Goal: Task Accomplishment & Management: Manage account settings

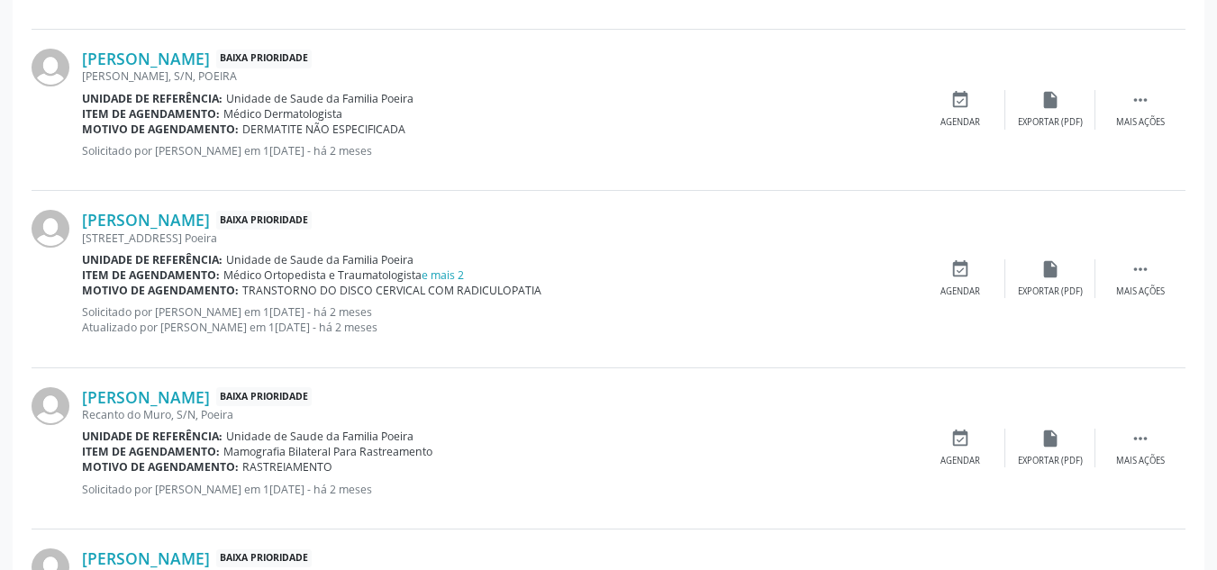
scroll to position [1958, 0]
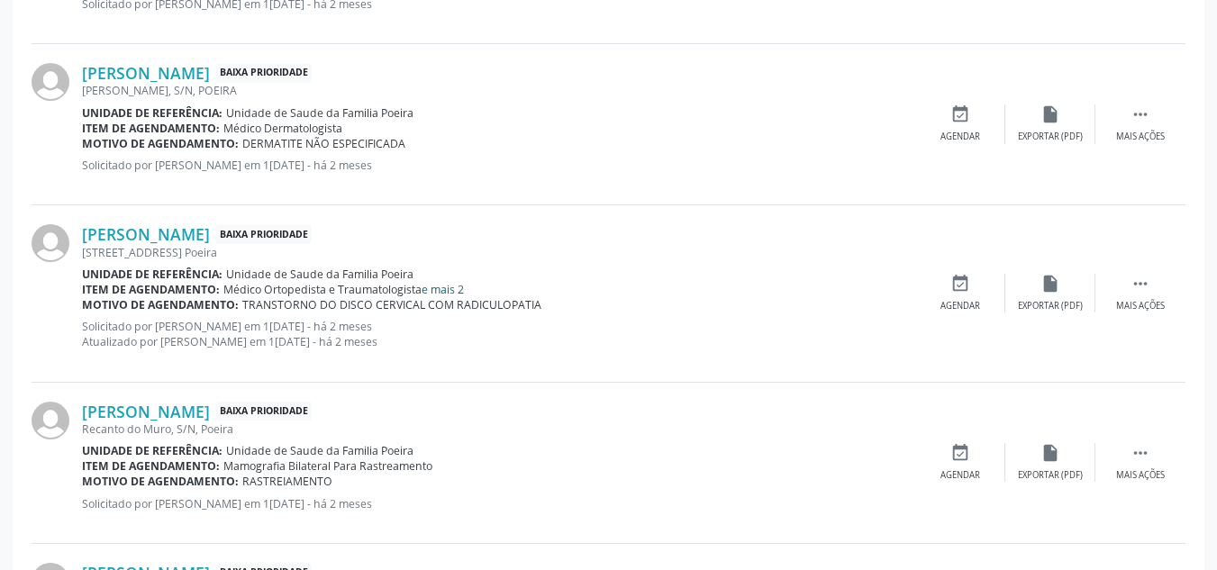
click at [447, 291] on link "e mais 2" at bounding box center [443, 289] width 42 height 15
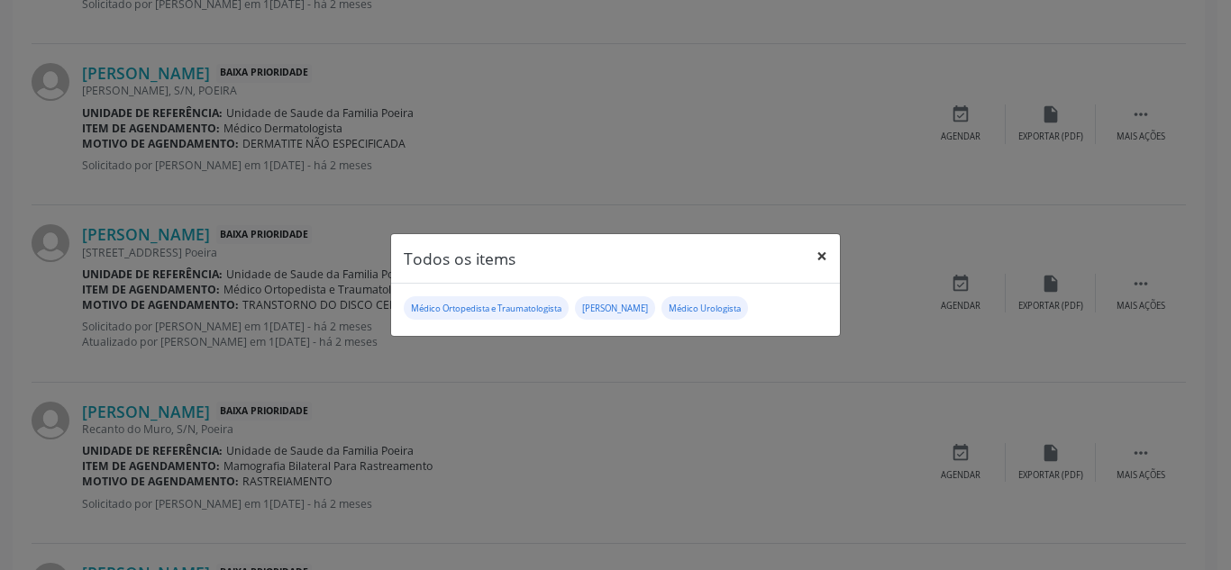
click at [825, 265] on button "×" at bounding box center [822, 256] width 36 height 44
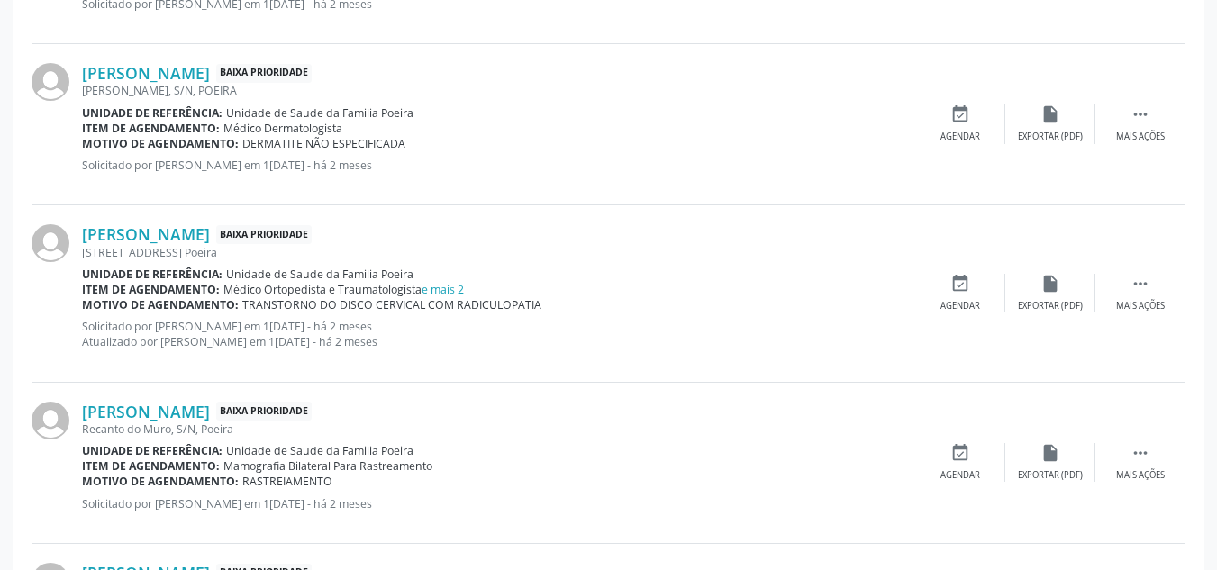
scroll to position [2048, 0]
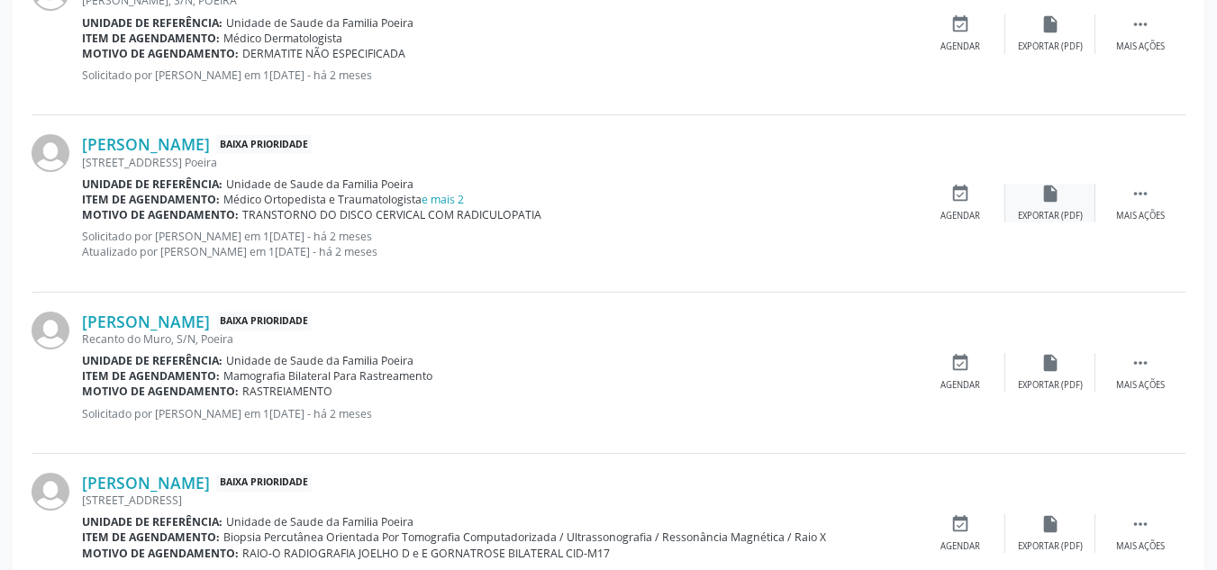
click at [1038, 203] on div "insert_drive_file Exportar (PDF)" at bounding box center [1051, 203] width 90 height 39
drag, startPoint x: 1162, startPoint y: 194, endPoint x: 1145, endPoint y: 202, distance: 18.9
click at [1162, 193] on div " Mais ações" at bounding box center [1141, 203] width 90 height 39
click at [1061, 206] on div "edit Editar" at bounding box center [1051, 203] width 90 height 39
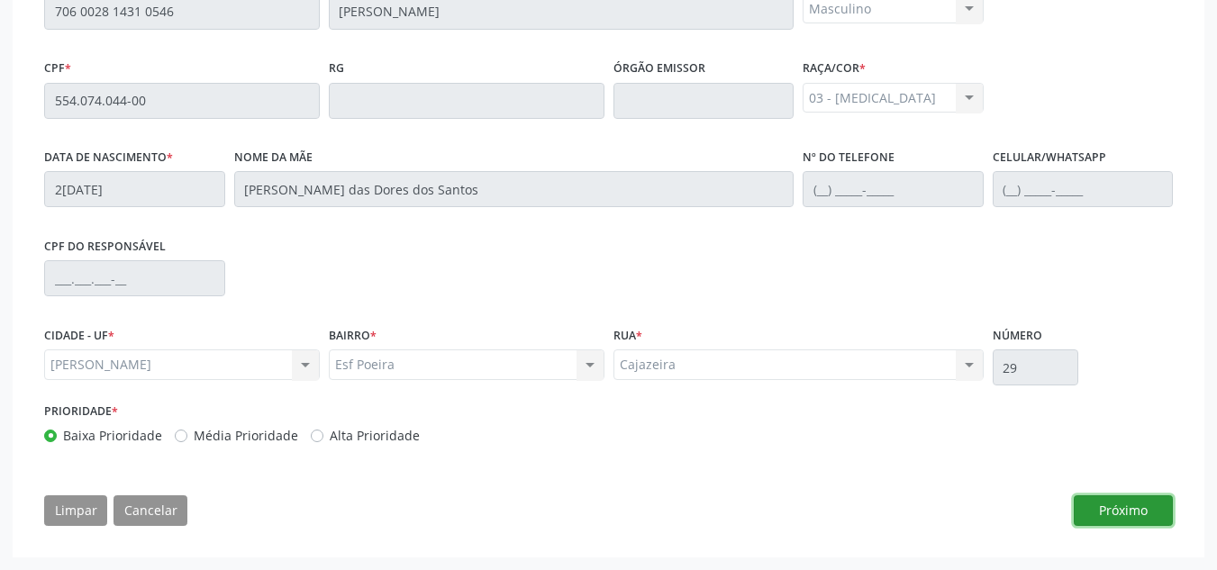
click at [1107, 510] on button "Próximo" at bounding box center [1123, 511] width 99 height 31
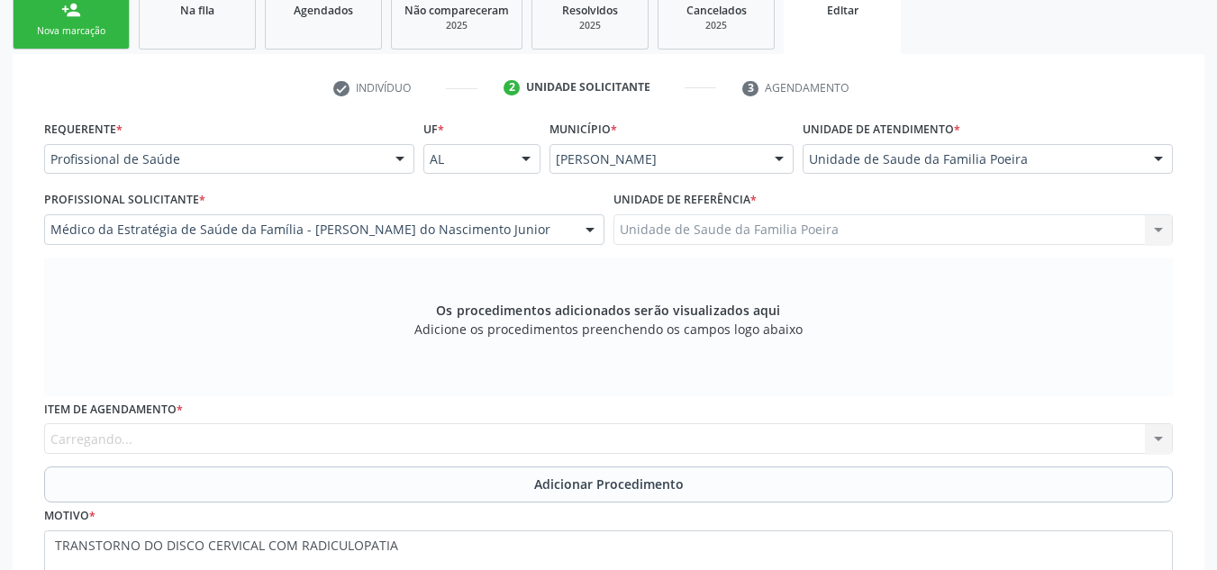
scroll to position [291, 0]
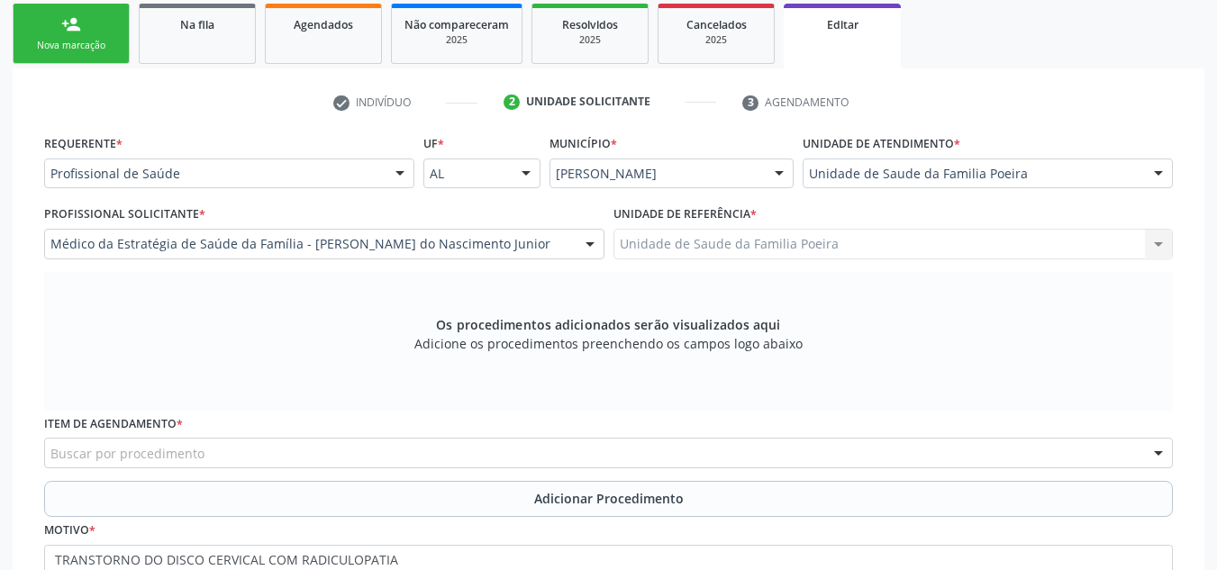
click at [207, 438] on div "Buscar por procedimento" at bounding box center [608, 453] width 1129 height 31
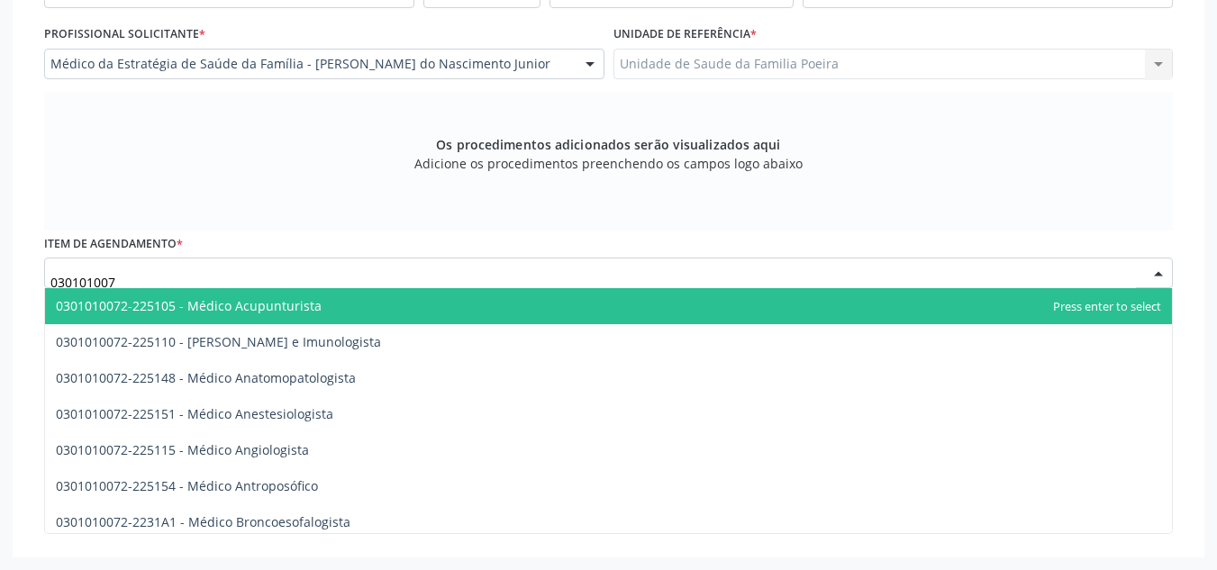
type input "0301010072"
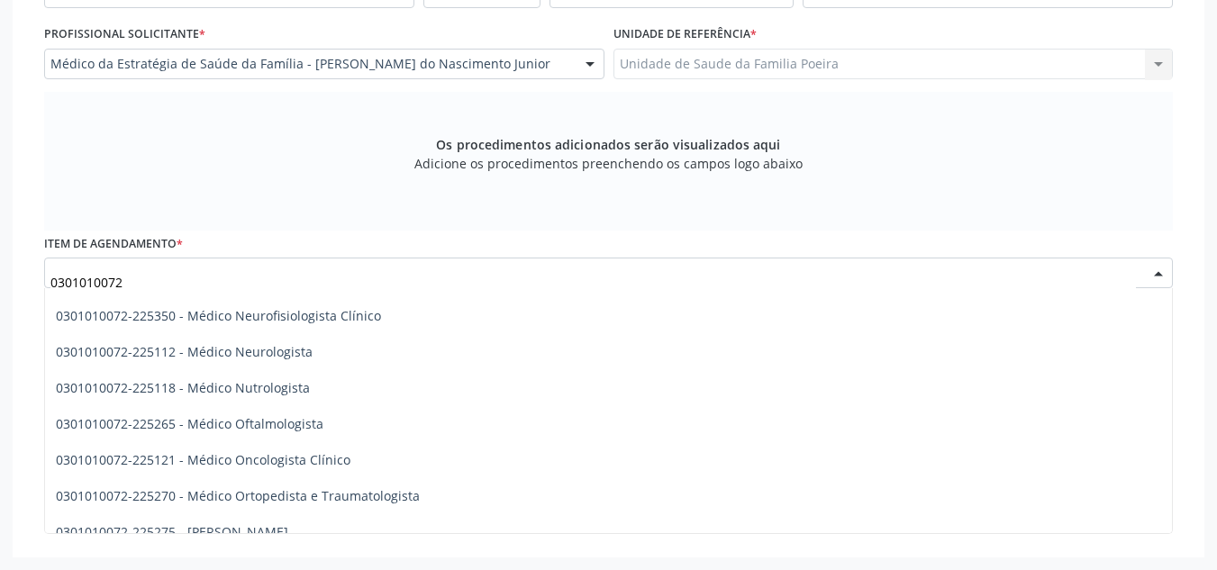
scroll to position [1442, 0]
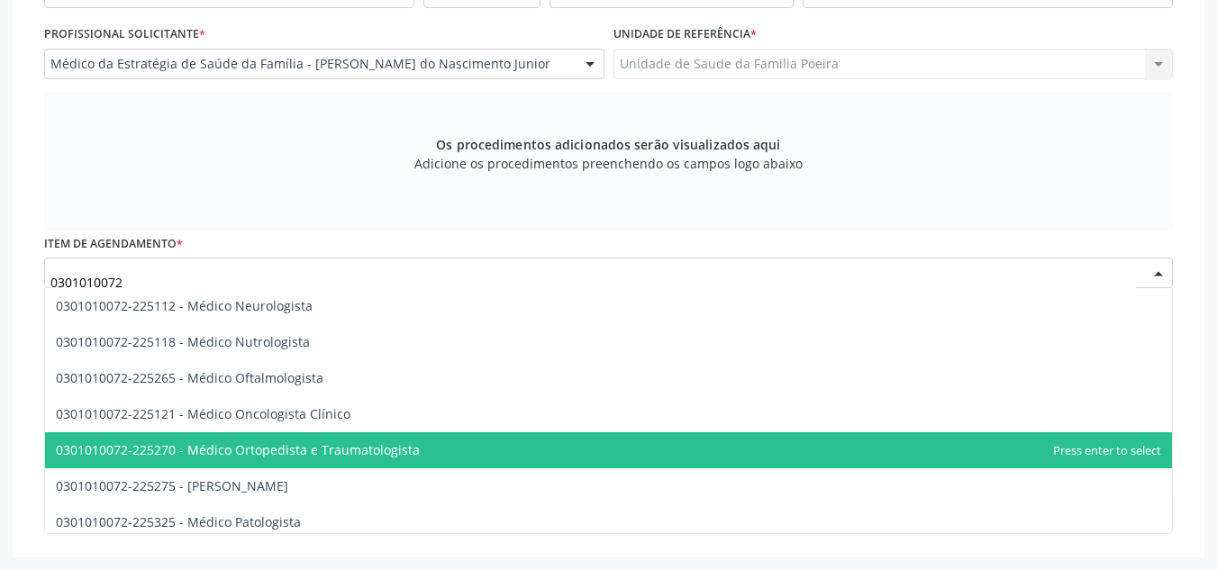
click at [265, 444] on span "0301010072-225270 - Médico Ortopedista e Traumatologista" at bounding box center [238, 450] width 364 height 17
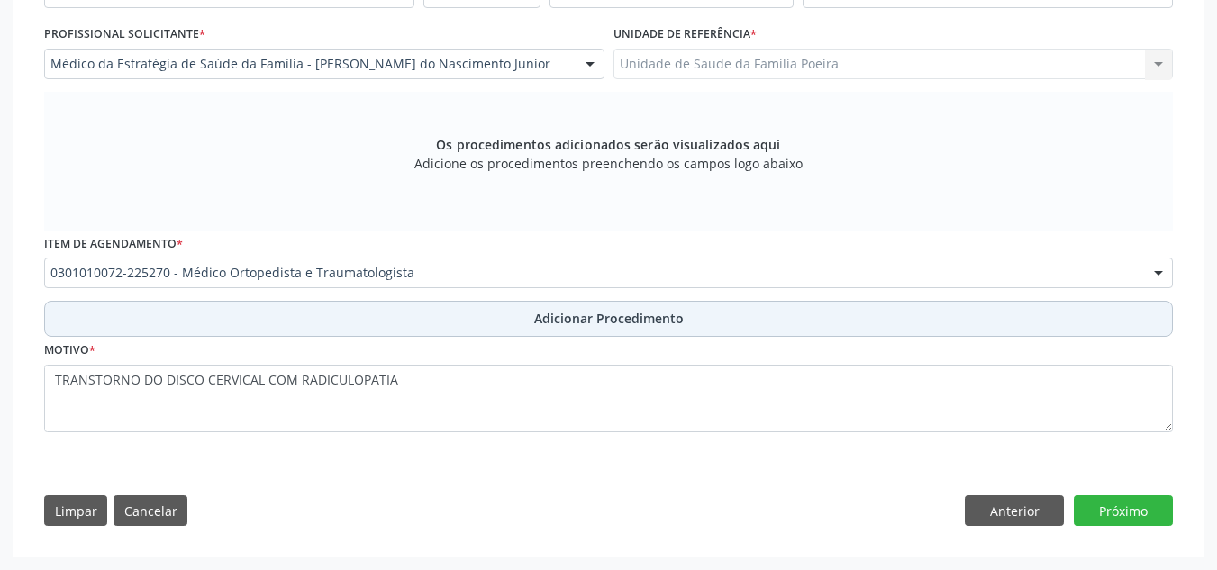
click at [476, 305] on button "Adicionar Procedimento" at bounding box center [608, 319] width 1129 height 36
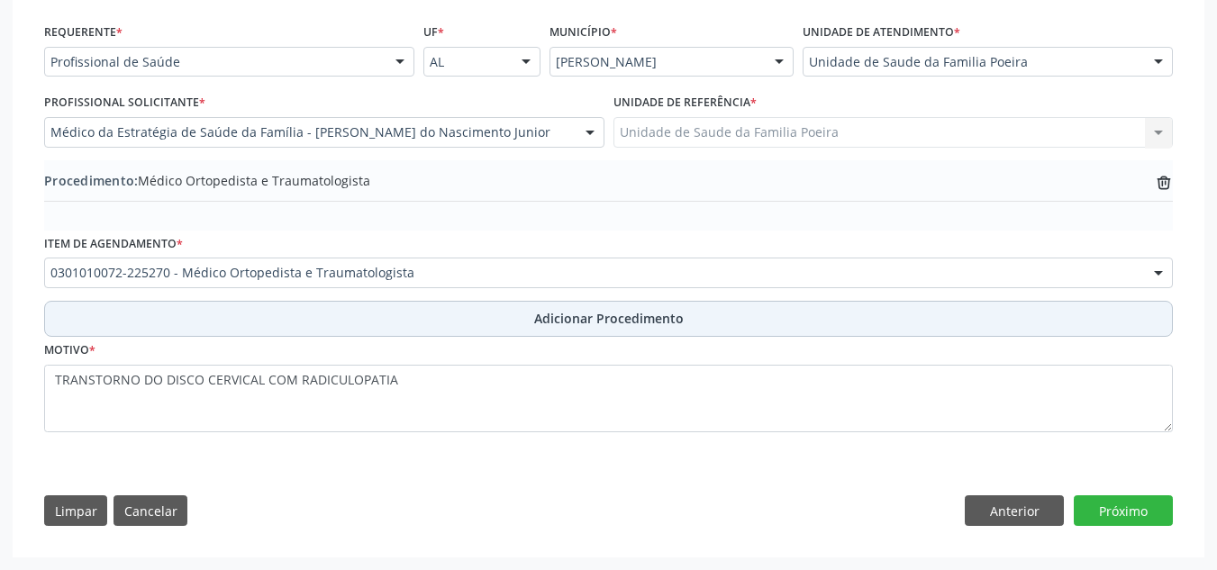
scroll to position [403, 0]
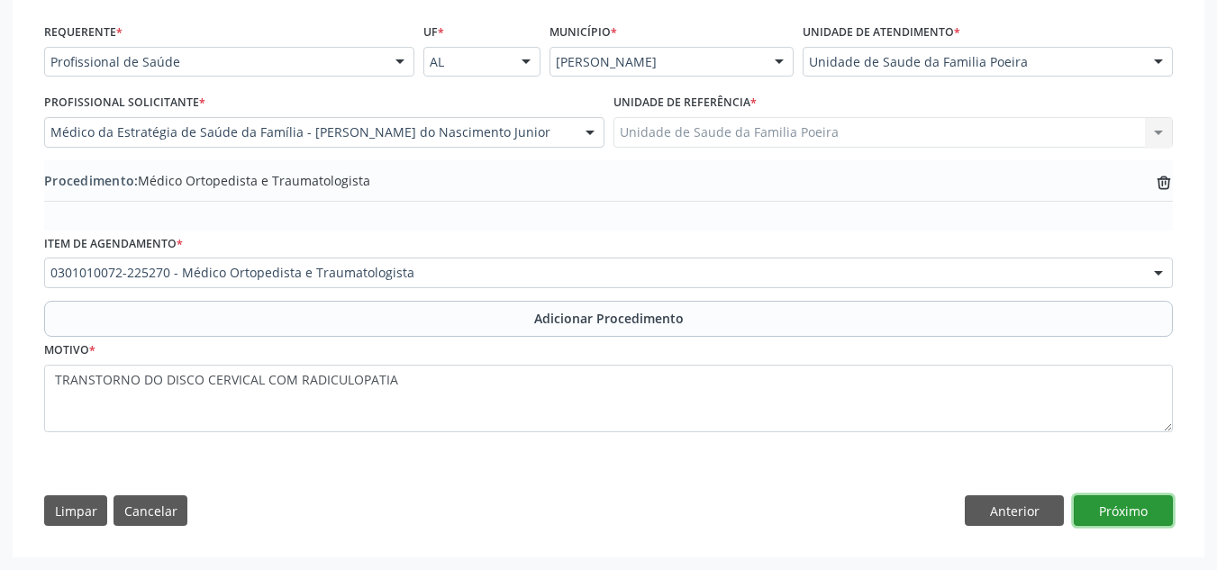
click at [1103, 508] on button "Próximo" at bounding box center [1123, 511] width 99 height 31
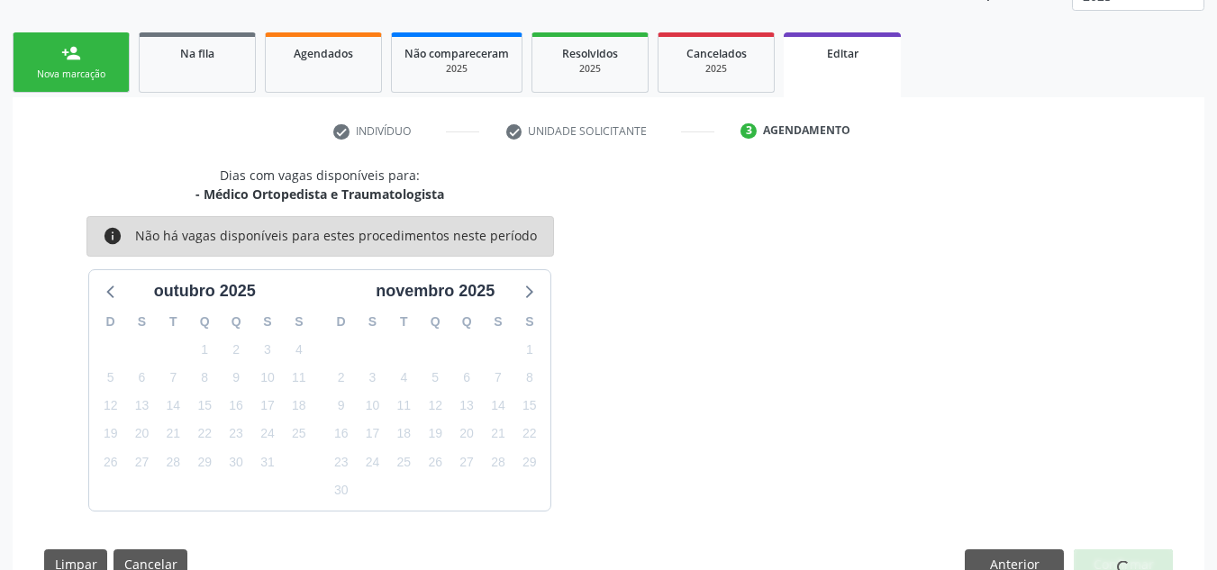
scroll to position [315, 0]
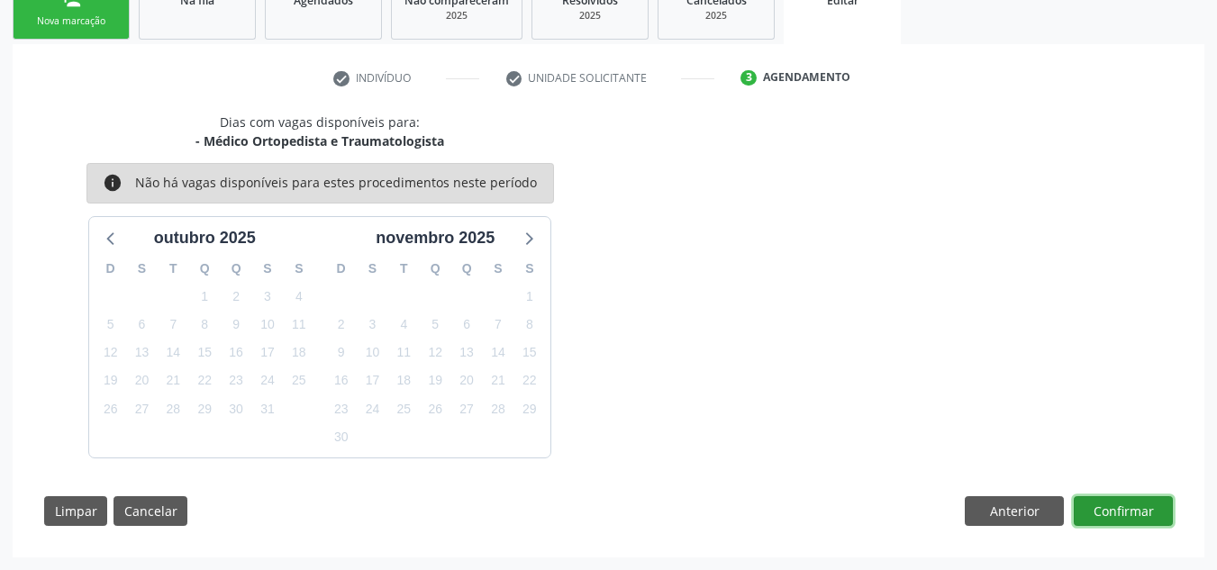
click at [1103, 506] on button "Confirmar" at bounding box center [1123, 512] width 99 height 31
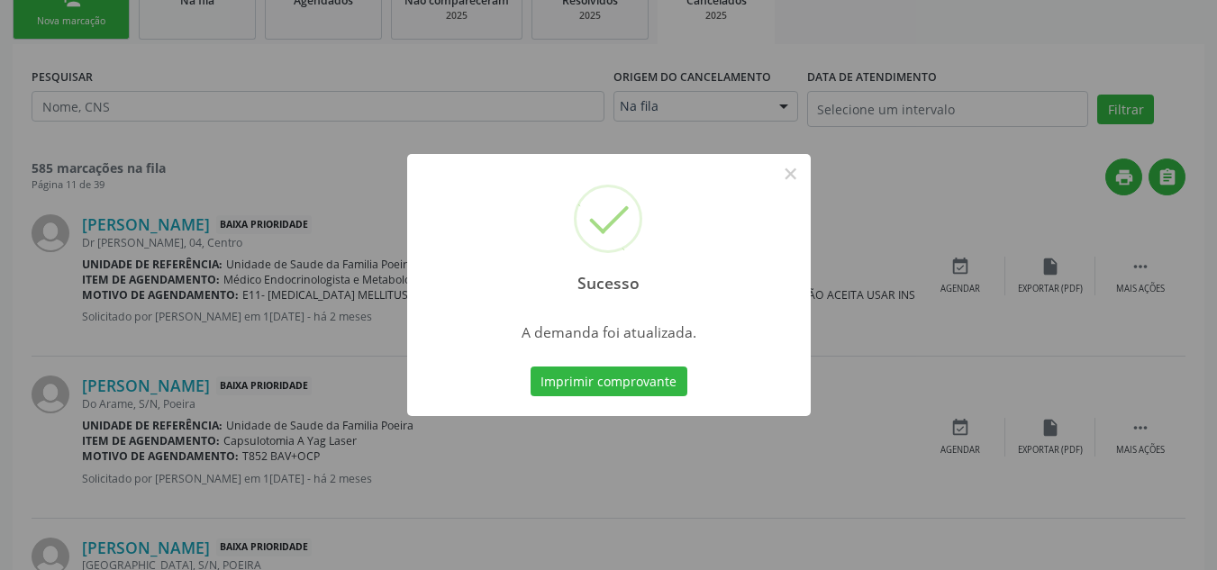
scroll to position [0, 0]
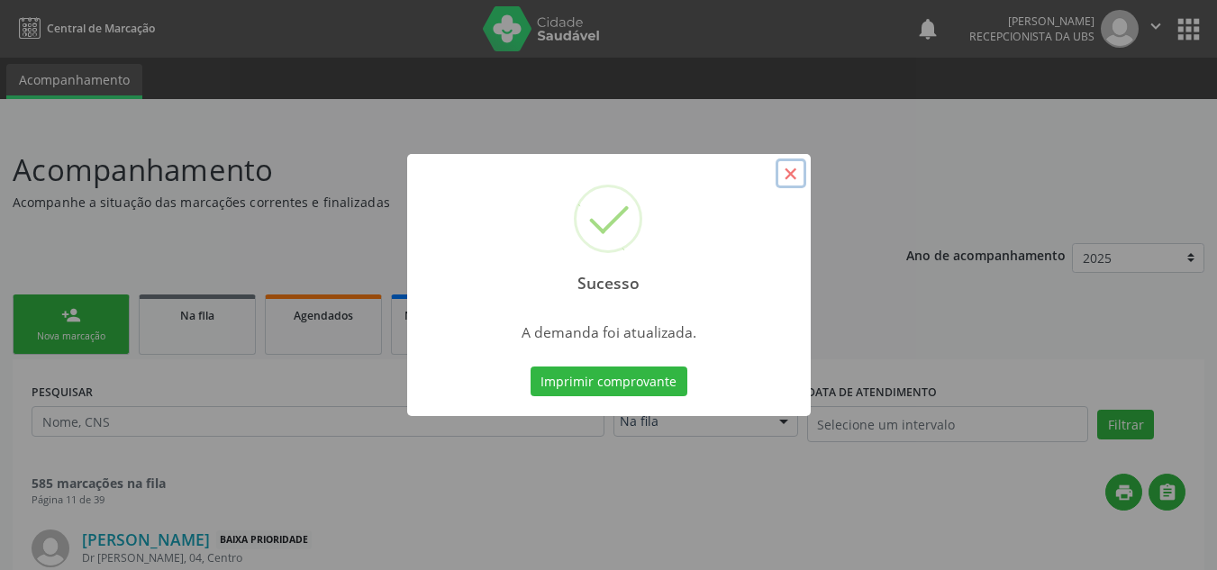
click at [785, 167] on button "×" at bounding box center [791, 174] width 31 height 31
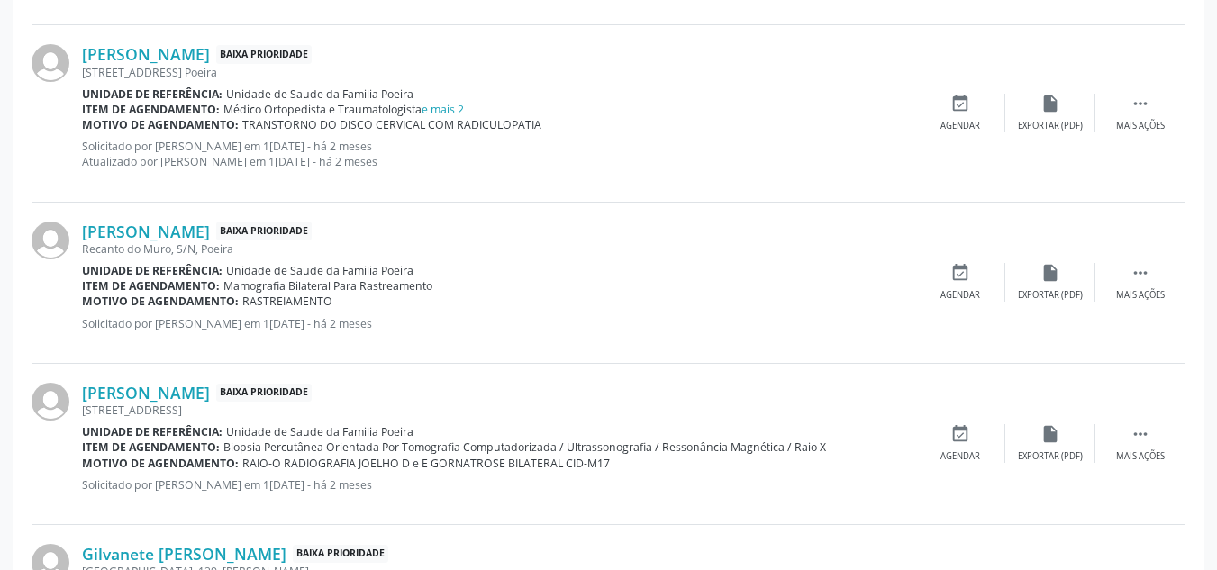
scroll to position [2010, 0]
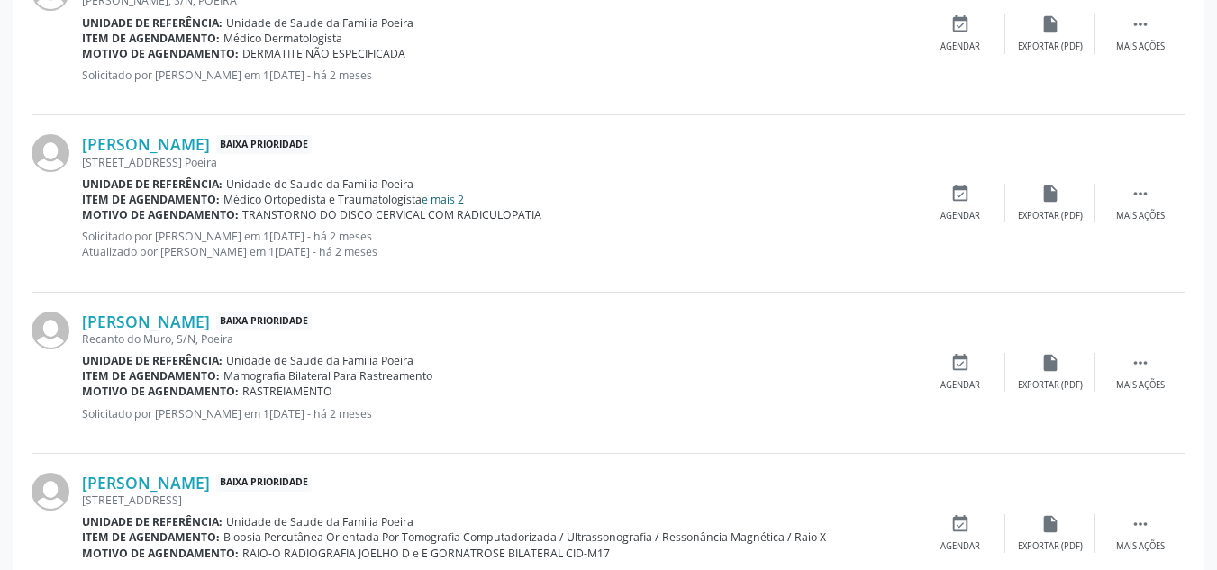
click at [459, 196] on link "e mais 2" at bounding box center [443, 199] width 42 height 15
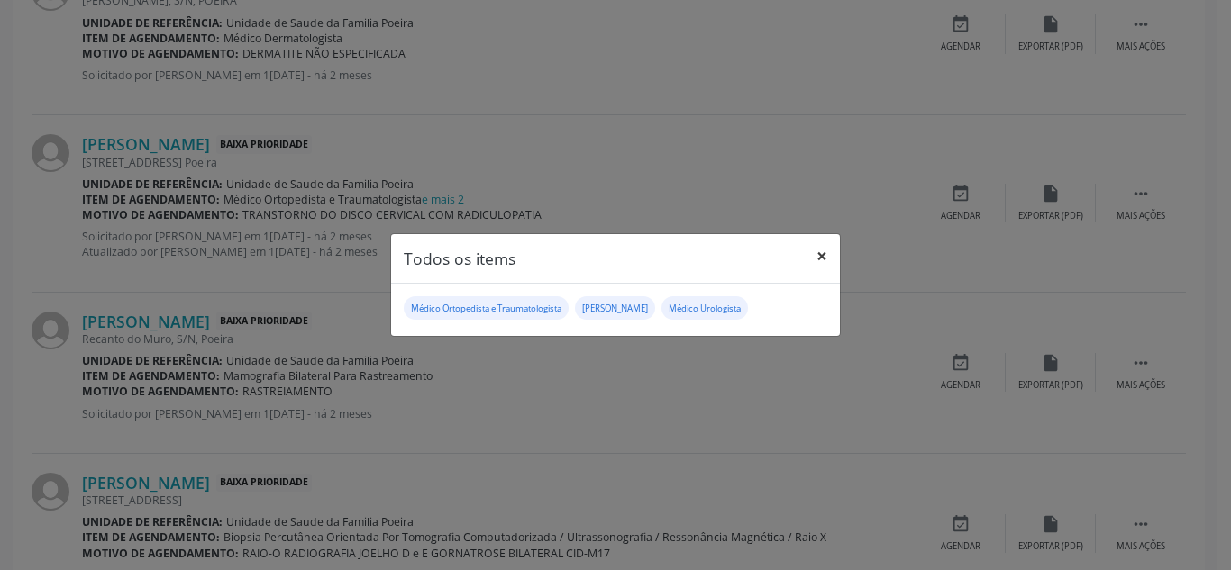
click at [820, 255] on button "×" at bounding box center [822, 256] width 36 height 44
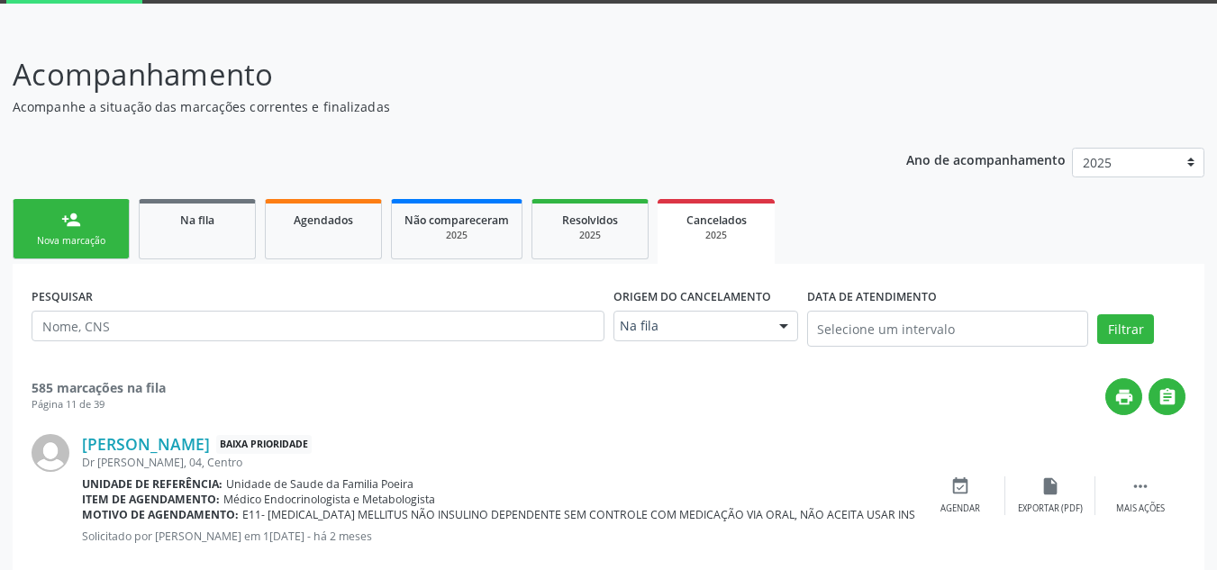
scroll to position [0, 0]
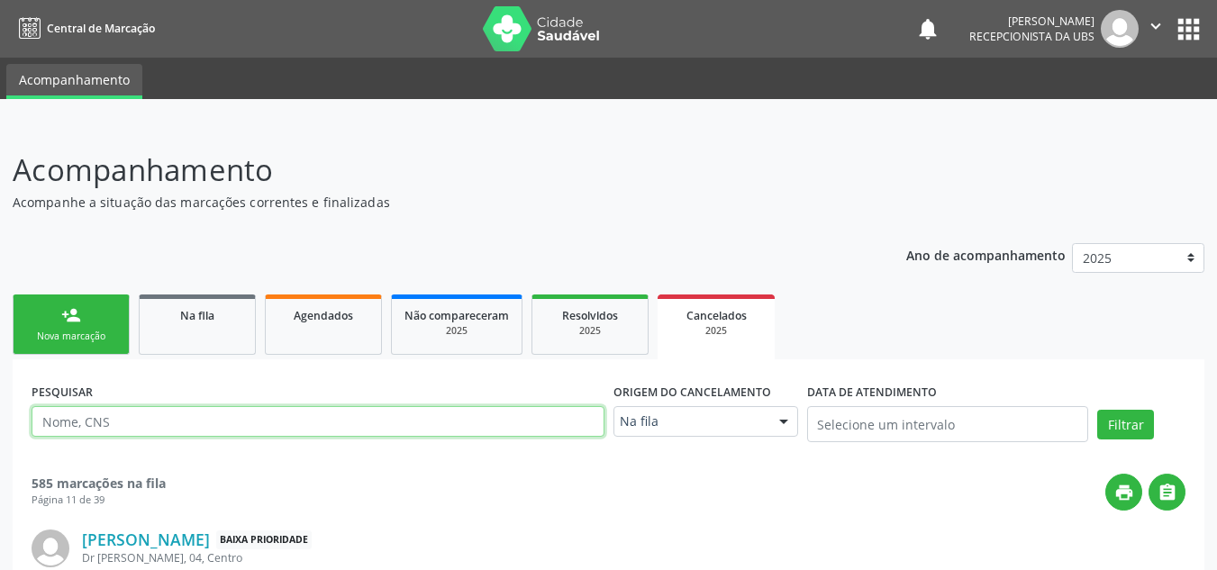
click at [219, 417] on input "text" at bounding box center [318, 421] width 573 height 31
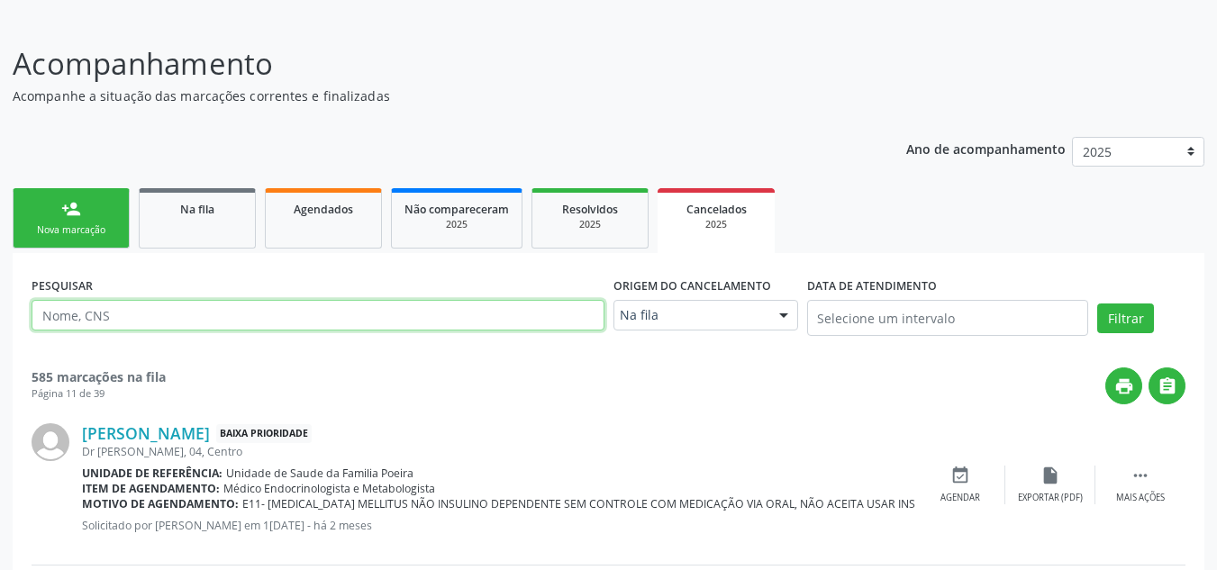
scroll to position [180, 0]
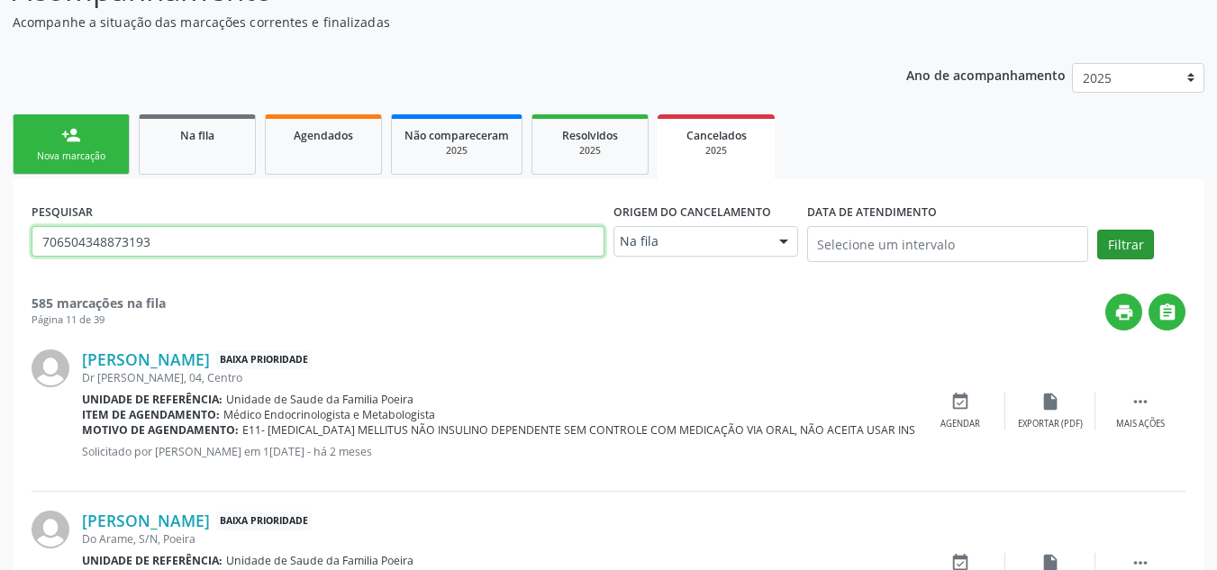
type input "706504348873193"
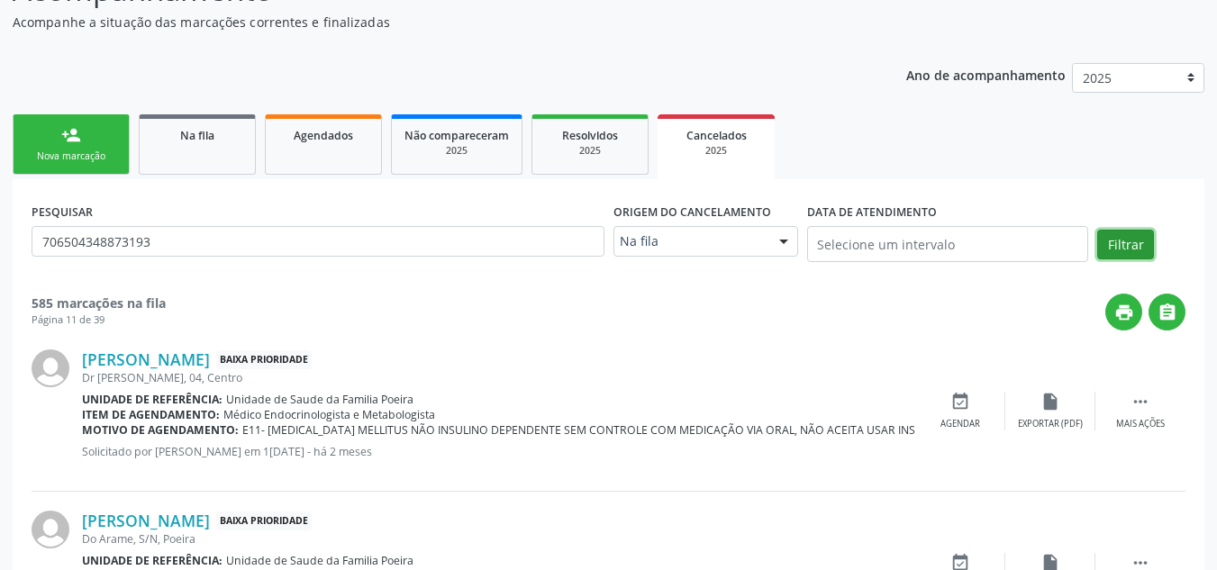
click at [1134, 244] on button "Filtrar" at bounding box center [1126, 245] width 57 height 31
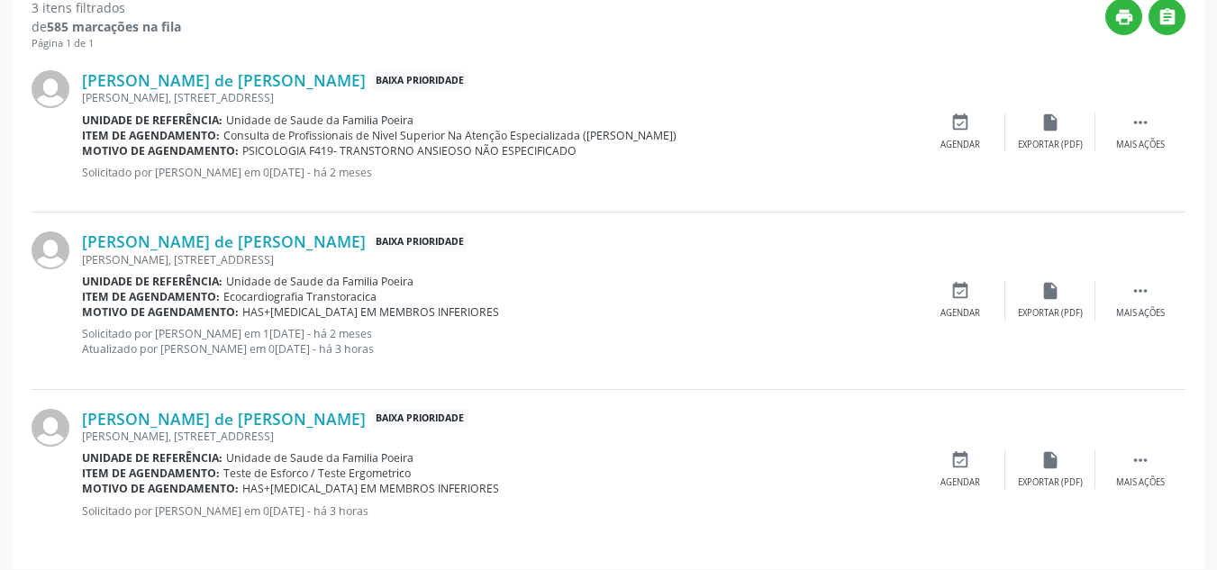
scroll to position [488, 0]
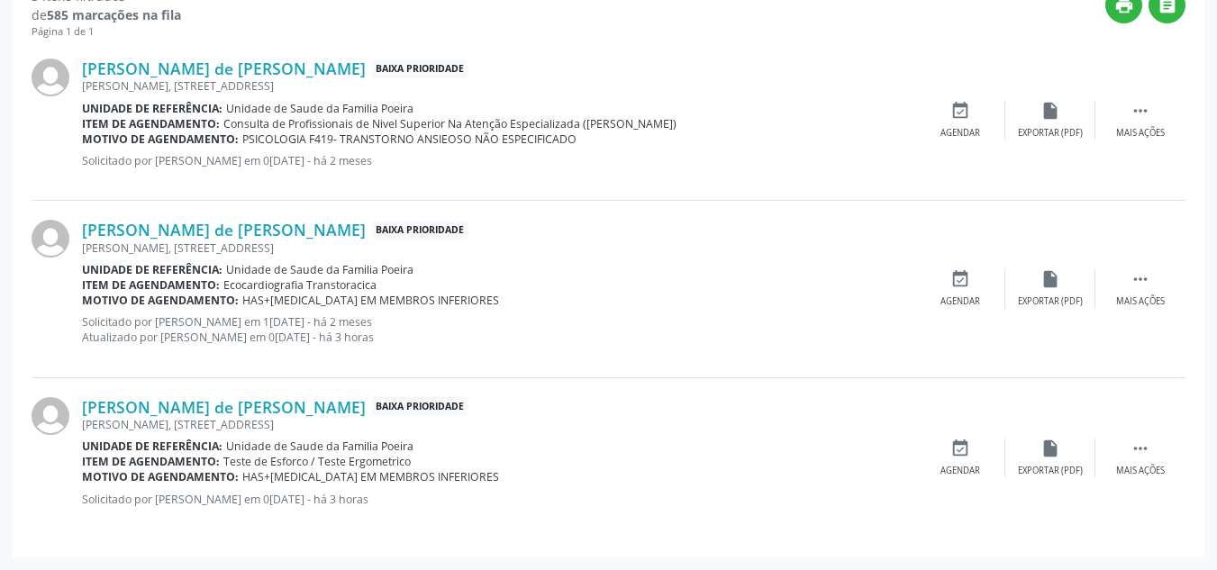
click at [670, 368] on div "Angela Maria Bispo Rodrigues de Jesus Baixa Prioridade Rodrigues Pitamga, 153, …" at bounding box center [609, 289] width 1154 height 177
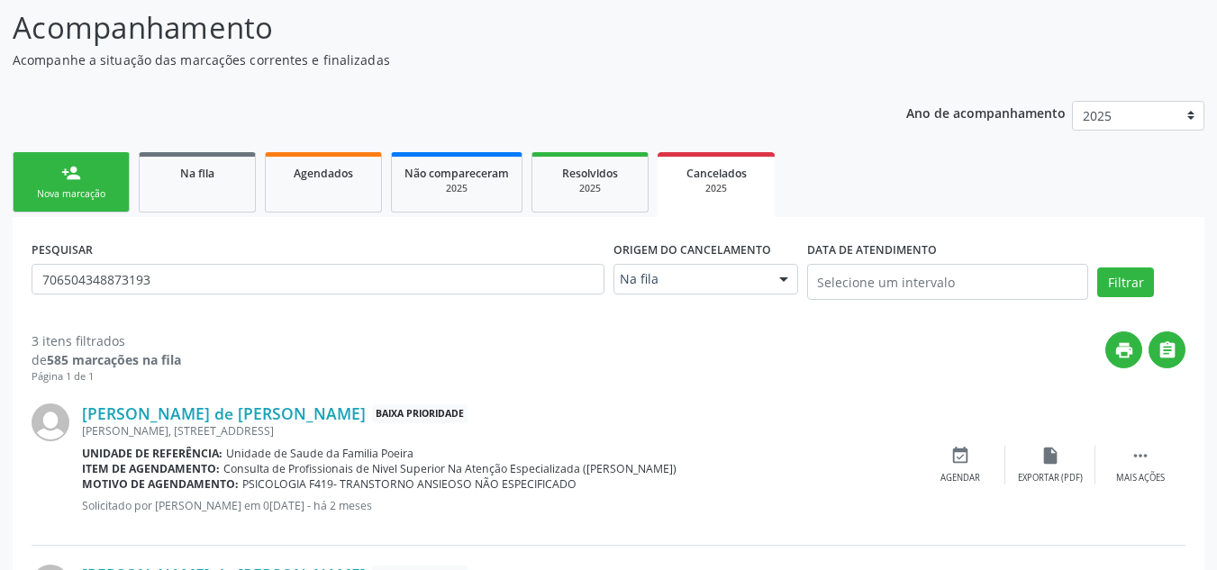
scroll to position [37, 0]
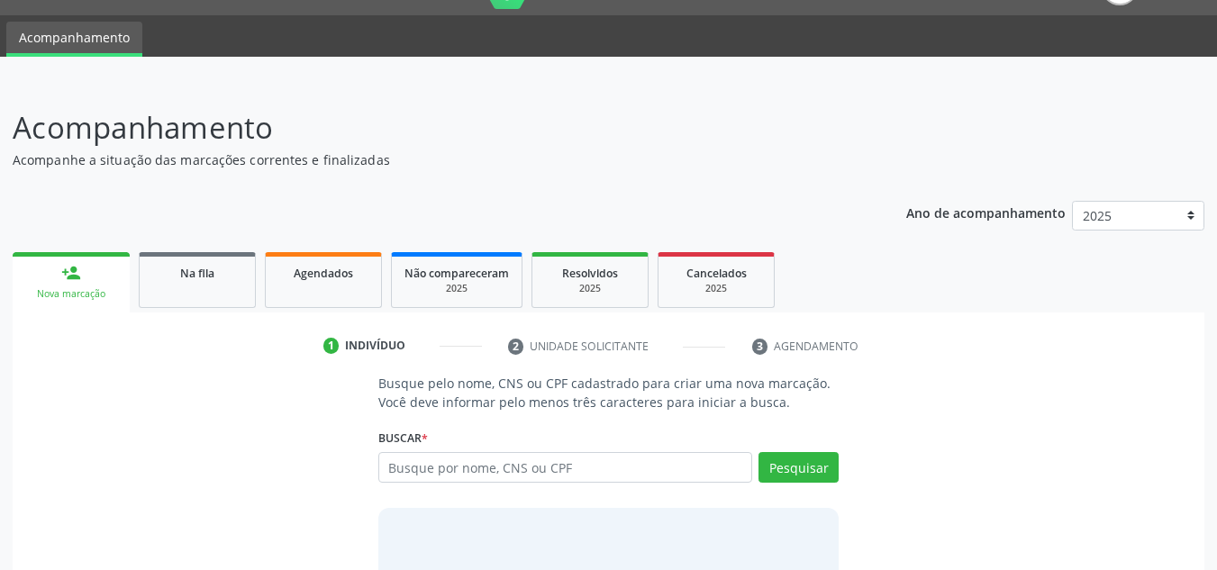
scroll to position [150, 0]
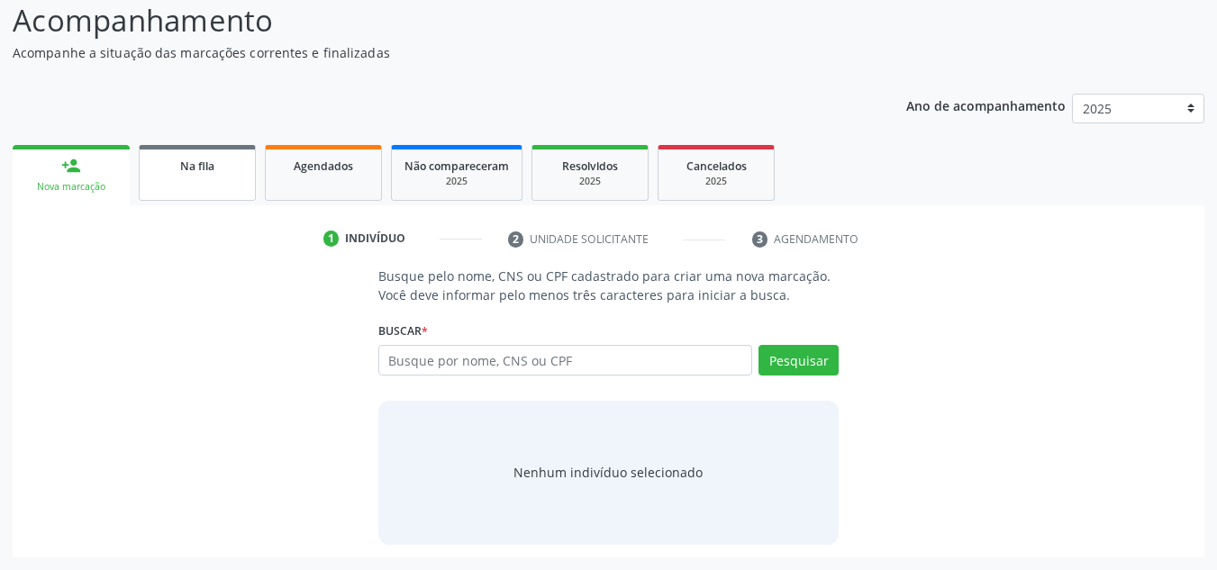
click at [206, 176] on link "Na fila" at bounding box center [197, 173] width 117 height 56
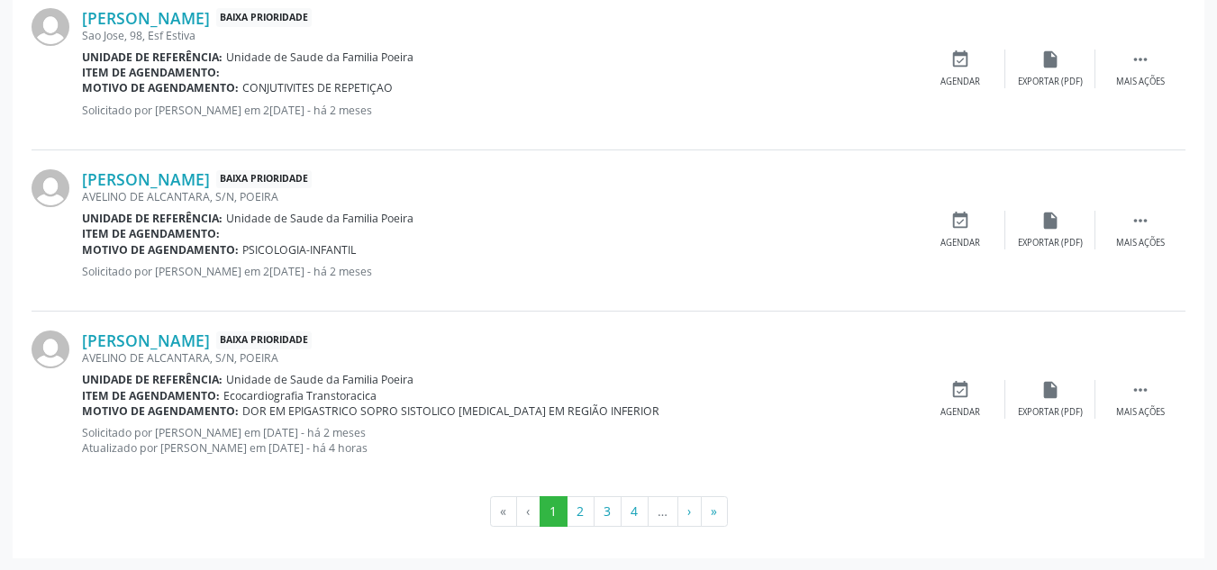
scroll to position [2499, 0]
click at [640, 506] on button "4" at bounding box center [635, 511] width 28 height 31
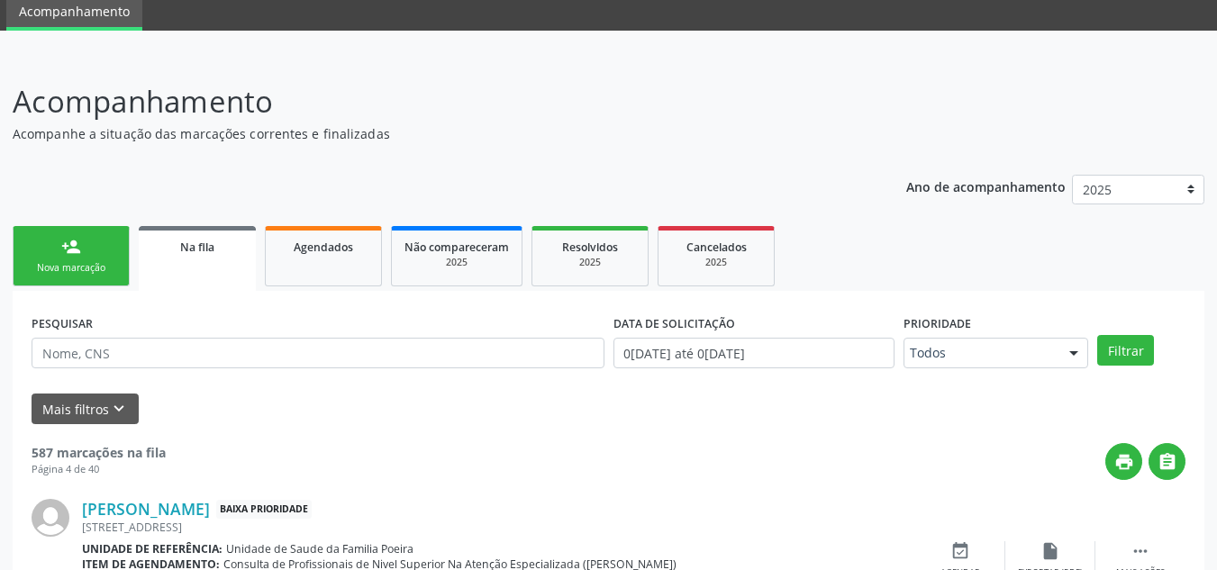
scroll to position [2483, 0]
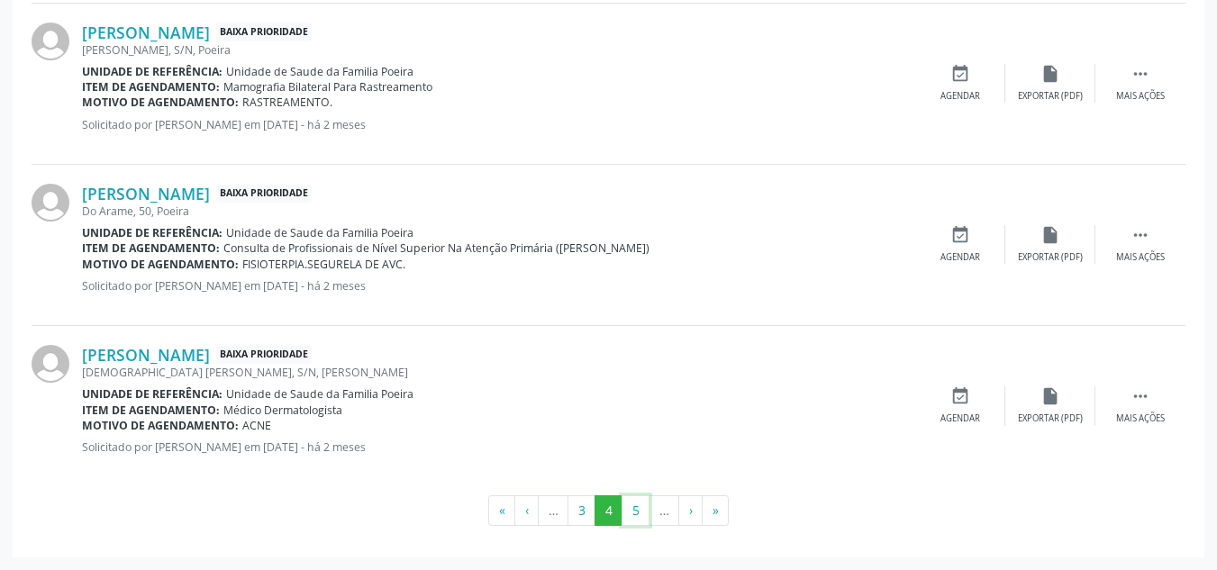
click at [640, 506] on button "5" at bounding box center [636, 511] width 28 height 31
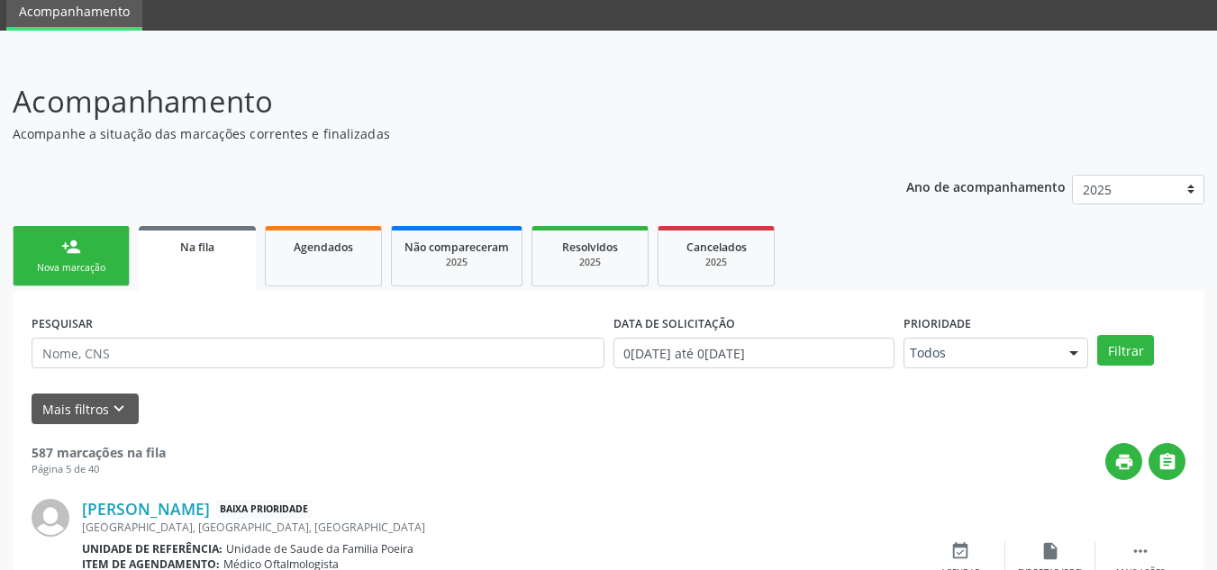
scroll to position [2499, 0]
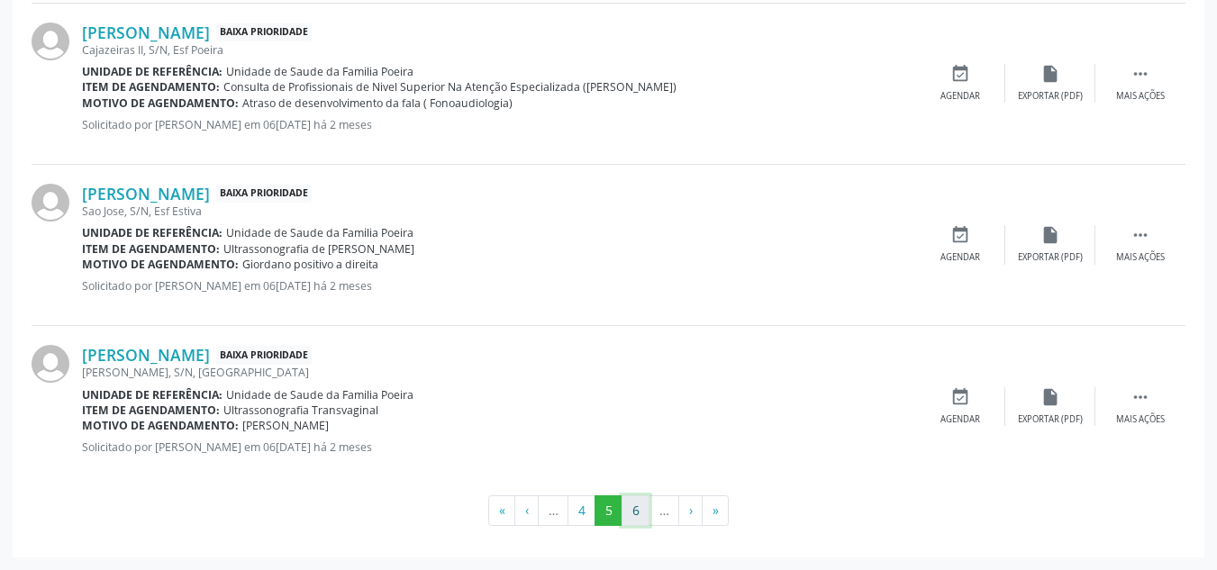
click at [632, 508] on button "6" at bounding box center [636, 511] width 28 height 31
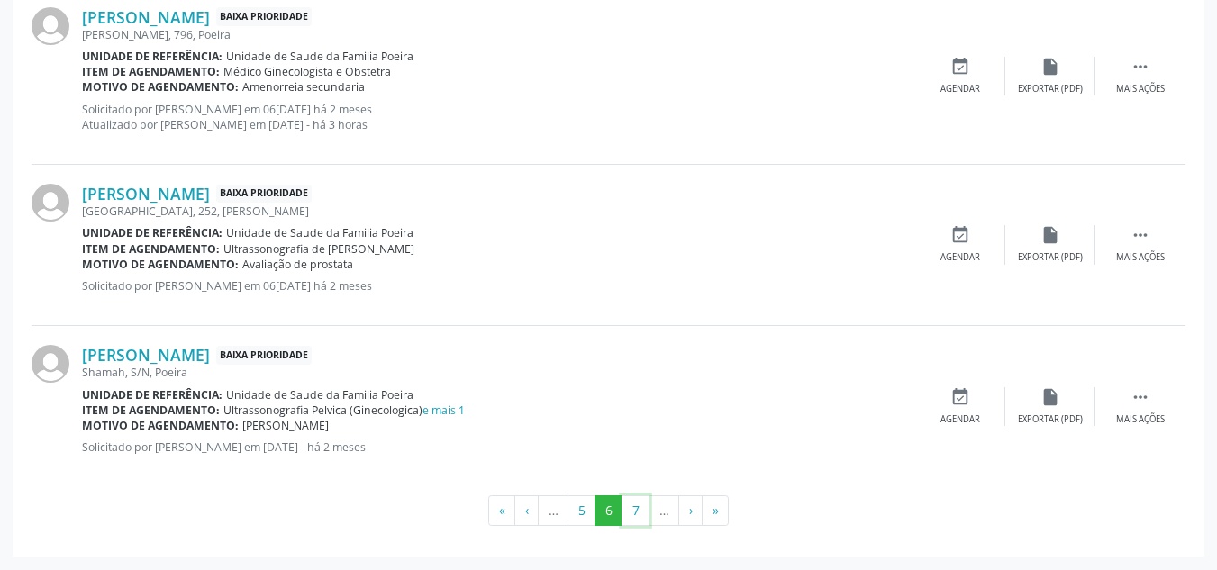
click at [632, 508] on button "7" at bounding box center [636, 511] width 28 height 31
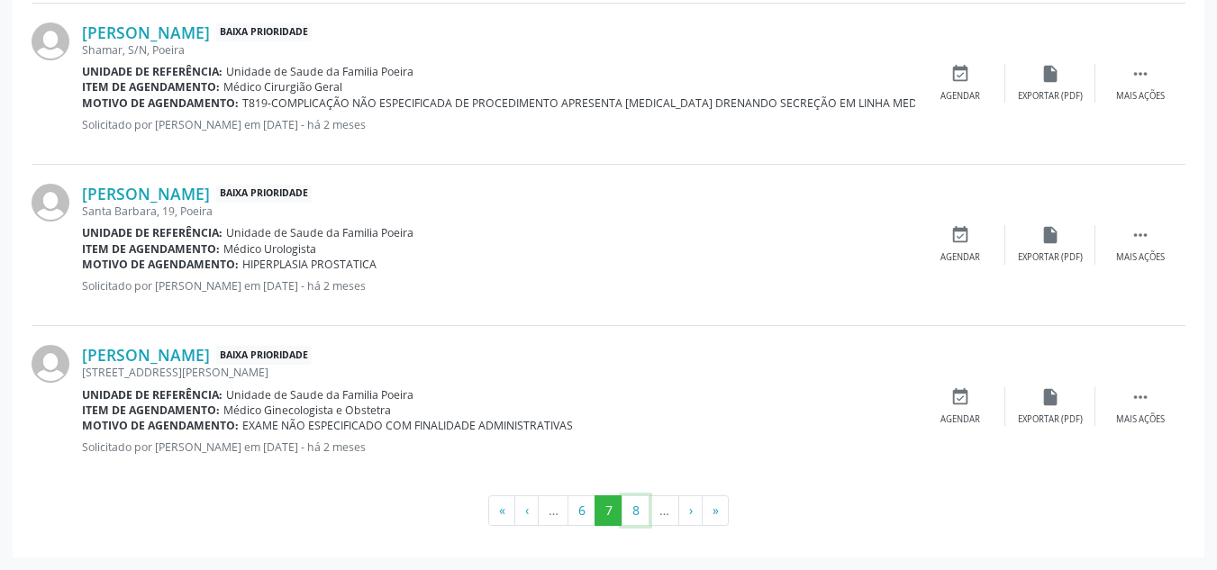
click at [632, 508] on button "8" at bounding box center [636, 511] width 28 height 31
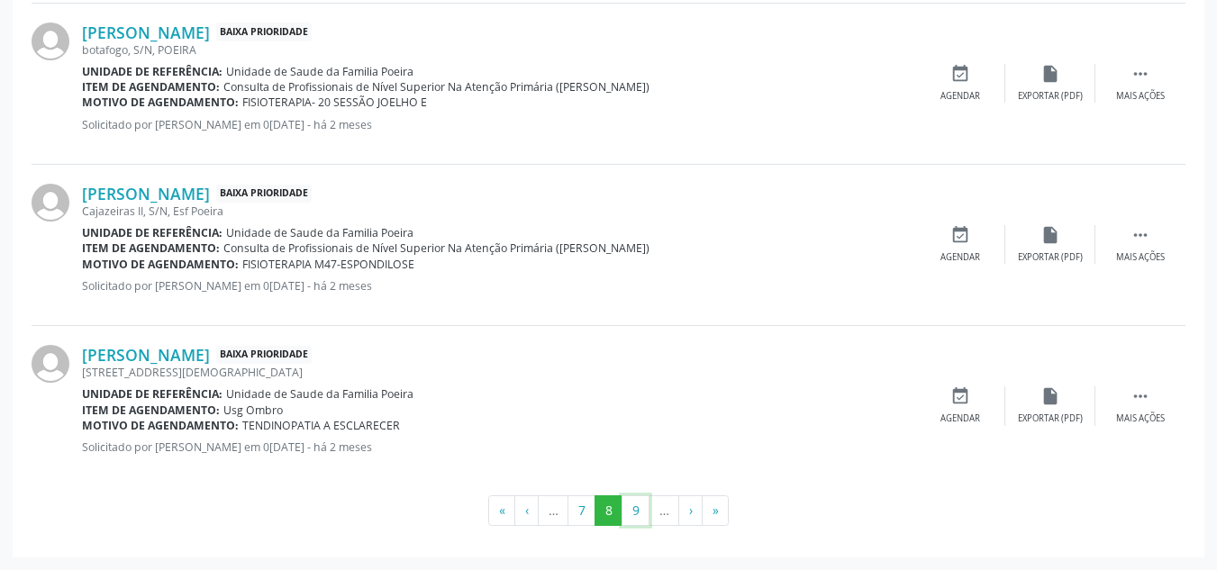
click at [632, 508] on button "9" at bounding box center [636, 511] width 28 height 31
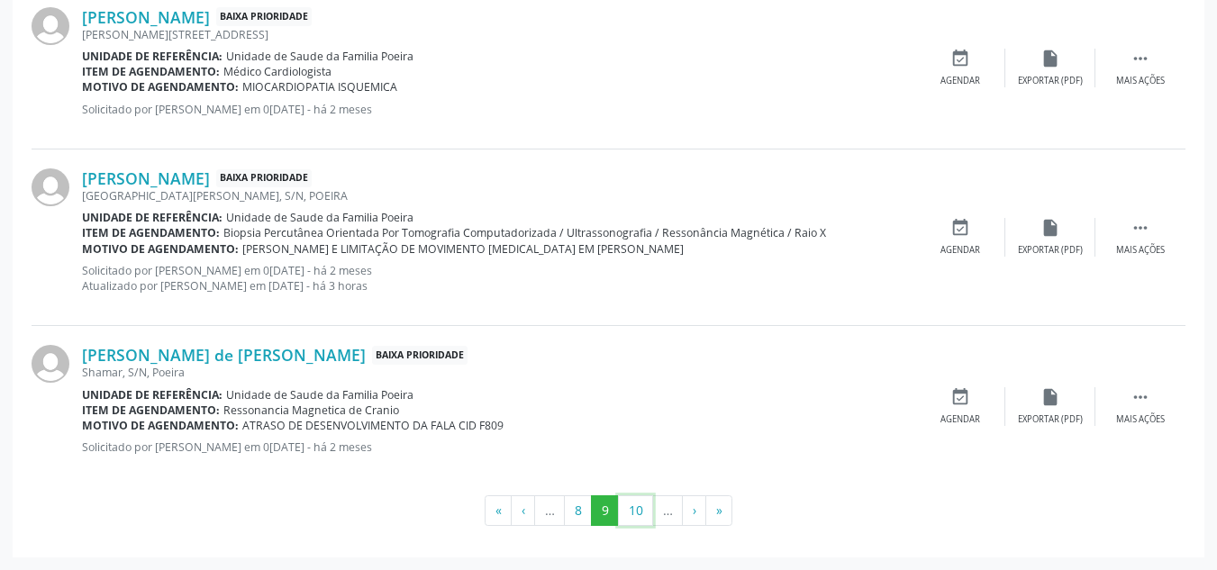
click at [632, 507] on button "10" at bounding box center [635, 511] width 35 height 31
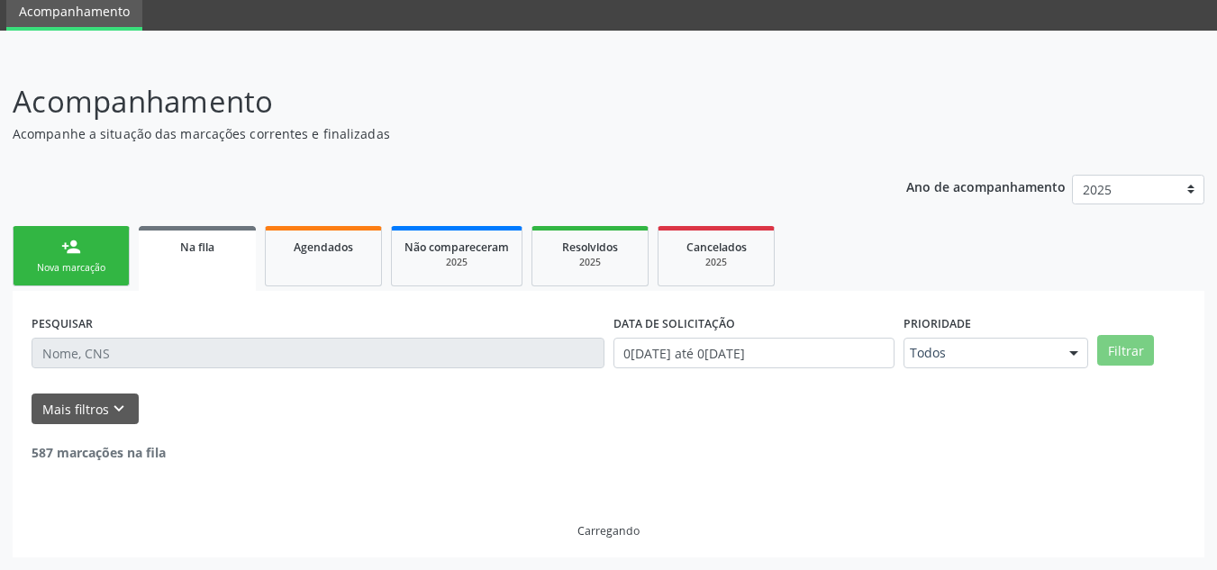
scroll to position [68, 0]
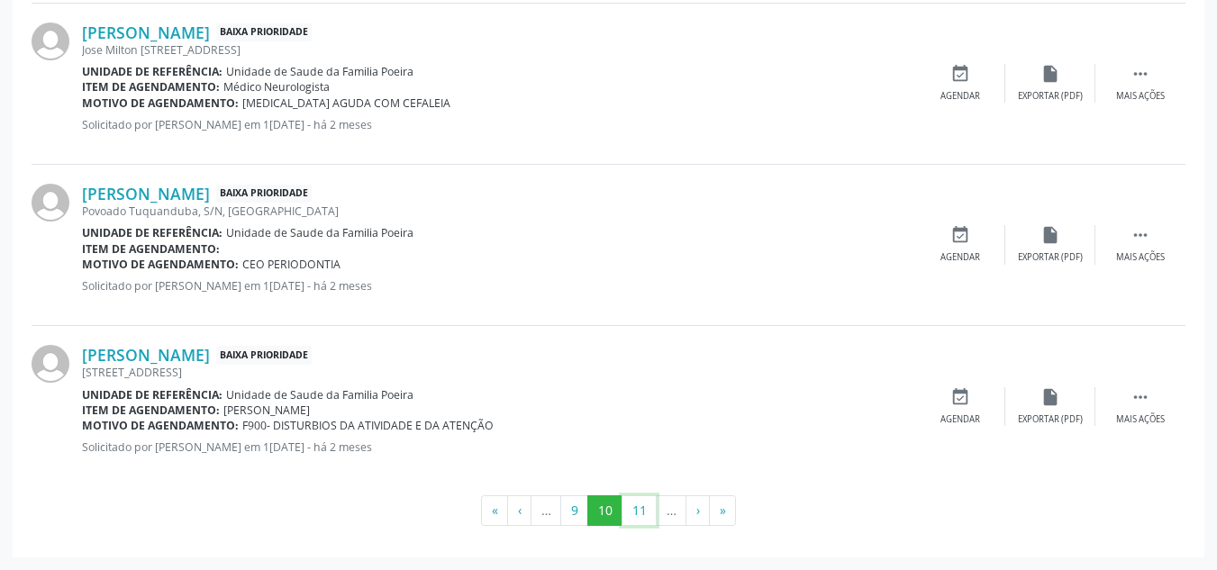
click at [632, 507] on button "11" at bounding box center [639, 511] width 35 height 31
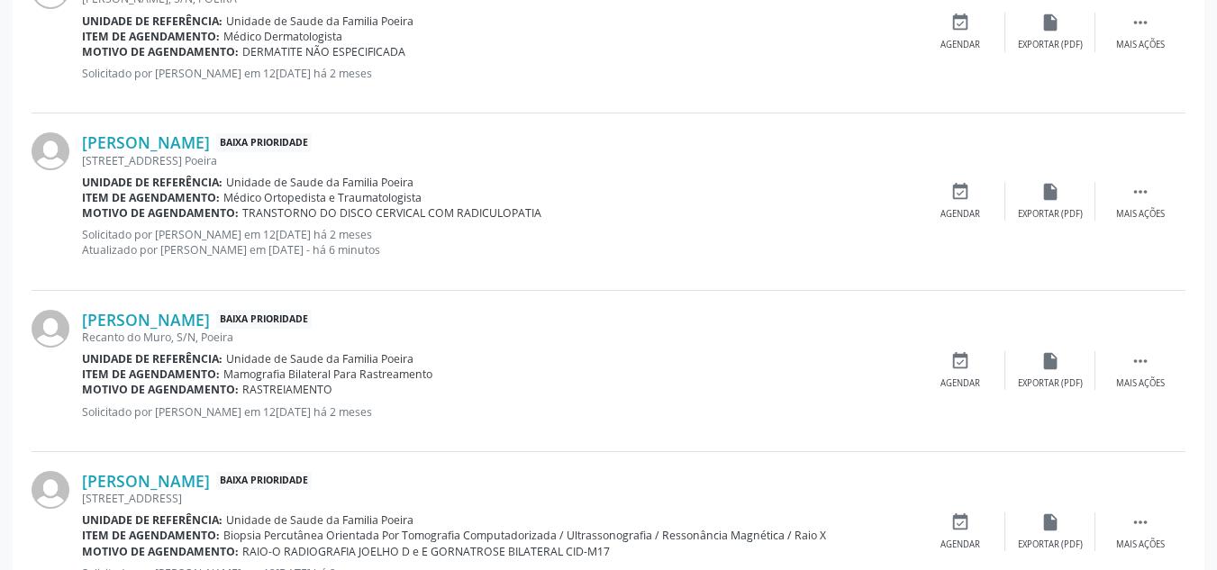
scroll to position [2048, 0]
click at [415, 204] on span "Médico Ortopedista e Traumatologista" at bounding box center [322, 199] width 198 height 15
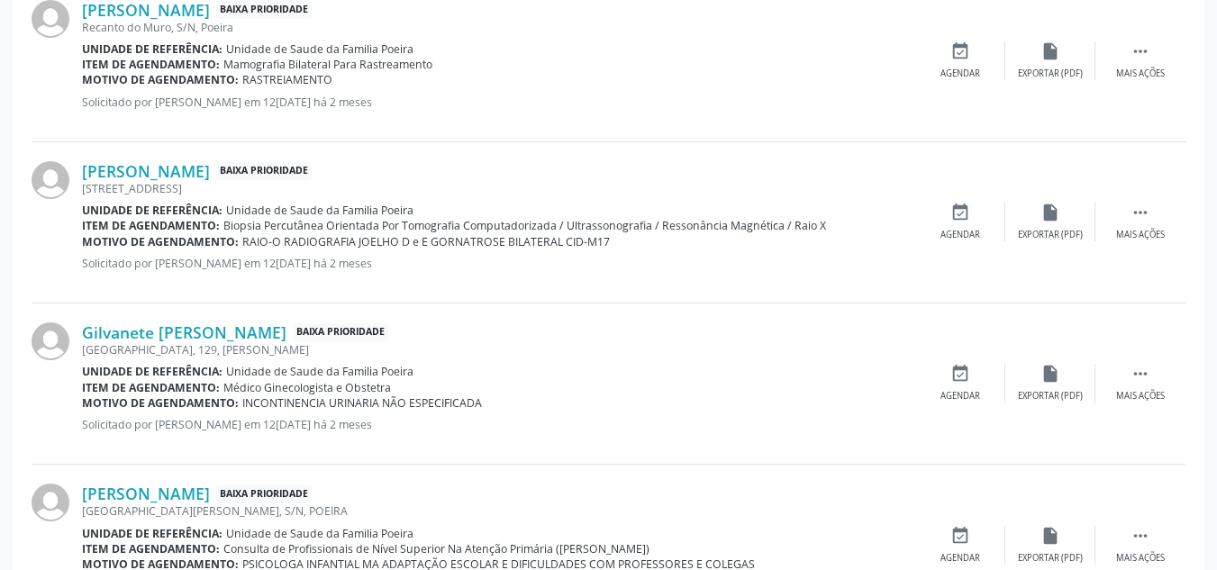
scroll to position [2499, 0]
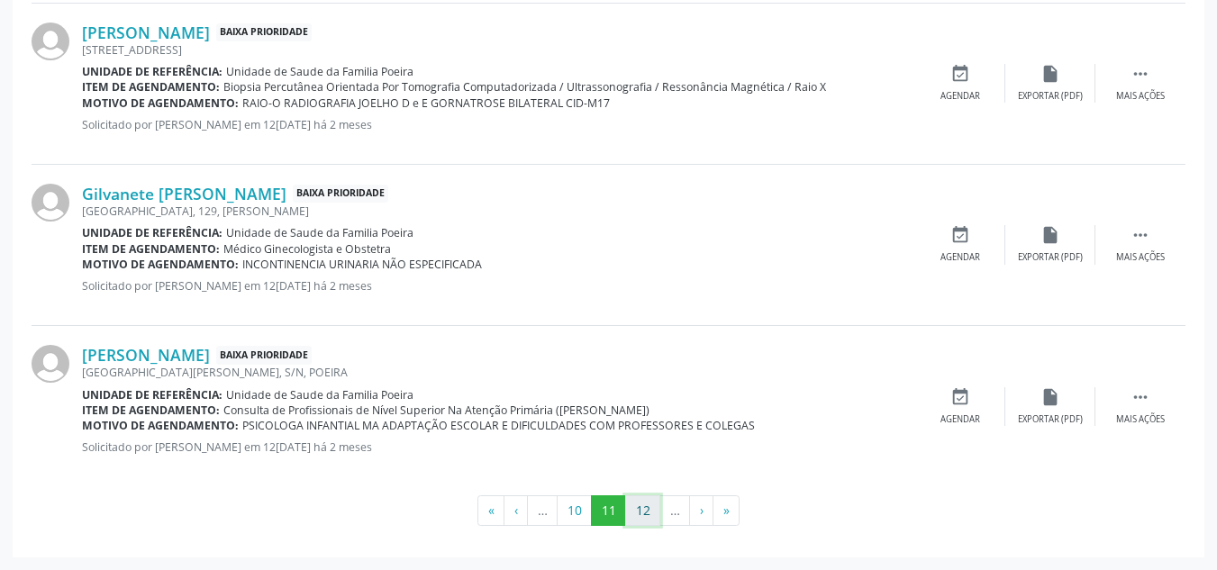
click at [647, 516] on button "12" at bounding box center [642, 511] width 35 height 31
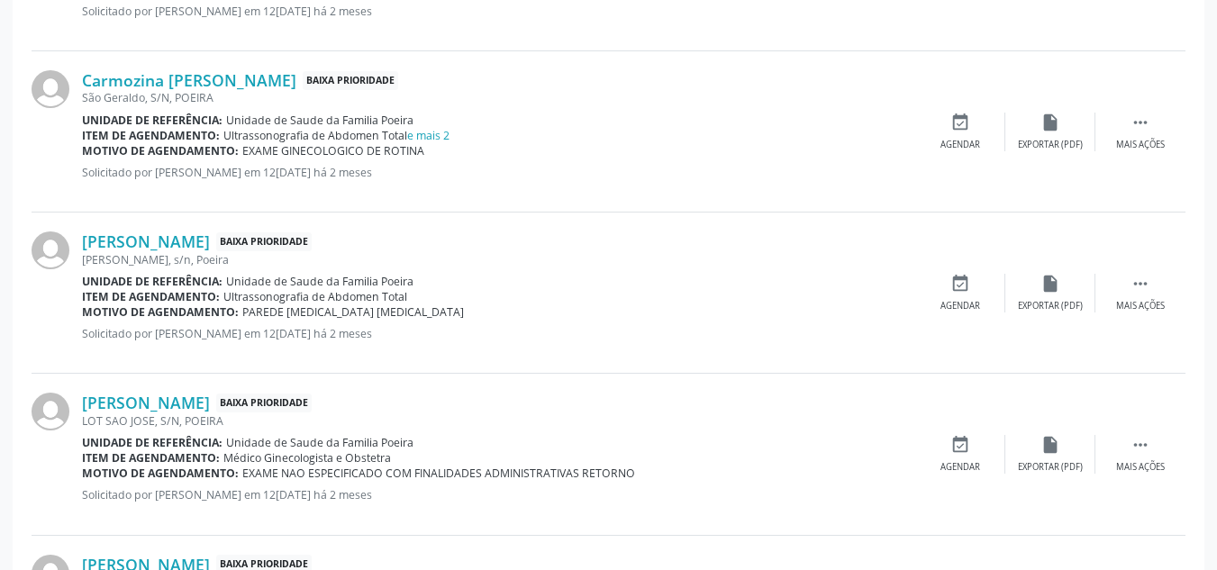
scroll to position [967, 0]
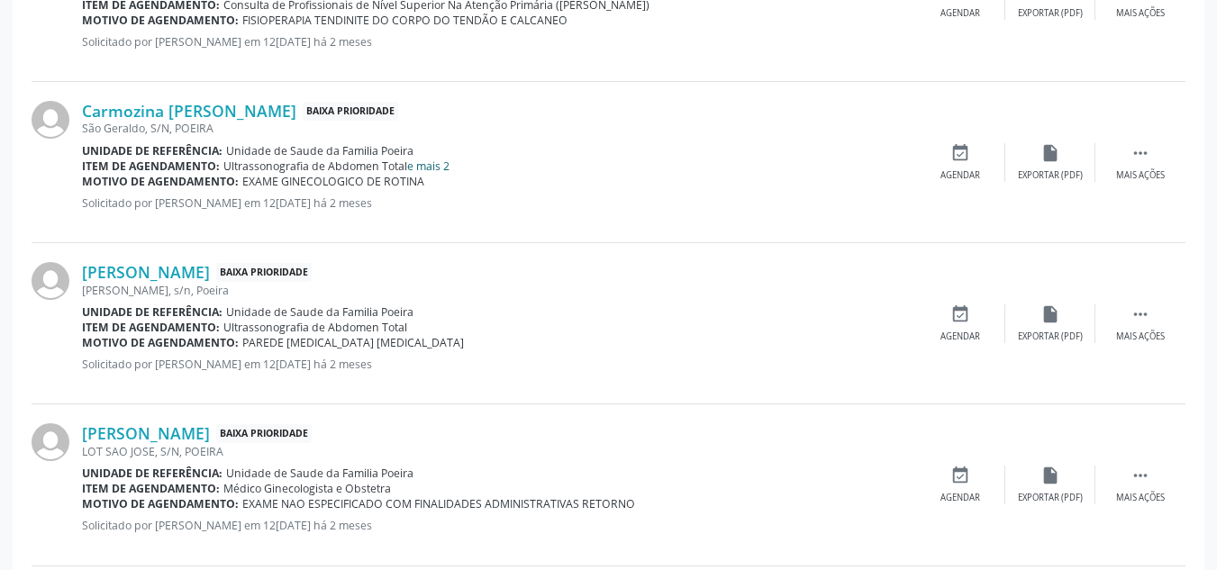
click at [426, 168] on link "e mais 2" at bounding box center [428, 166] width 42 height 15
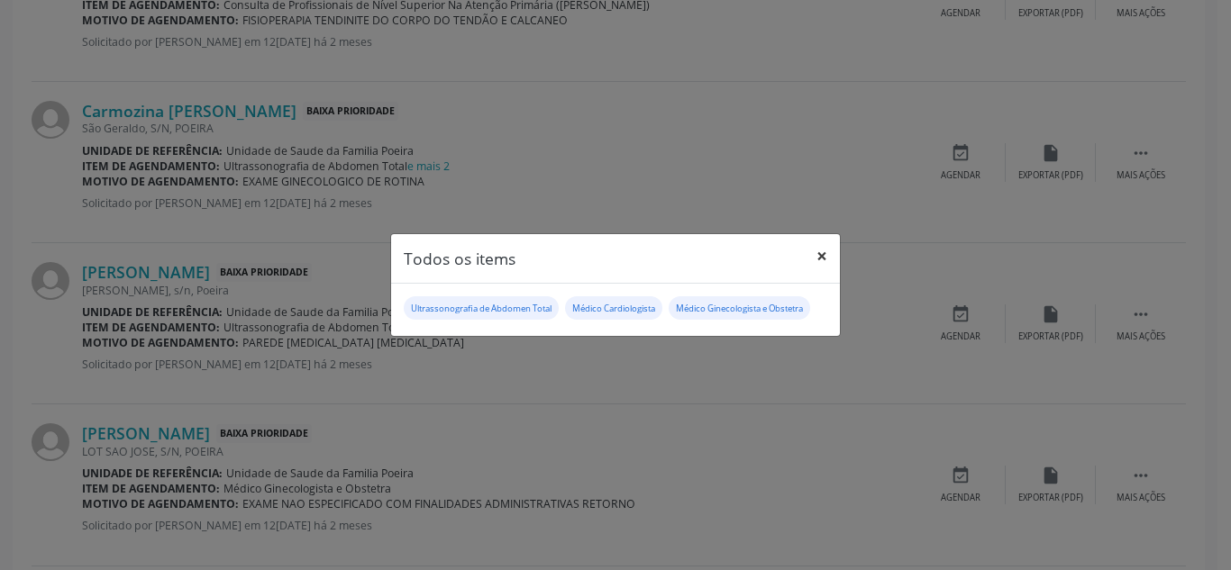
click at [816, 255] on button "×" at bounding box center [822, 256] width 36 height 44
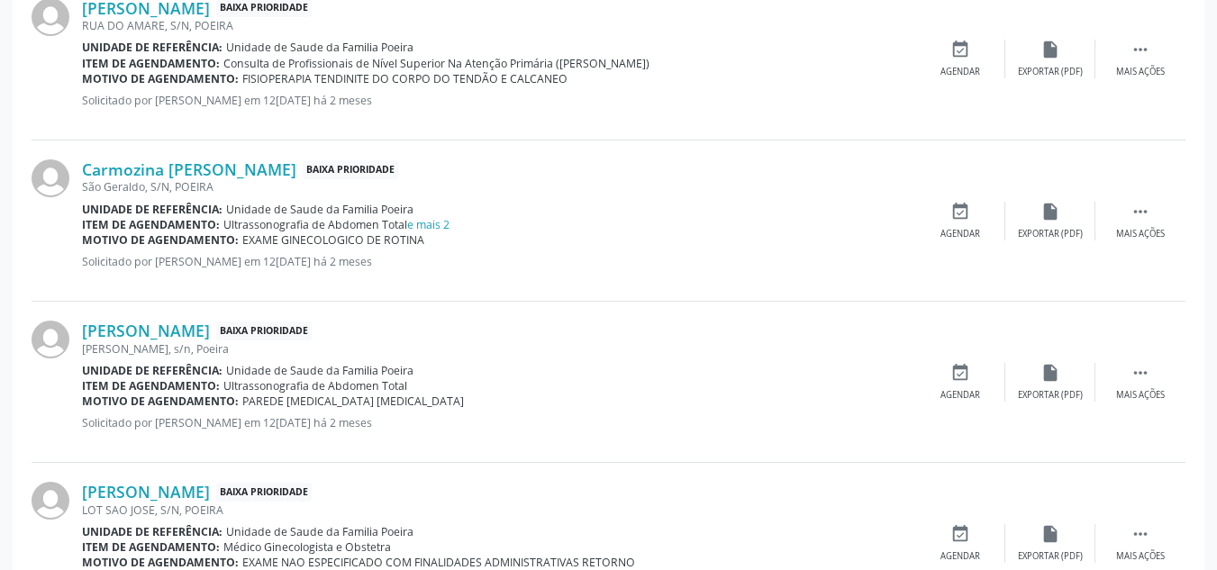
scroll to position [877, 0]
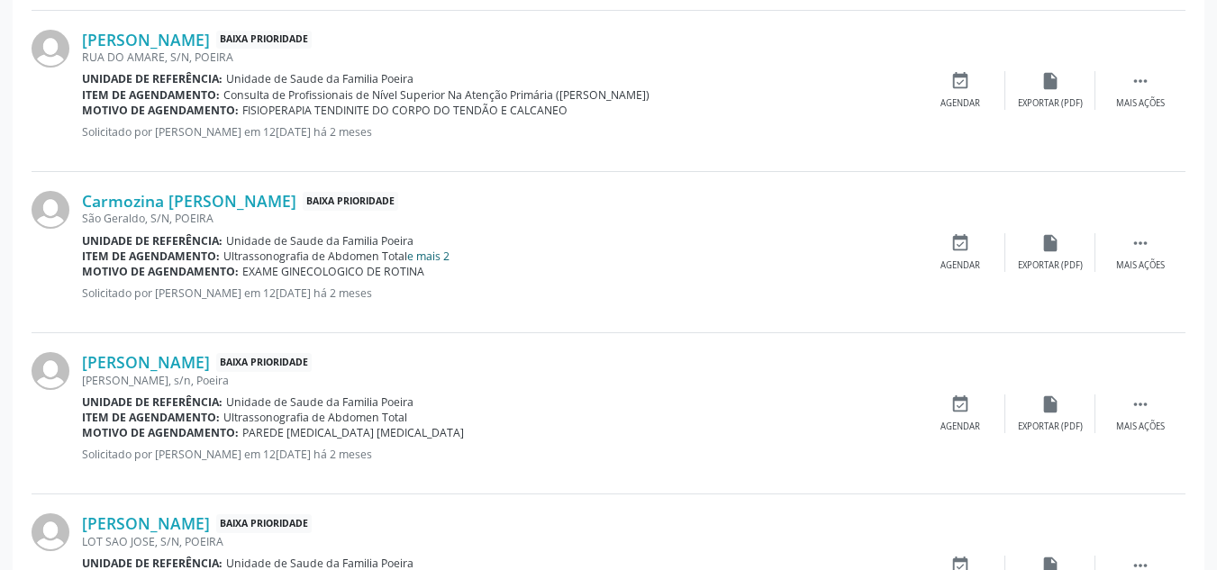
click at [443, 256] on link "e mais 2" at bounding box center [428, 256] width 42 height 15
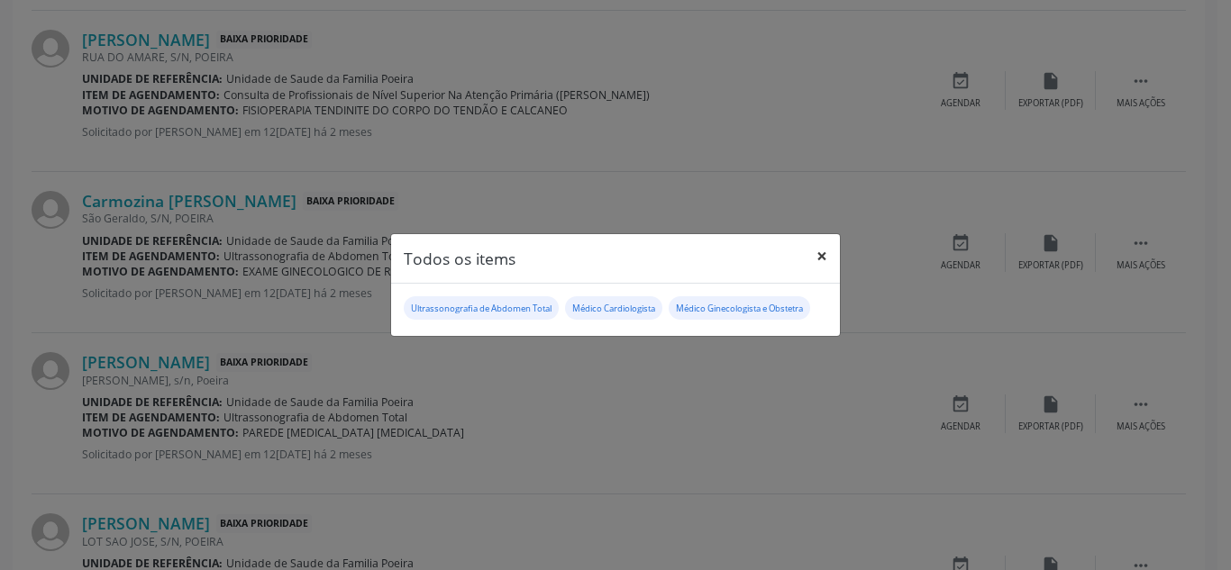
click at [825, 249] on button "×" at bounding box center [822, 256] width 36 height 44
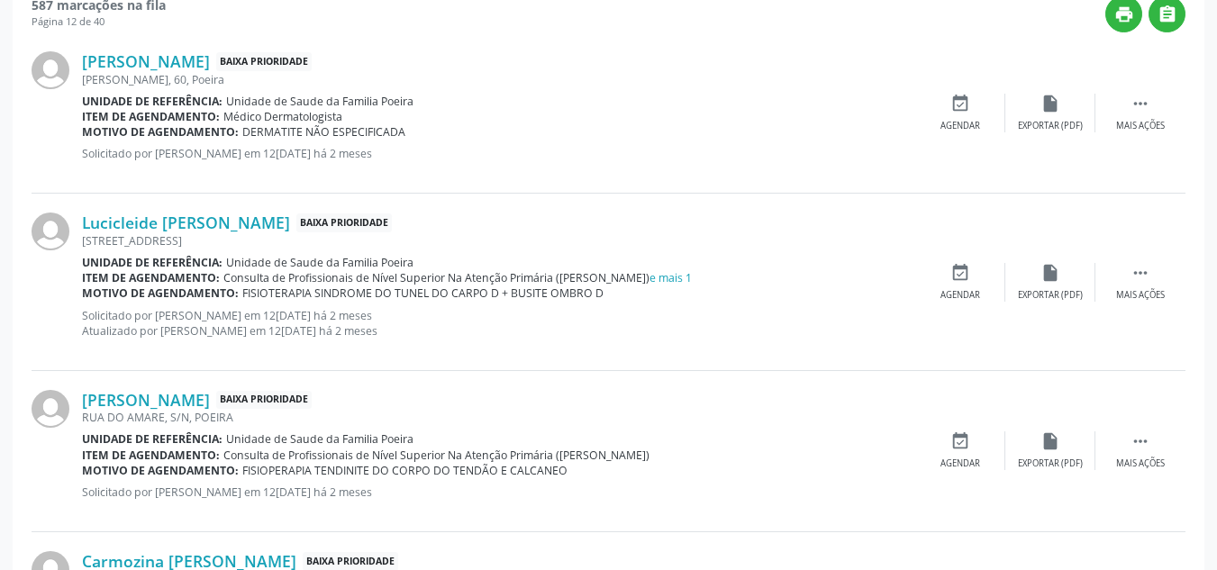
scroll to position [606, 0]
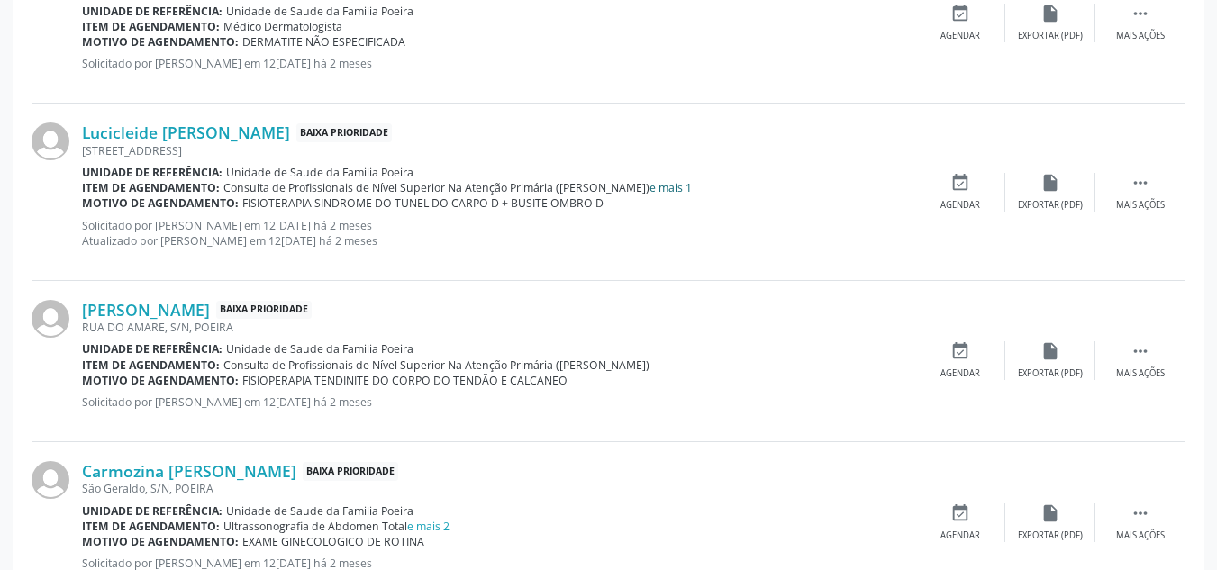
click at [655, 187] on link "e mais 1" at bounding box center [671, 187] width 42 height 15
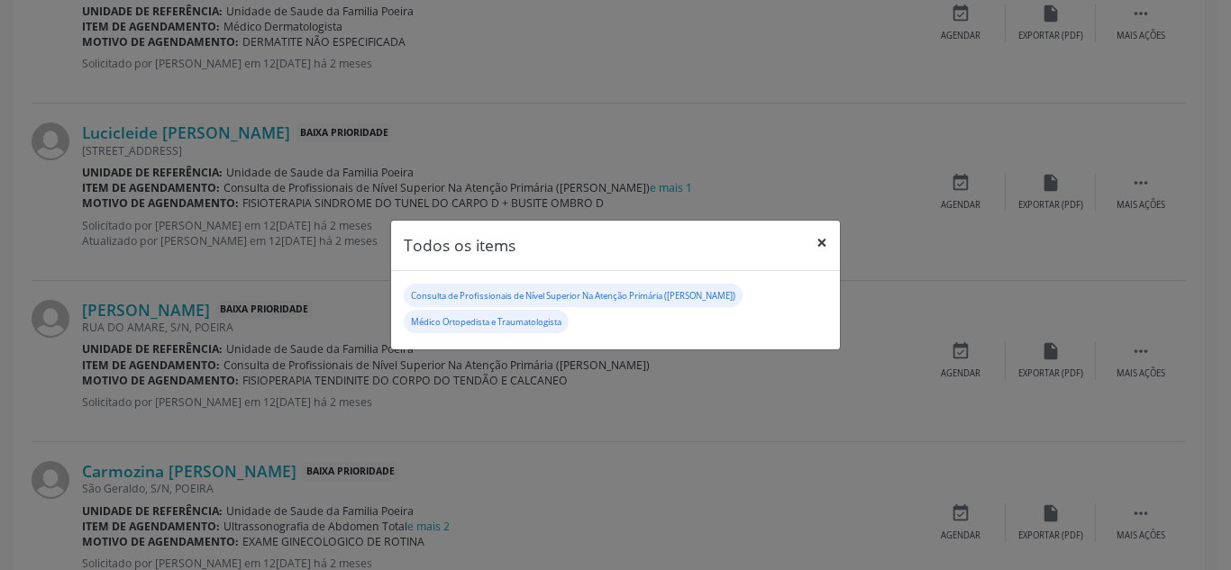
click at [829, 241] on button "×" at bounding box center [822, 243] width 36 height 44
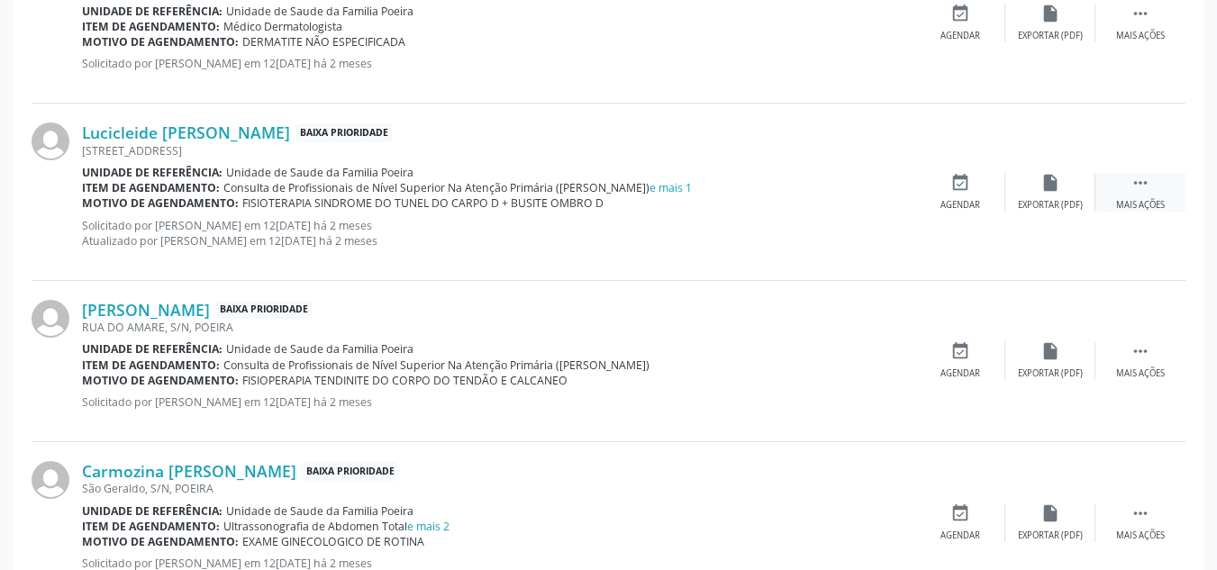
click at [1130, 199] on div "Mais ações" at bounding box center [1140, 205] width 49 height 13
click at [1053, 195] on div "edit Editar" at bounding box center [1051, 192] width 90 height 39
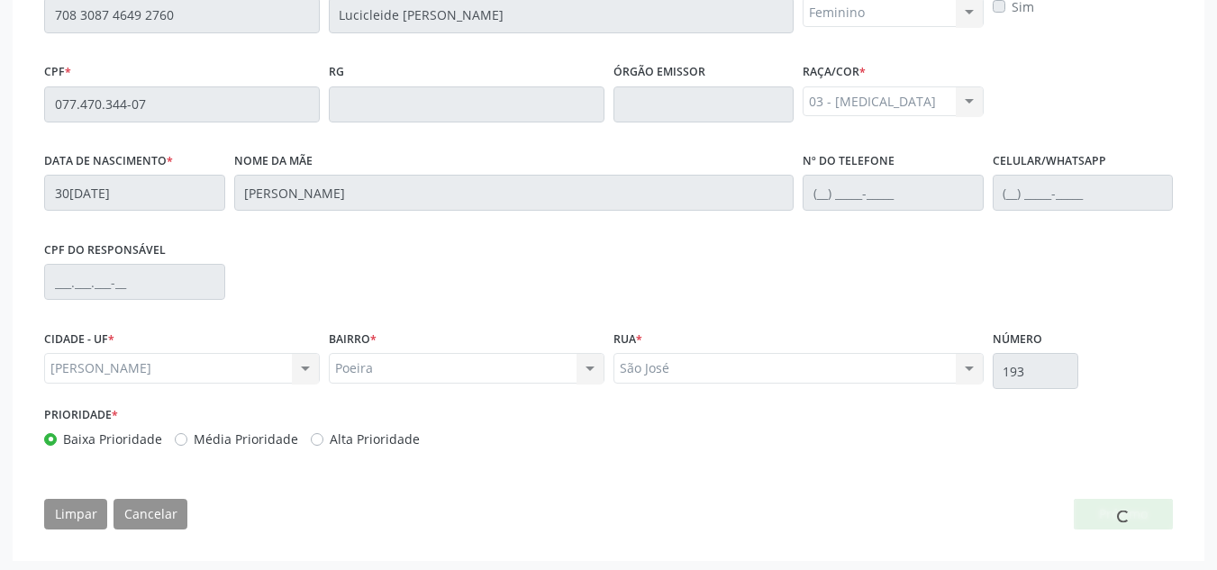
scroll to position [508, 0]
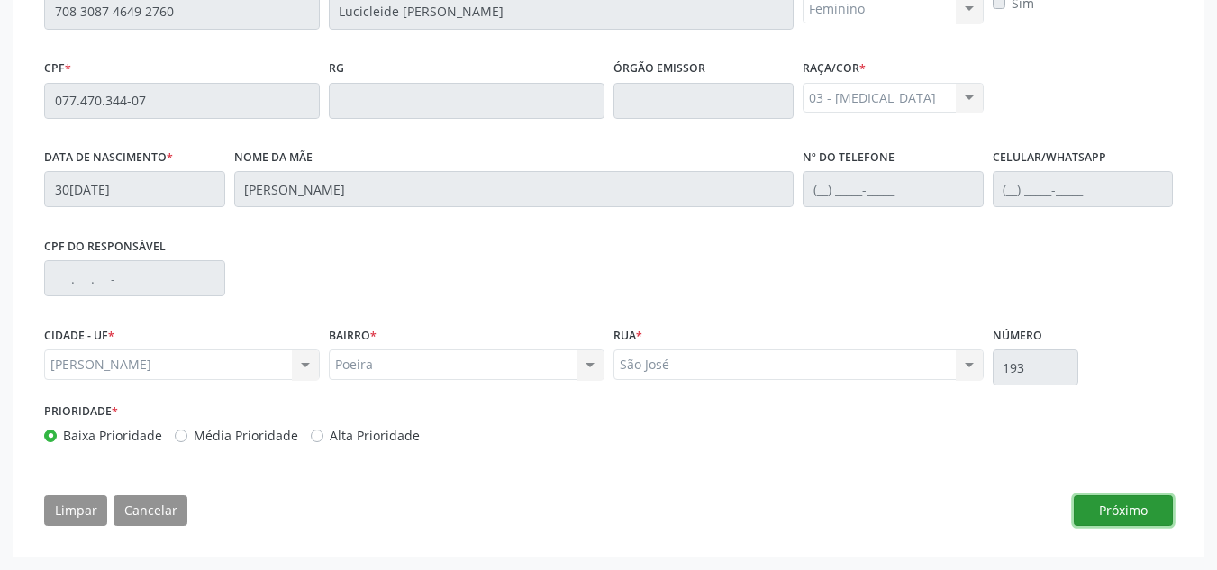
drag, startPoint x: 1138, startPoint y: 511, endPoint x: 836, endPoint y: 464, distance: 305.5
click at [1138, 511] on button "Próximo" at bounding box center [1123, 511] width 99 height 31
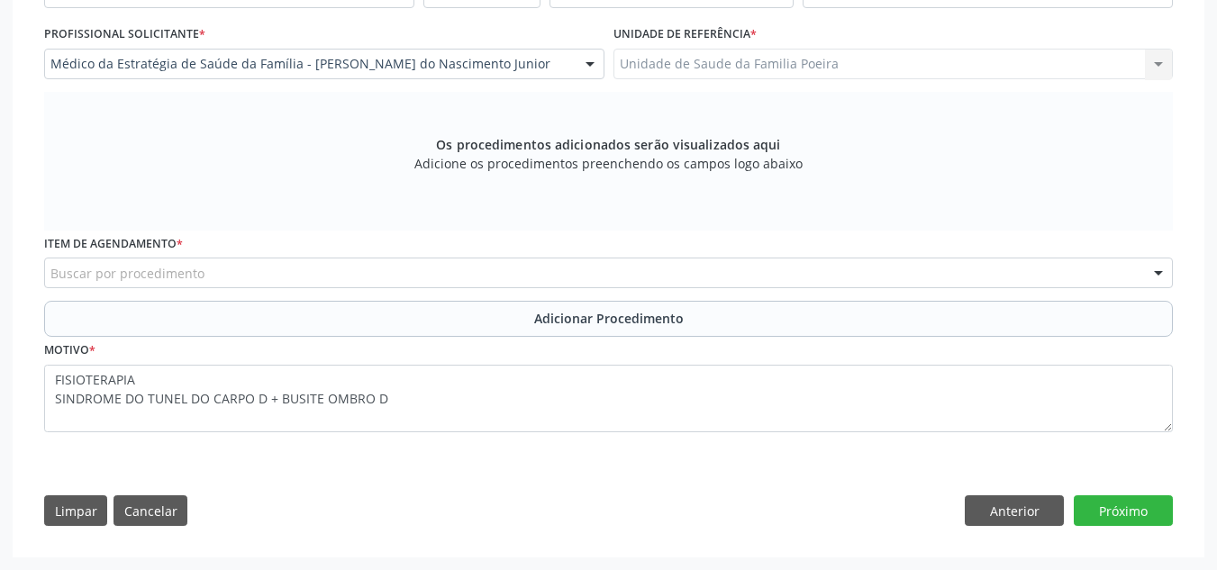
scroll to position [471, 0]
click at [391, 270] on div "Buscar por procedimento" at bounding box center [608, 273] width 1129 height 31
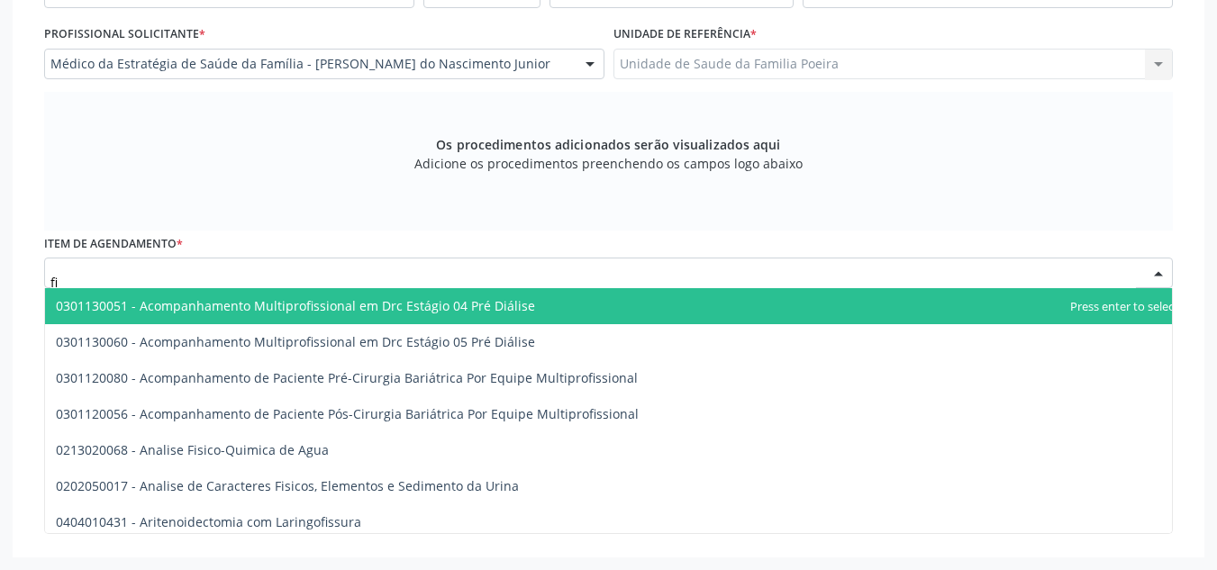
type input "f"
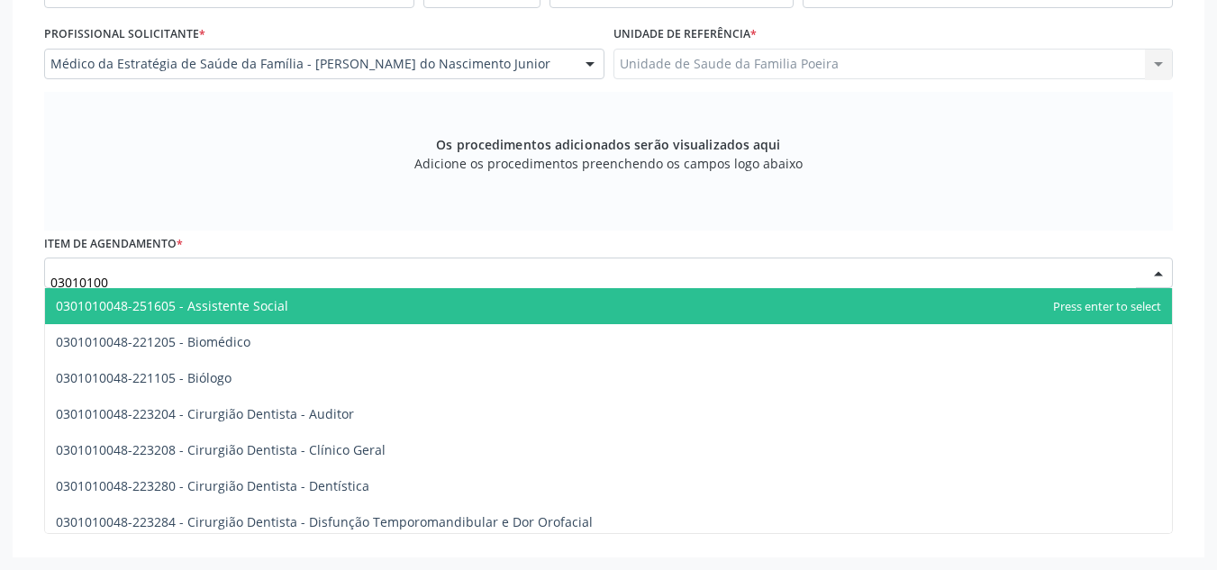
type input "030101003"
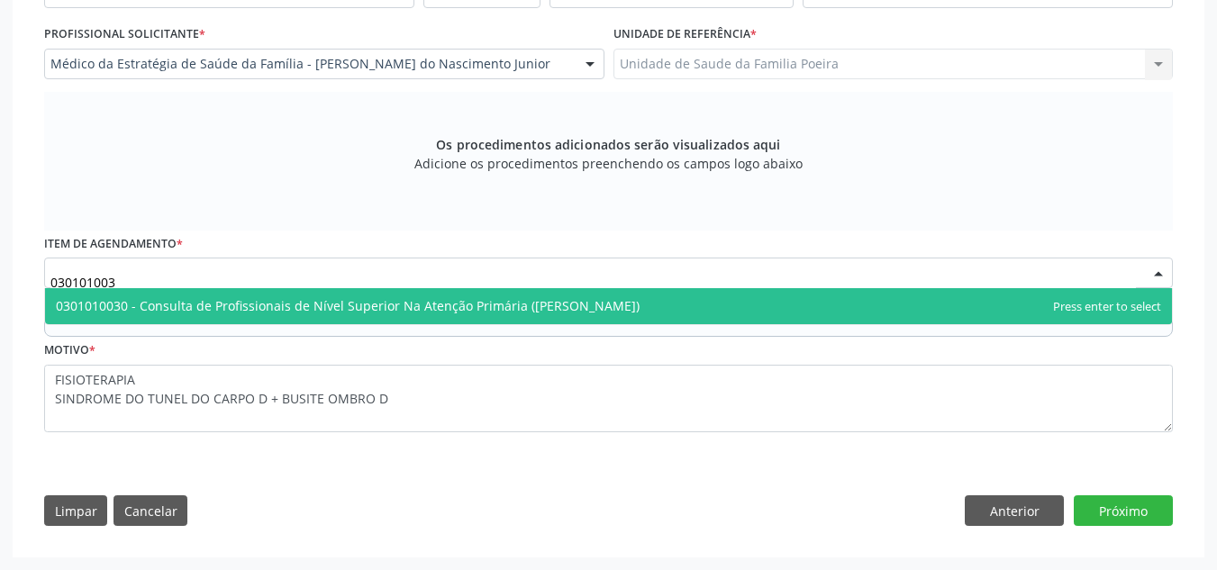
click at [351, 307] on span "0301010030 - Consulta de Profissionais de Nível Superior Na Atenção Primária ([…" at bounding box center [348, 305] width 584 height 17
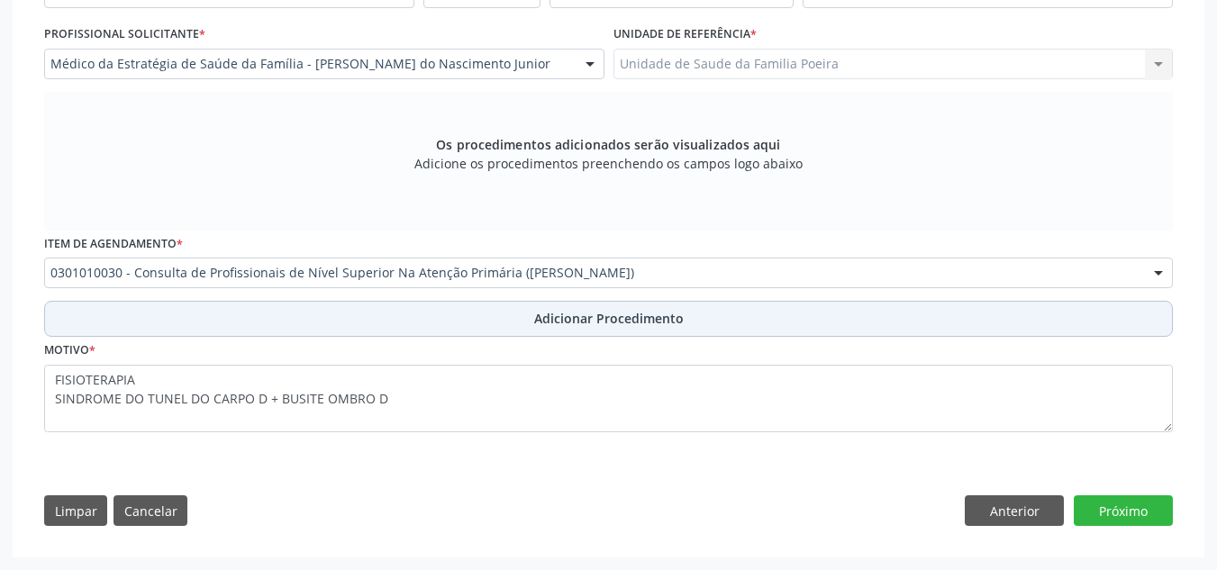
click at [497, 318] on button "Adicionar Procedimento" at bounding box center [608, 319] width 1129 height 36
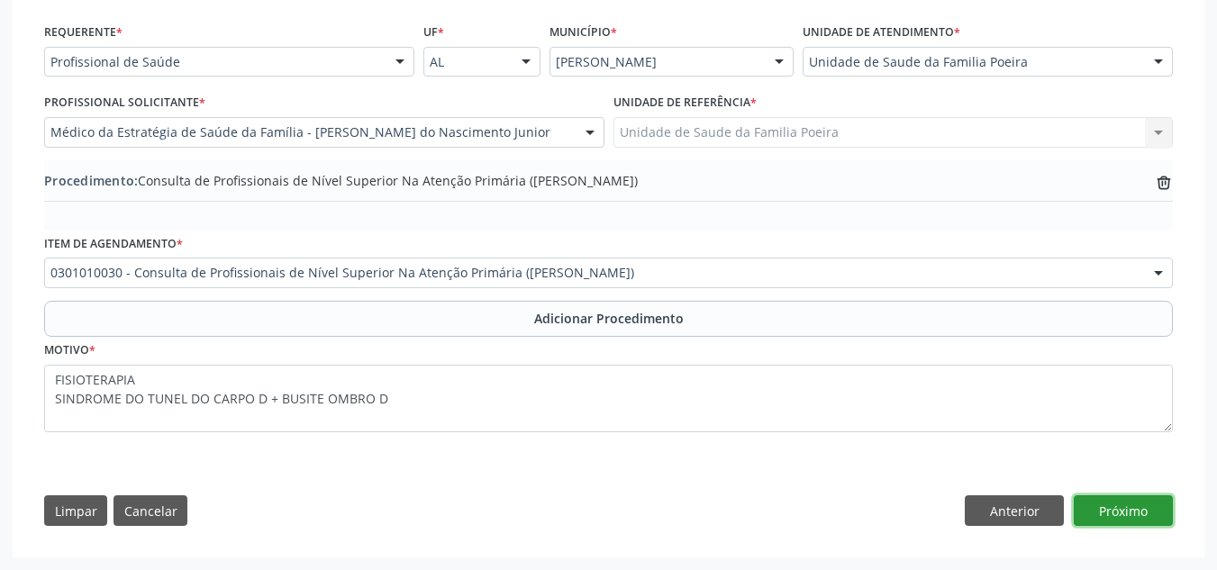
click at [1128, 508] on button "Próximo" at bounding box center [1123, 511] width 99 height 31
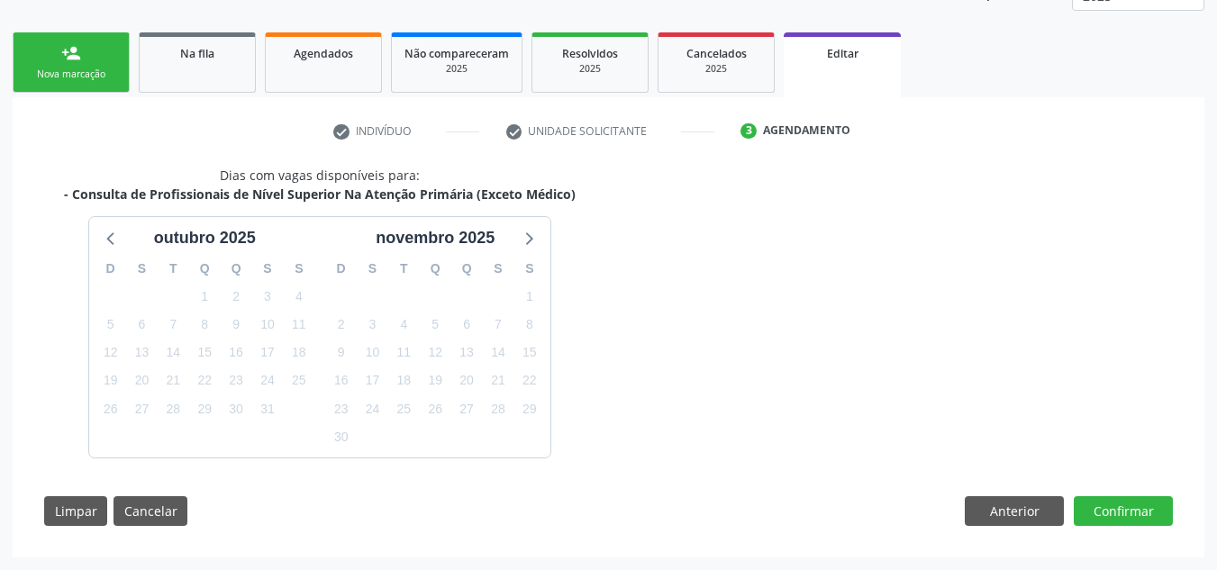
scroll to position [315, 0]
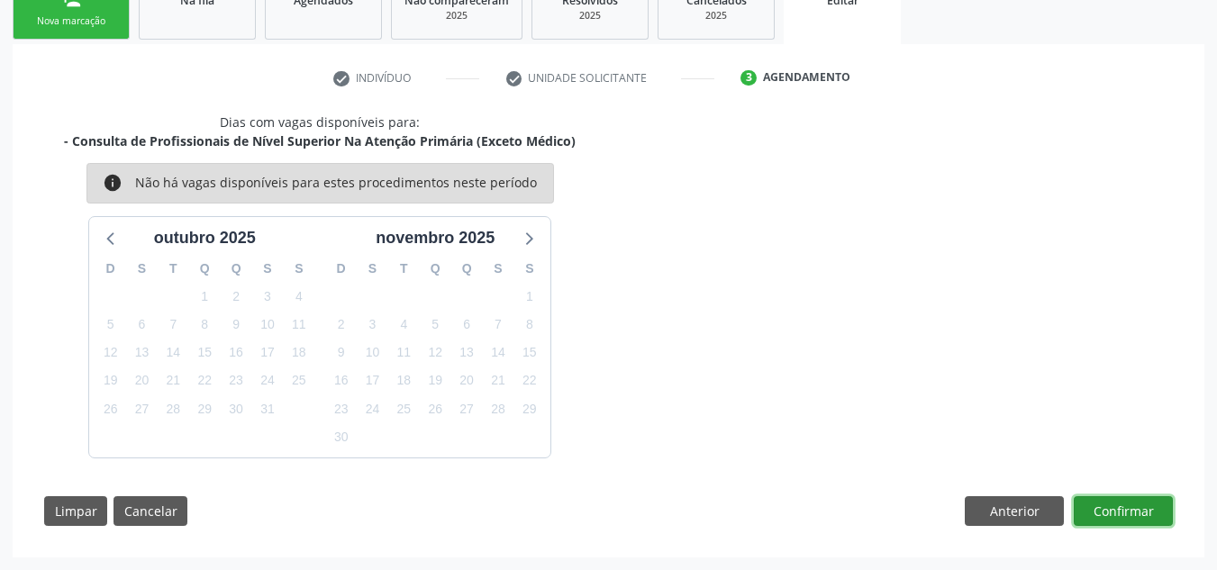
click at [1125, 506] on button "Confirmar" at bounding box center [1123, 512] width 99 height 31
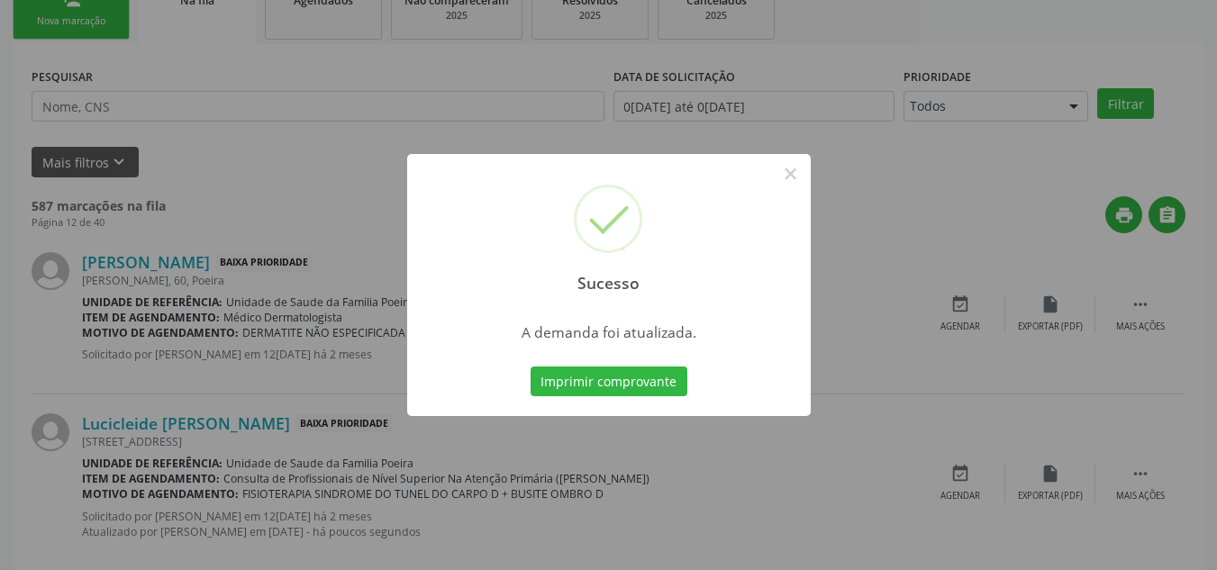
scroll to position [50, 0]
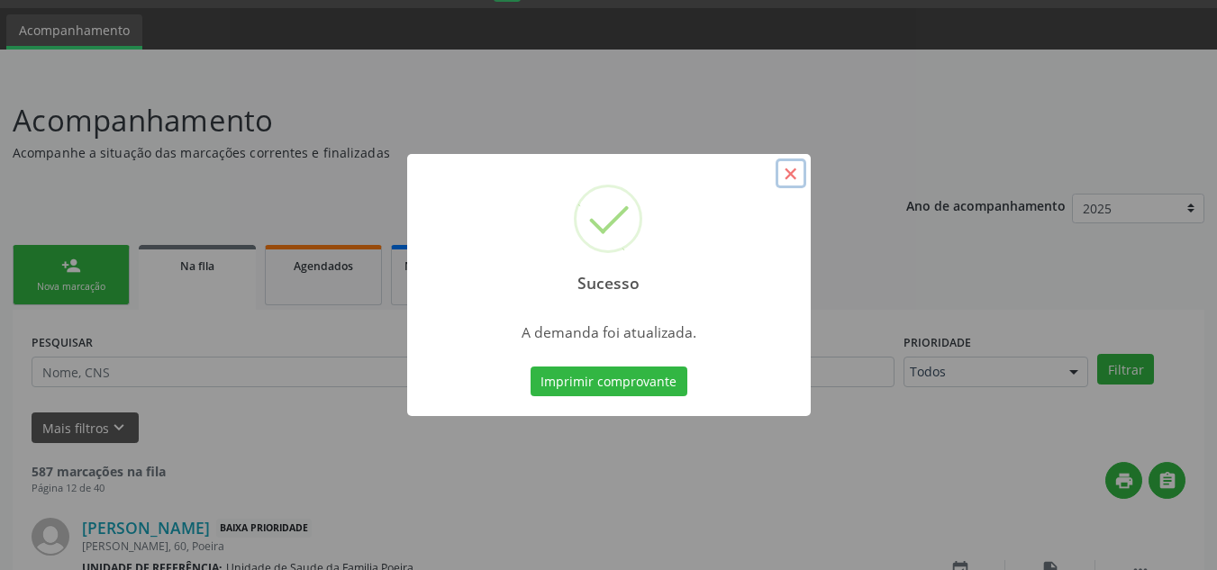
click at [789, 185] on button "×" at bounding box center [791, 174] width 31 height 31
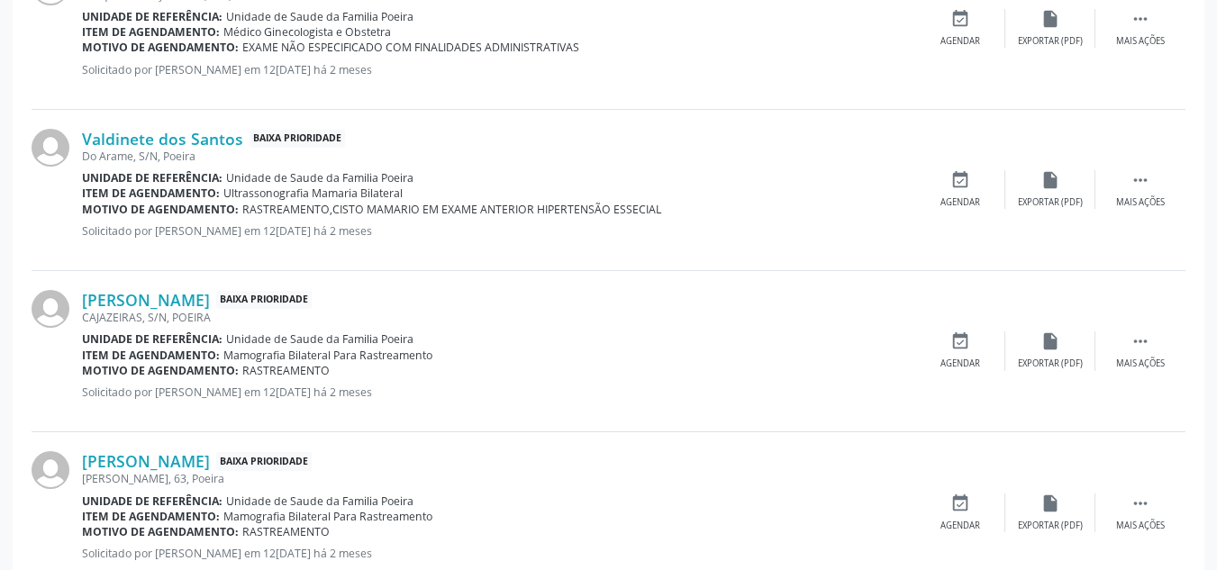
scroll to position [2499, 0]
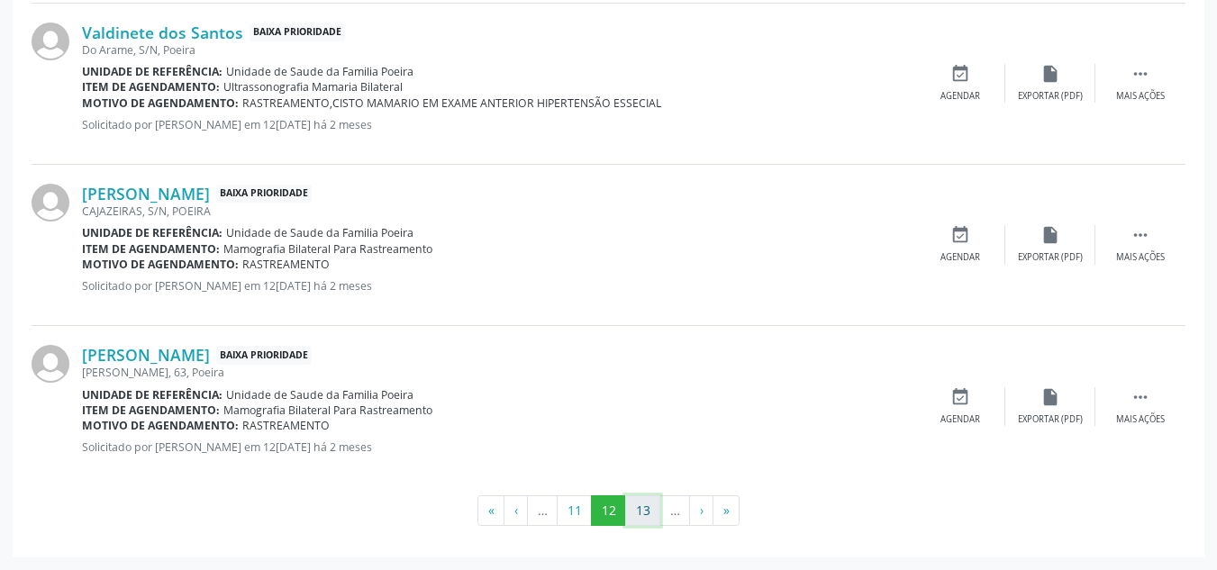
click at [643, 510] on button "13" at bounding box center [642, 511] width 35 height 31
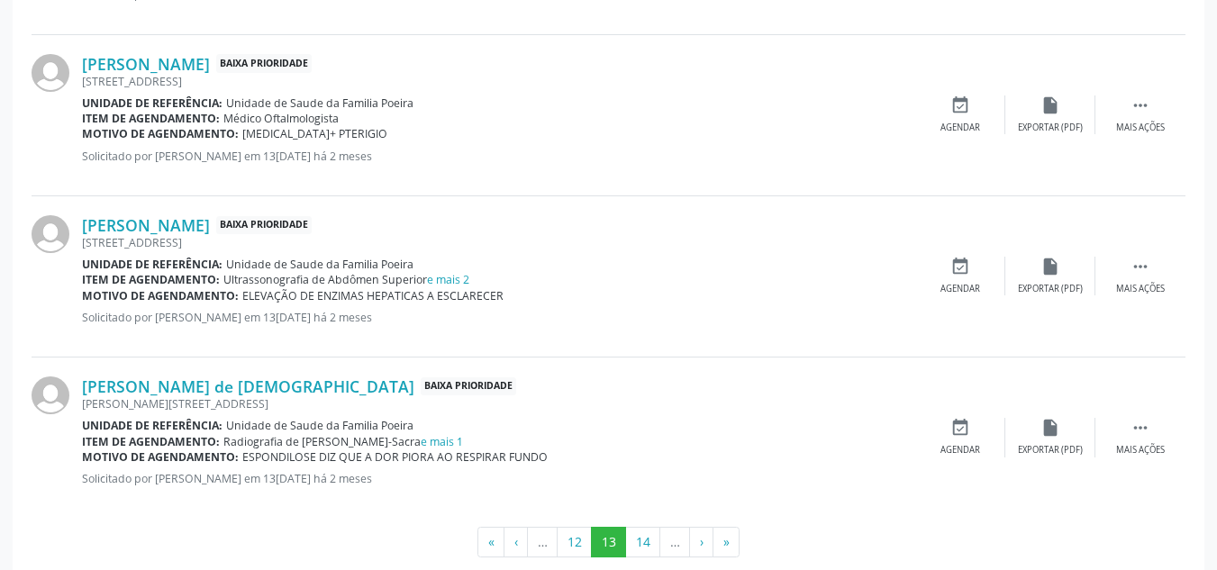
scroll to position [2483, 0]
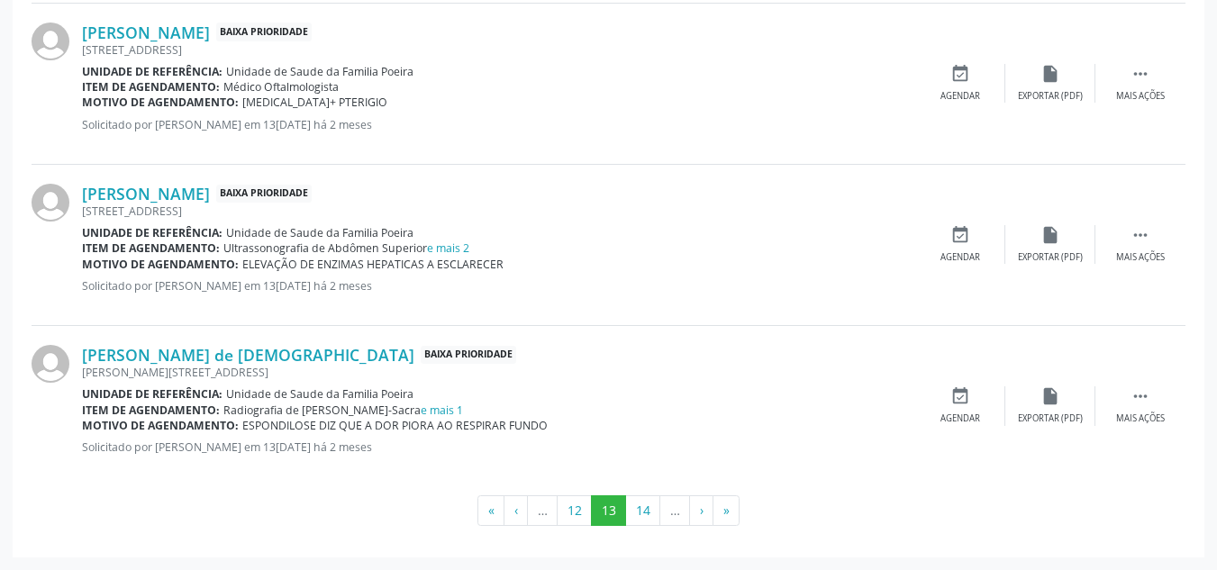
click at [452, 405] on div "Item de agendamento: Radiografia de Coluna Lombo-Sacra e mais 1" at bounding box center [499, 410] width 834 height 15
click at [442, 408] on link "e mais 1" at bounding box center [442, 410] width 42 height 15
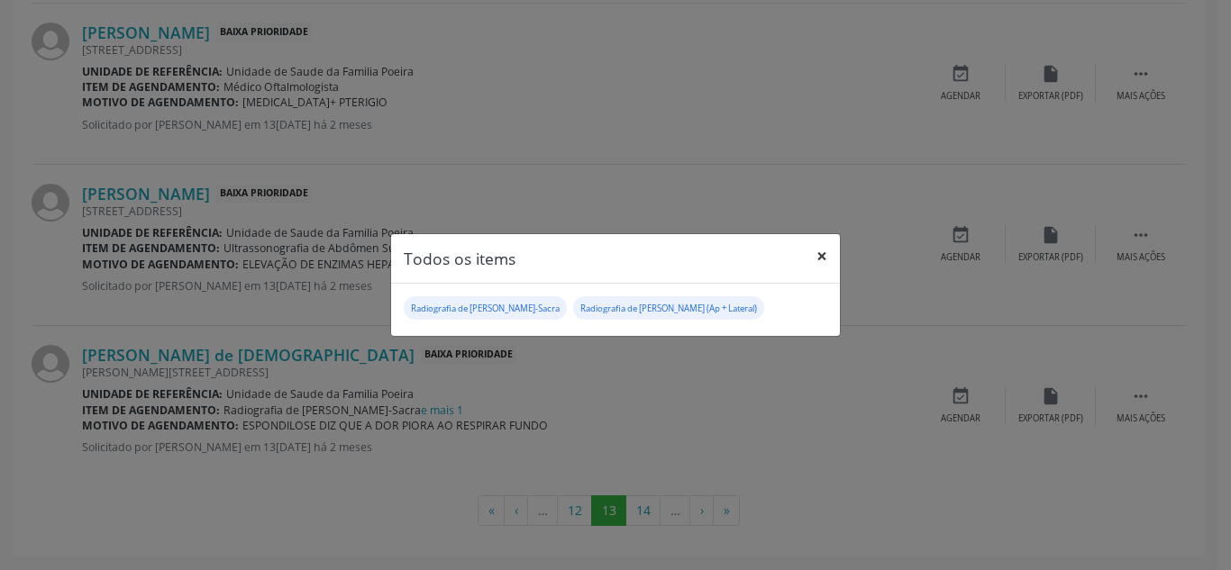
click at [820, 255] on button "×" at bounding box center [822, 256] width 36 height 44
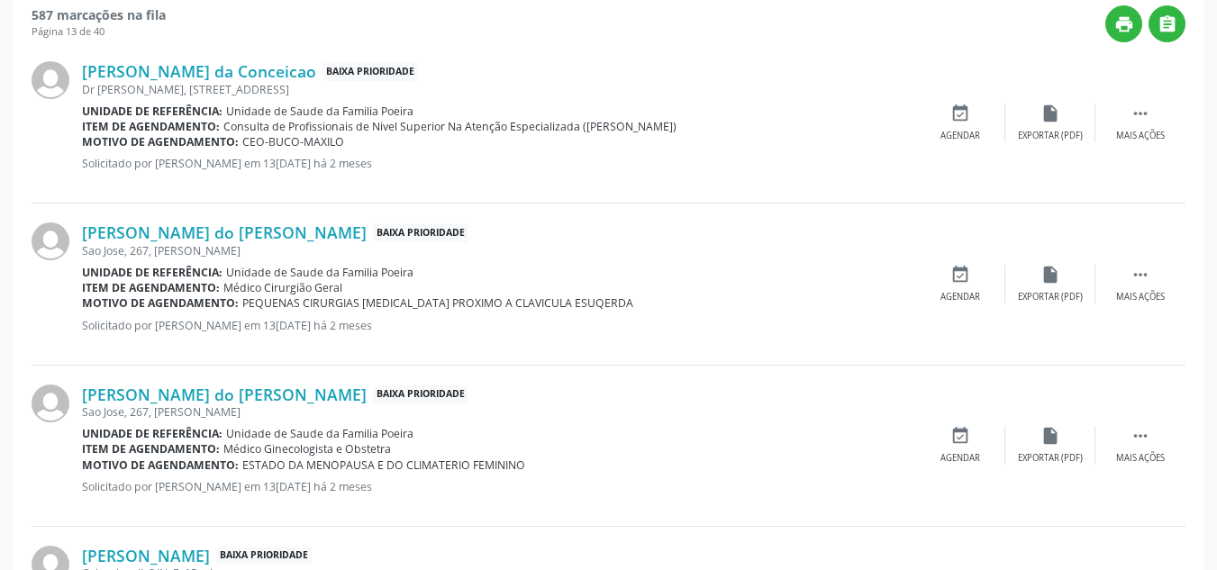
scroll to position [411, 0]
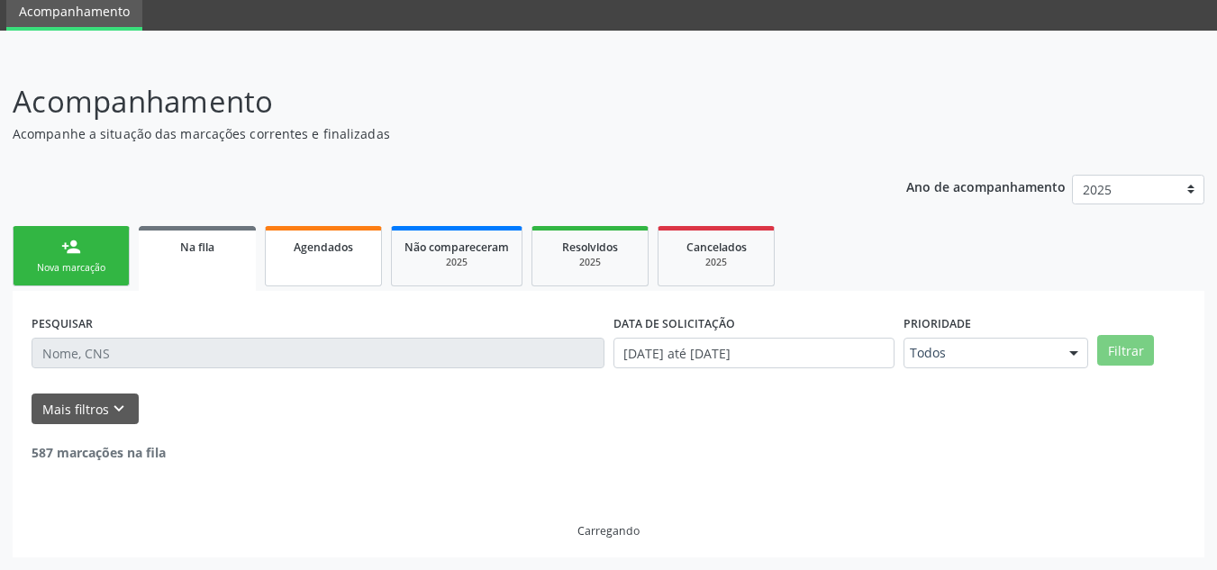
scroll to position [68, 0]
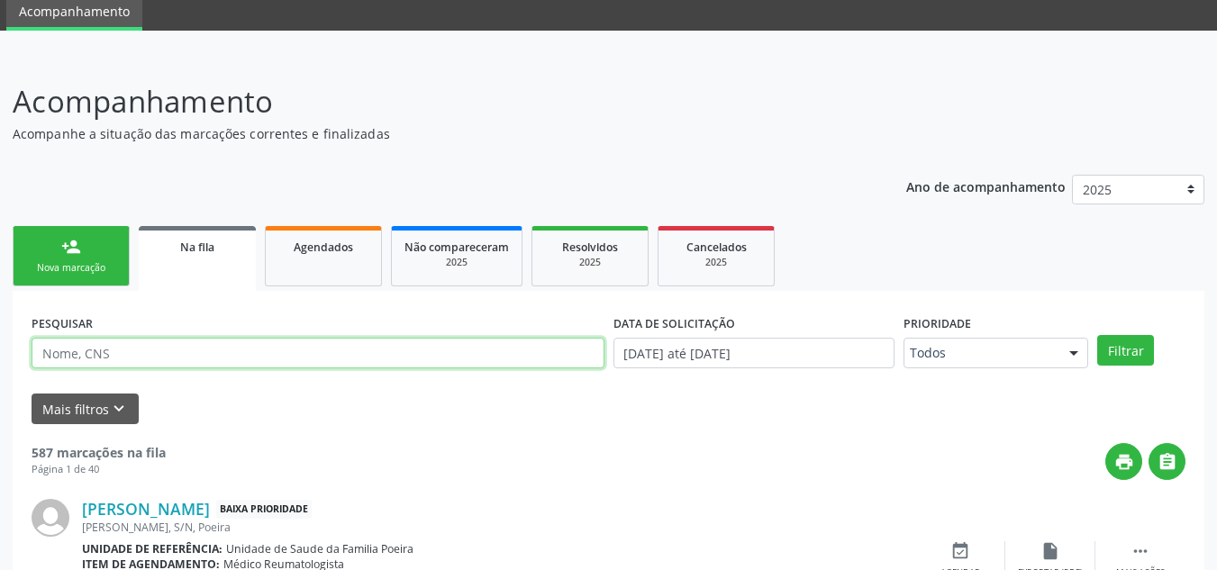
click at [123, 353] on input "text" at bounding box center [318, 353] width 573 height 31
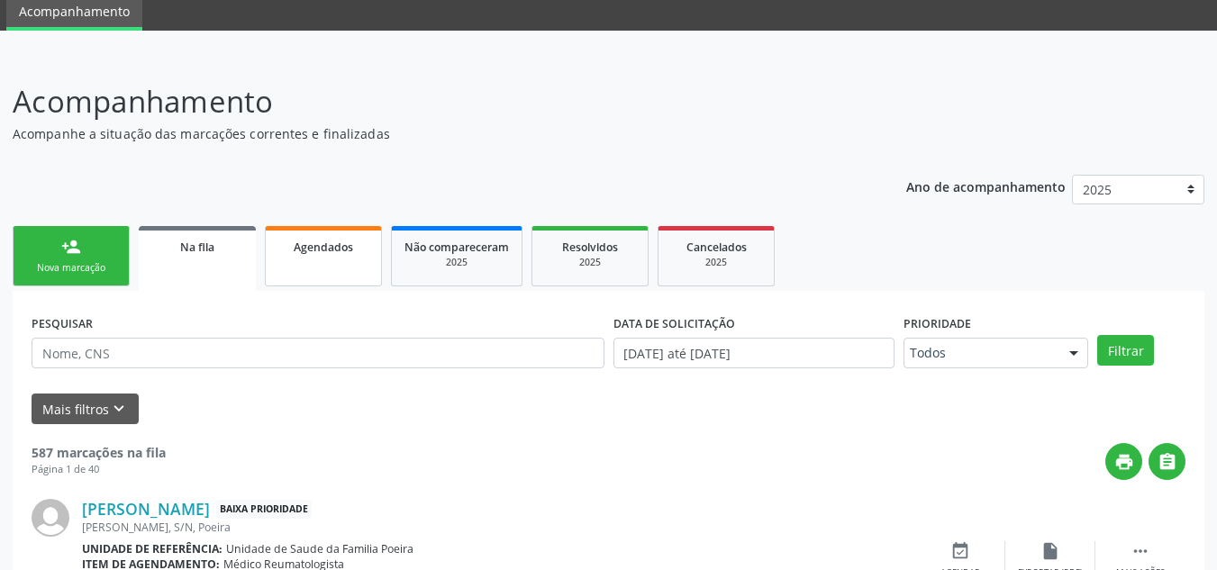
drag, startPoint x: 367, startPoint y: 254, endPoint x: 358, endPoint y: 271, distance: 19.3
click at [366, 254] on div "Agendados" at bounding box center [323, 246] width 90 height 19
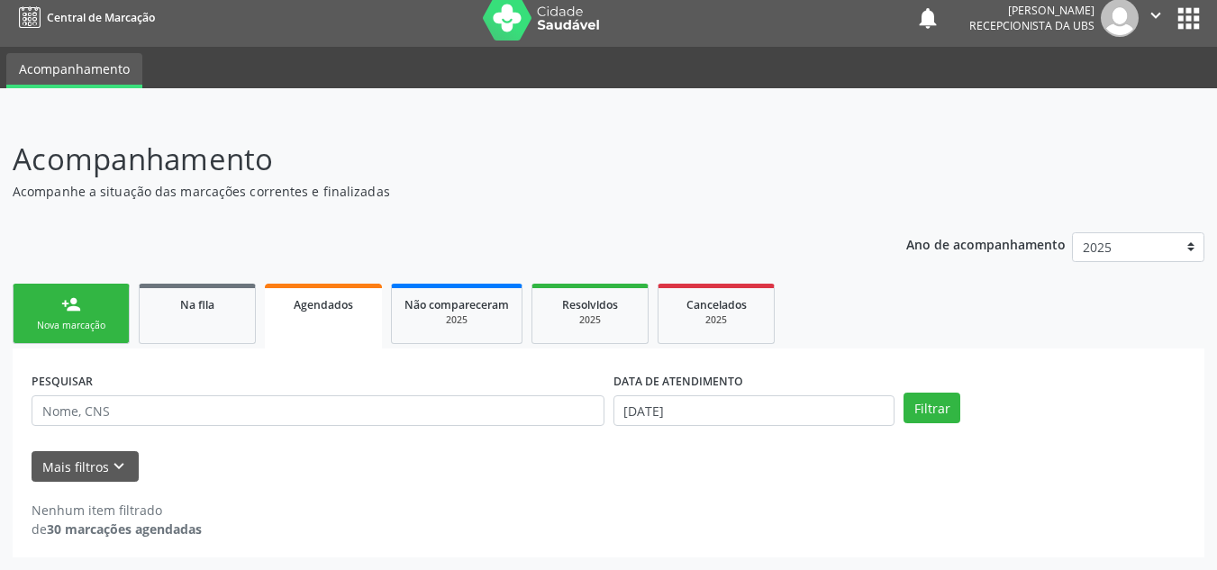
scroll to position [11, 0]
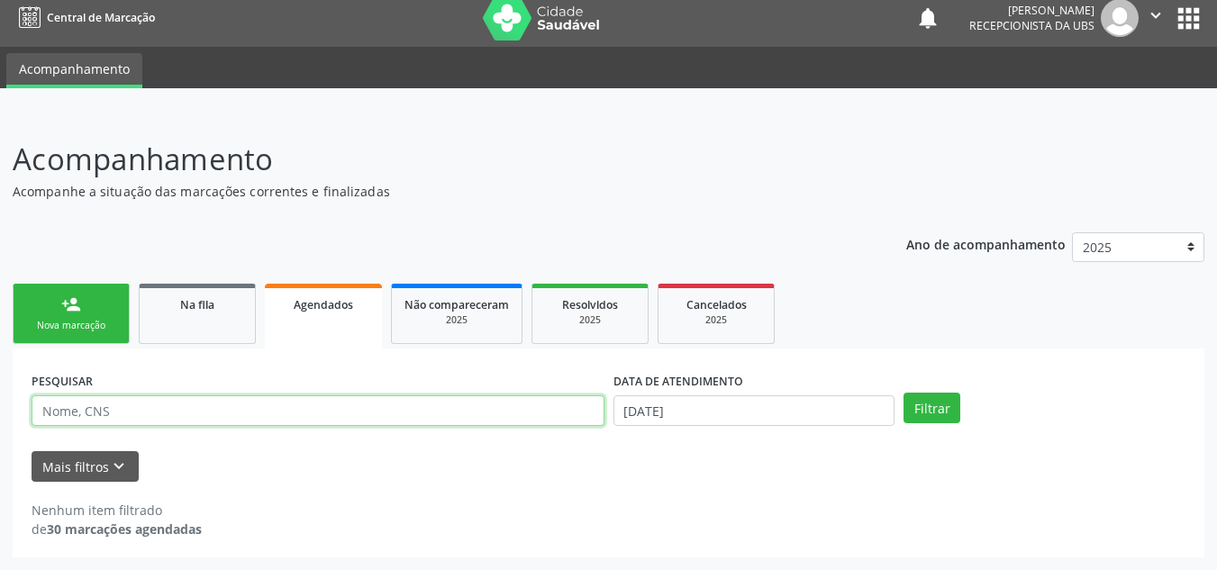
click at [214, 419] on input "text" at bounding box center [318, 411] width 573 height 31
type input "84322390463"
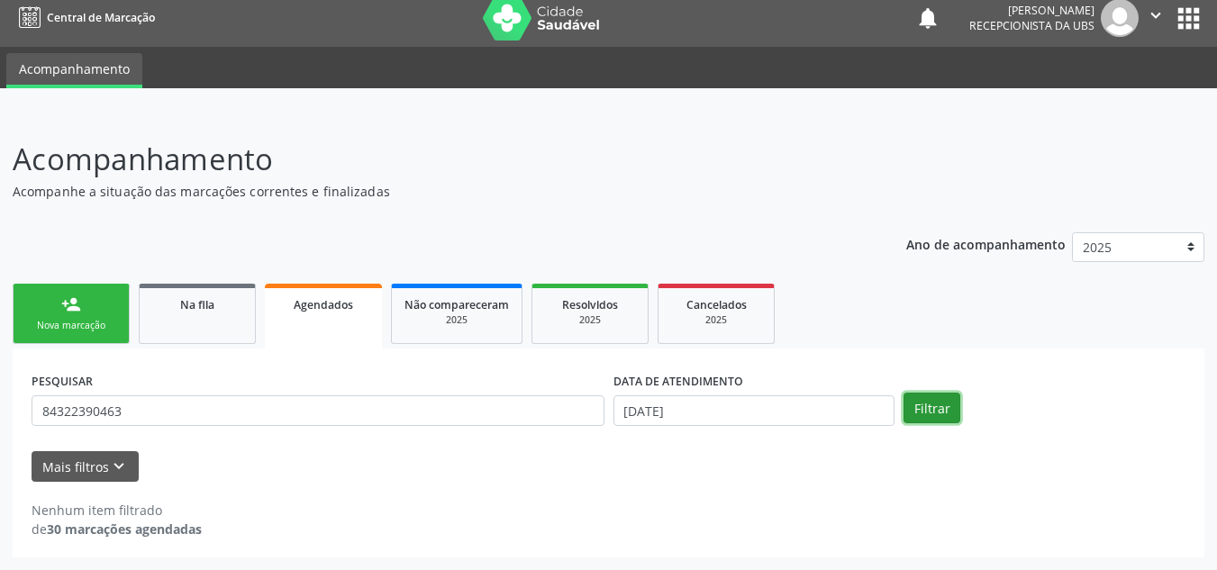
click at [944, 398] on button "Filtrar" at bounding box center [932, 408] width 57 height 31
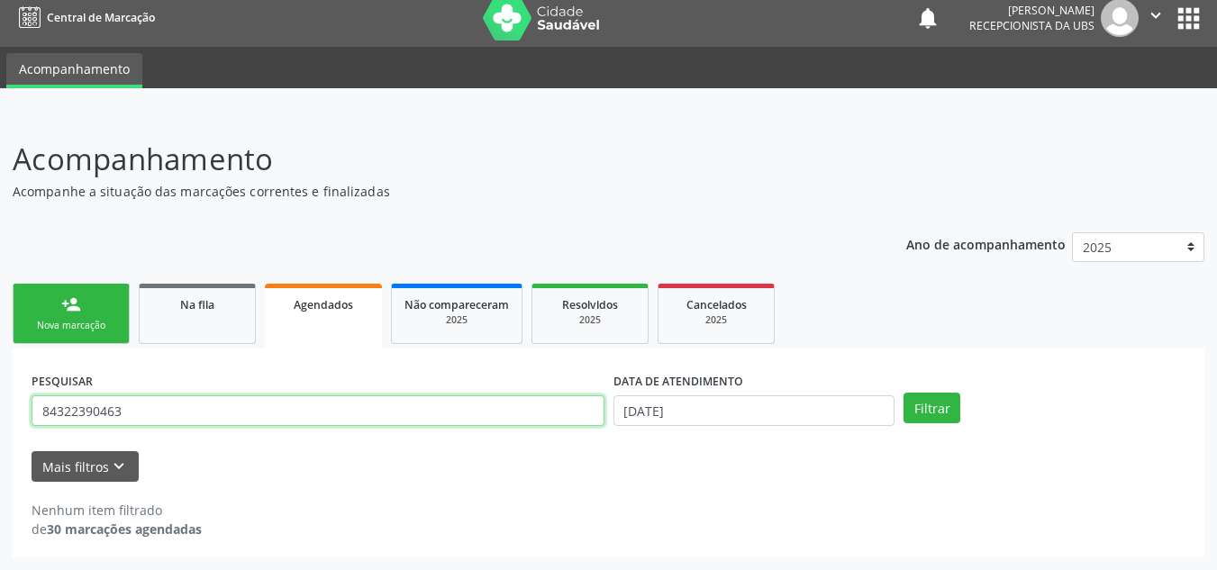
drag, startPoint x: 126, startPoint y: 408, endPoint x: 38, endPoint y: 420, distance: 89.1
click at [38, 420] on input "84322390463" at bounding box center [318, 411] width 573 height 31
drag, startPoint x: 38, startPoint y: 420, endPoint x: 30, endPoint y: 415, distance: 9.3
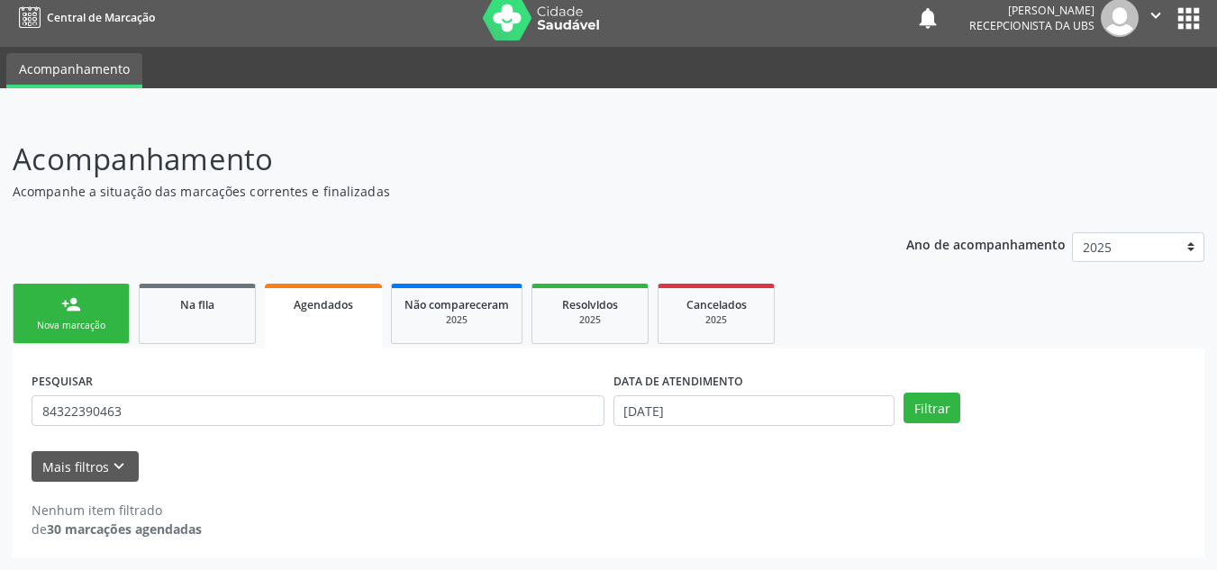
drag, startPoint x: 30, startPoint y: 415, endPoint x: 243, endPoint y: 475, distance: 221.7
click at [243, 475] on div "Mais filtros keyboard_arrow_down" at bounding box center [608, 467] width 1163 height 32
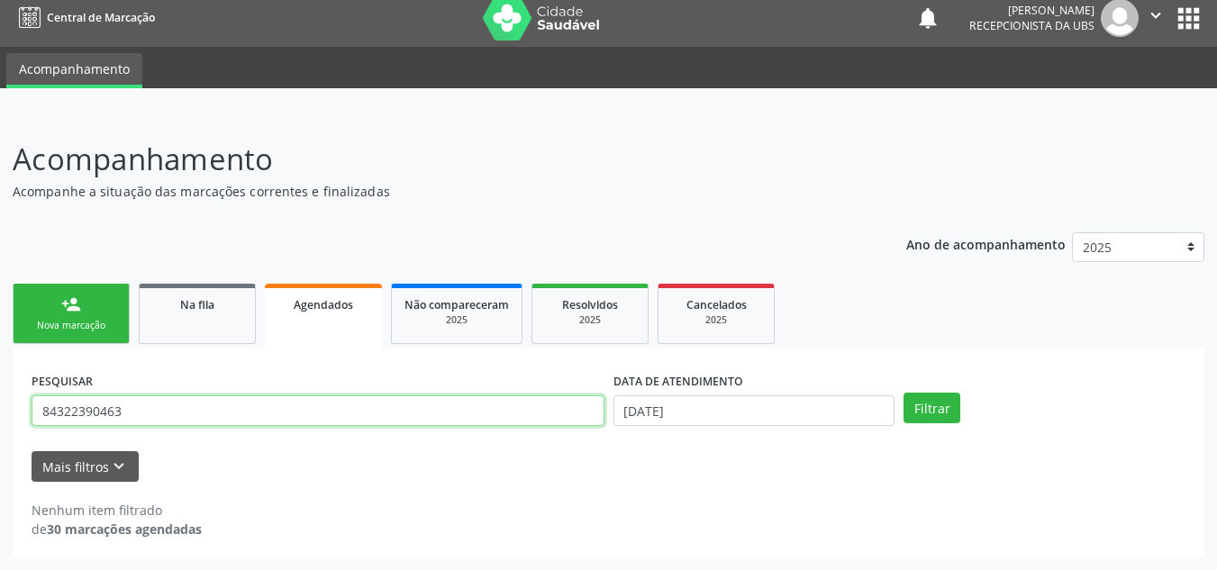
drag, startPoint x: 147, startPoint y: 416, endPoint x: 23, endPoint y: 413, distance: 123.5
click at [1, 420] on div "Acompanhamento Acompanhe a situação das marcações correntes e finalizadas Relat…" at bounding box center [608, 342] width 1217 height 457
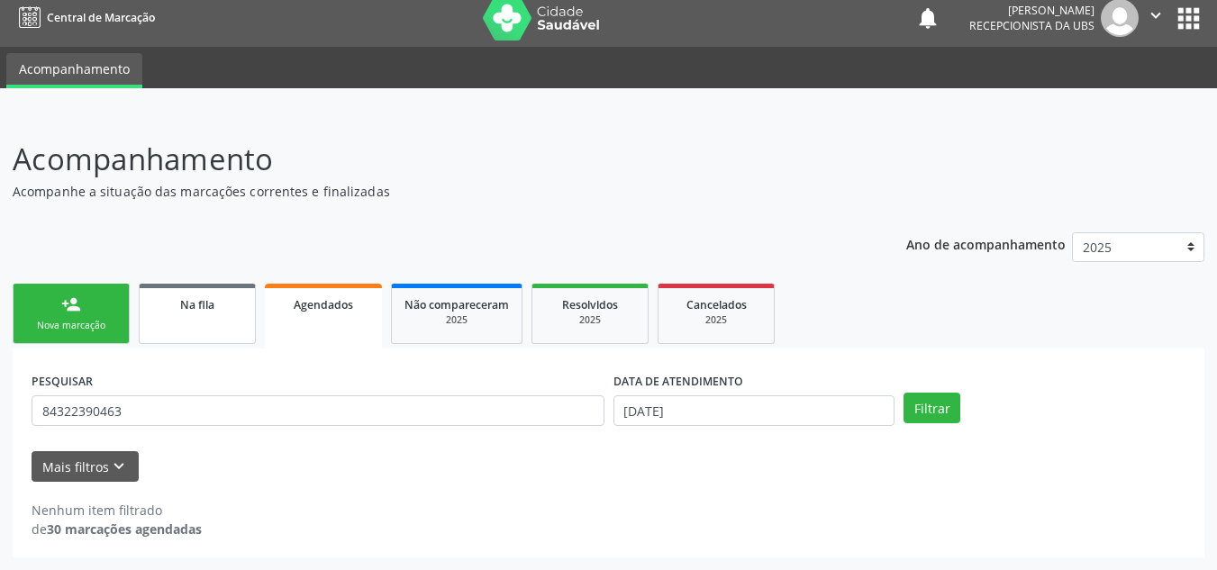
click at [232, 327] on link "Na fila" at bounding box center [197, 314] width 117 height 60
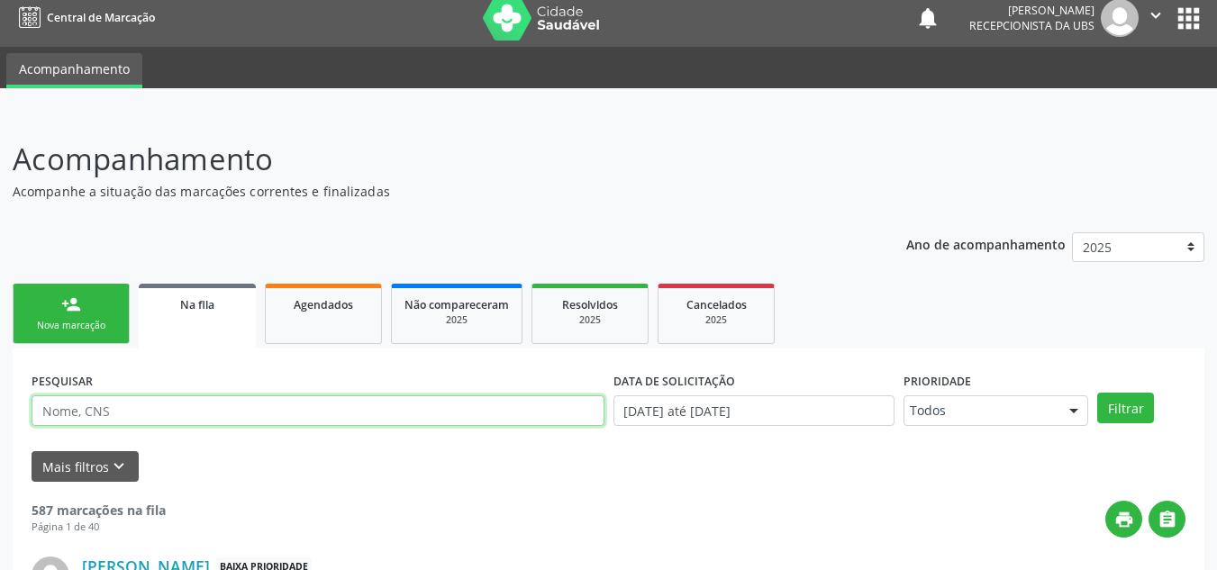
paste input "84322390463"
type input "84322390463"
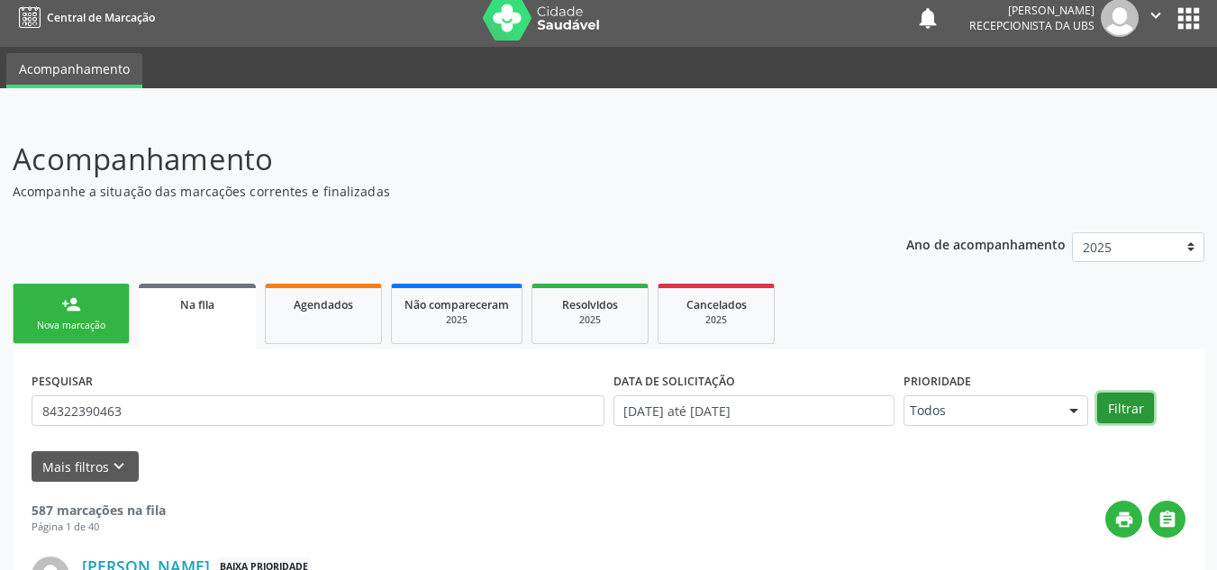
click at [1131, 397] on button "Filtrar" at bounding box center [1126, 408] width 57 height 31
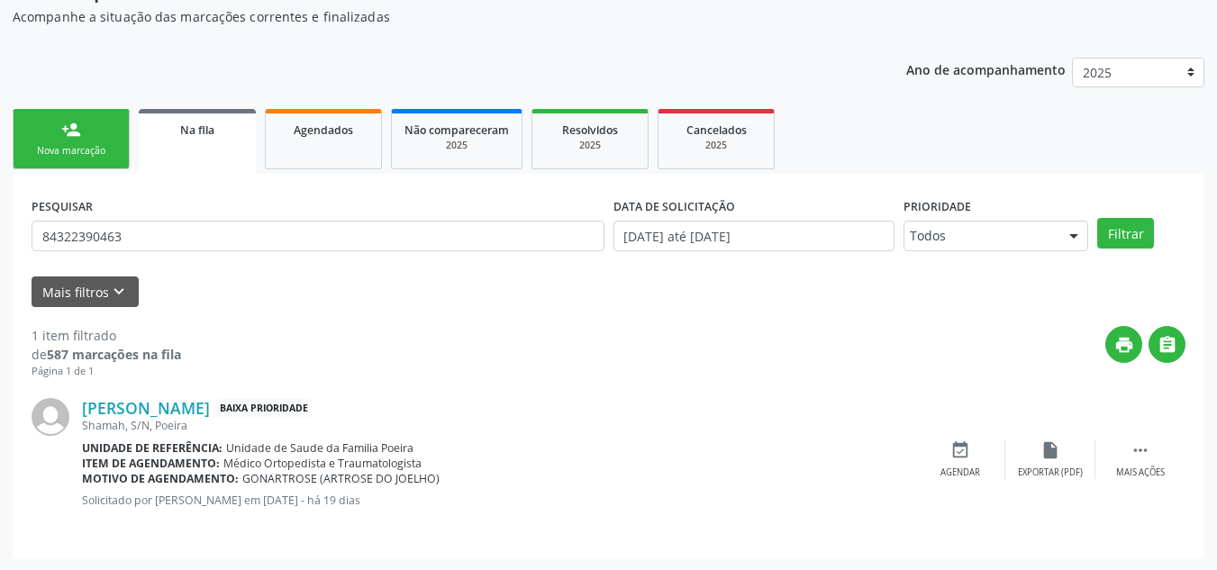
scroll to position [187, 0]
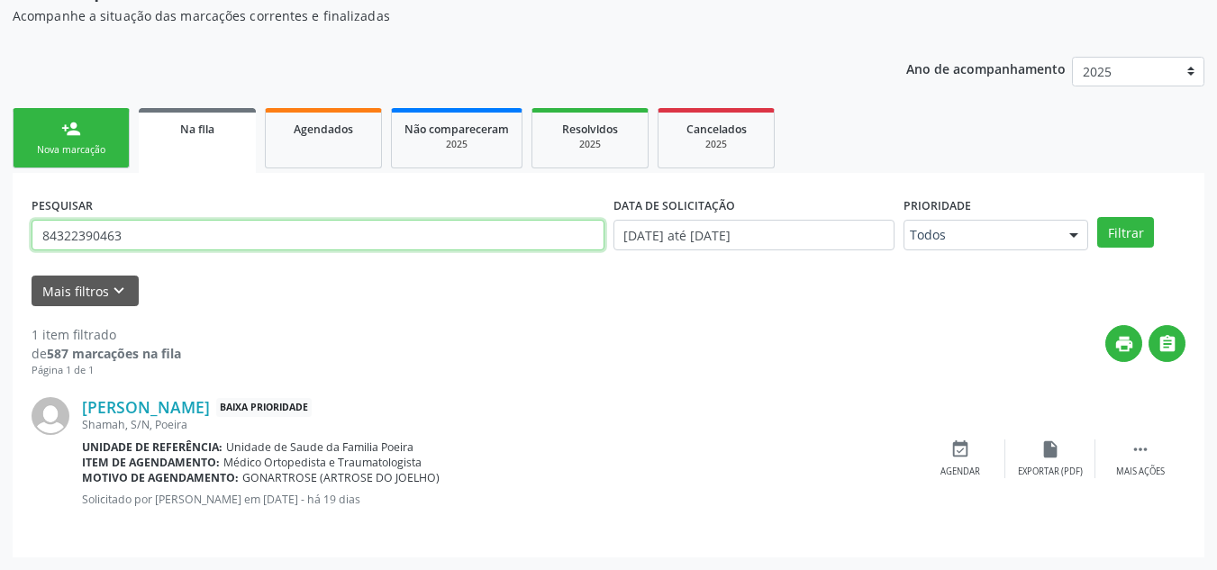
drag, startPoint x: 139, startPoint y: 234, endPoint x: 36, endPoint y: 243, distance: 103.1
click at [35, 243] on input "84322390463" at bounding box center [318, 235] width 573 height 31
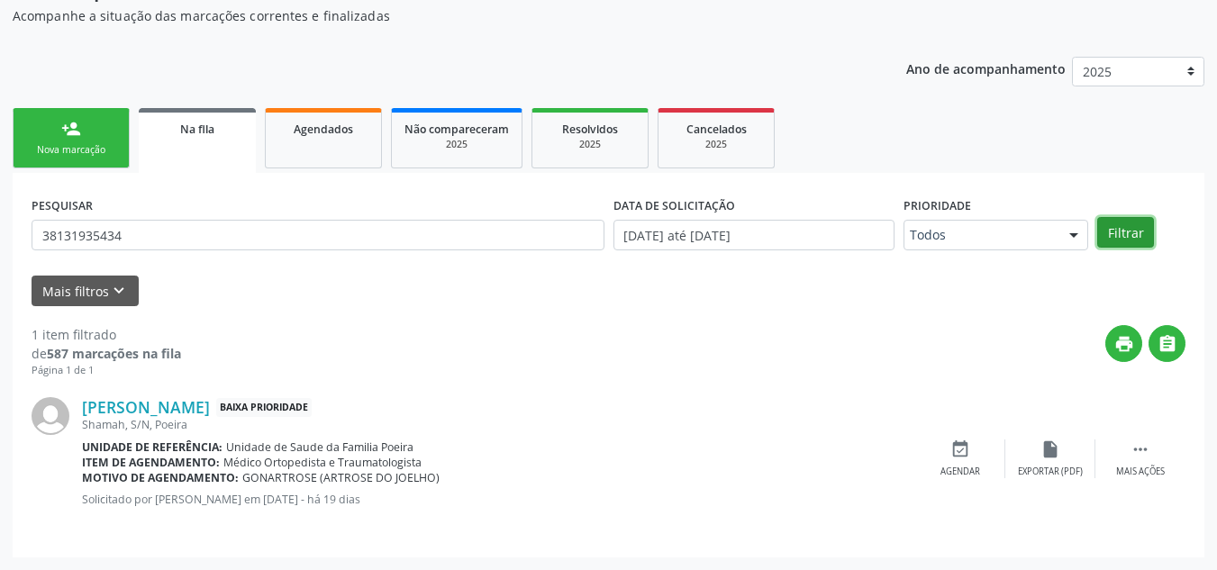
click at [1129, 234] on button "Filtrar" at bounding box center [1126, 232] width 57 height 31
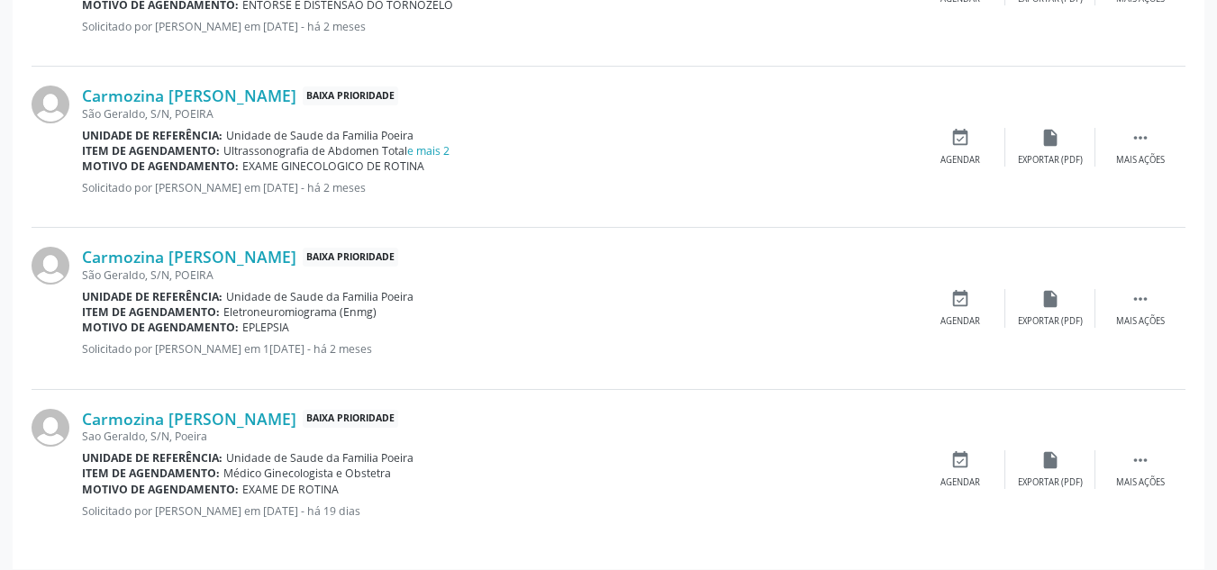
scroll to position [671, 0]
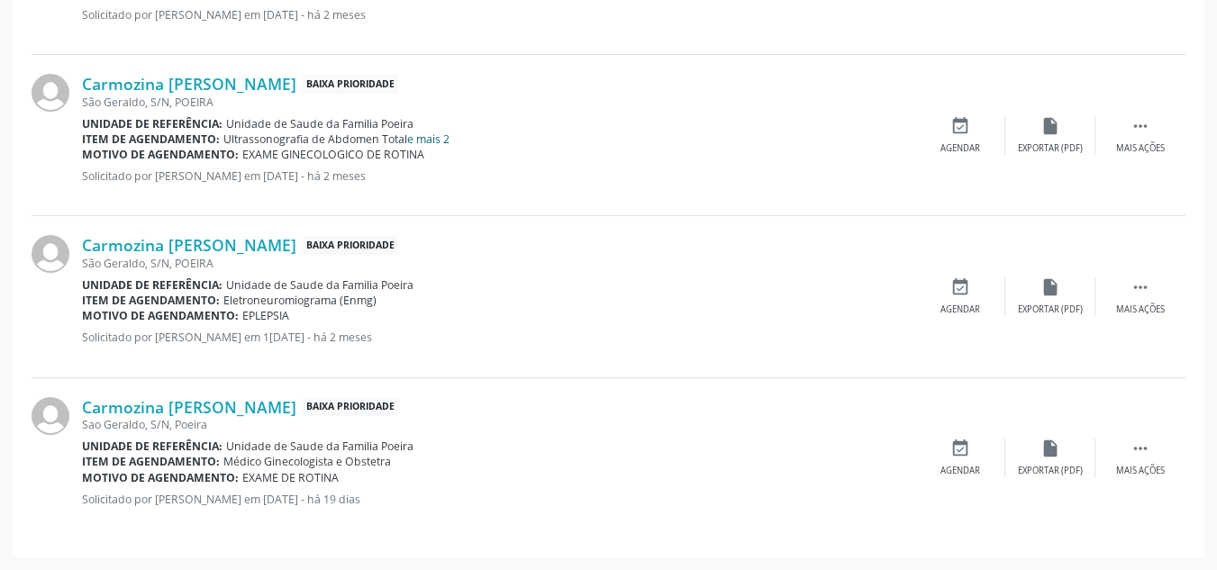
click at [433, 143] on link "e mais 2" at bounding box center [428, 139] width 42 height 15
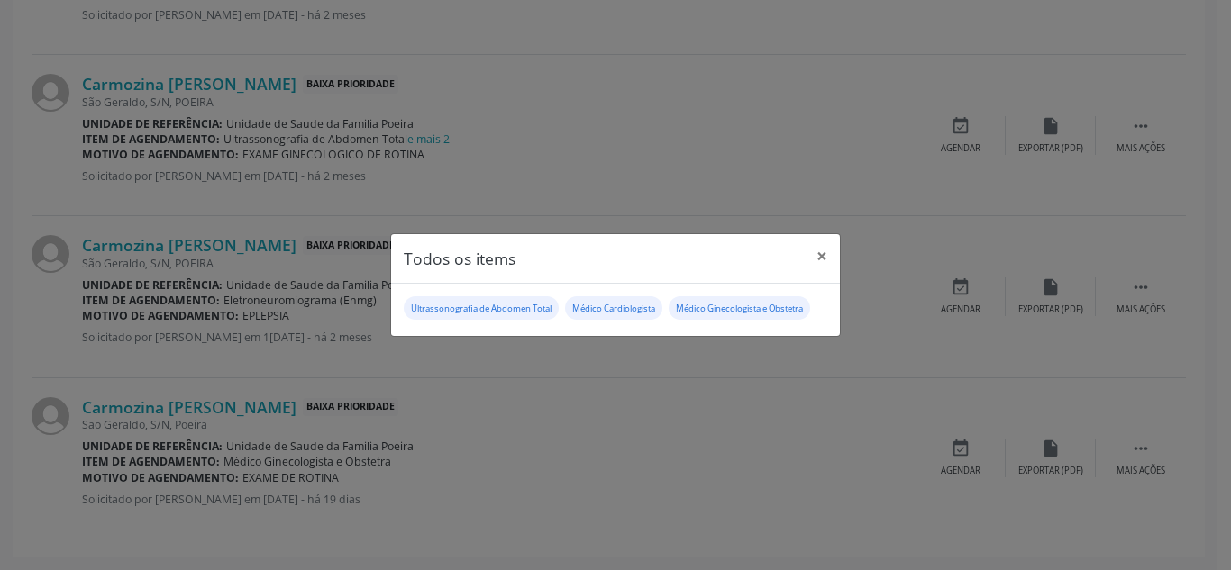
click at [533, 413] on div "Todos os items × Ultrassonografia de Abdomen Total Médico Cardiologista Médico …" at bounding box center [615, 285] width 1231 height 570
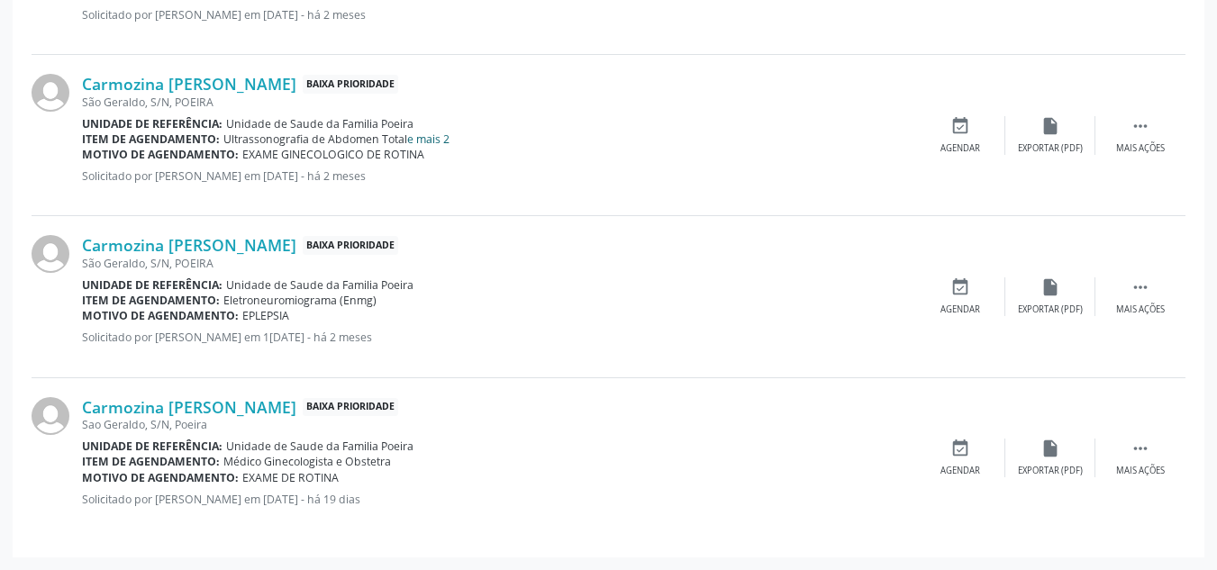
click at [424, 145] on link "e mais 2" at bounding box center [428, 139] width 42 height 15
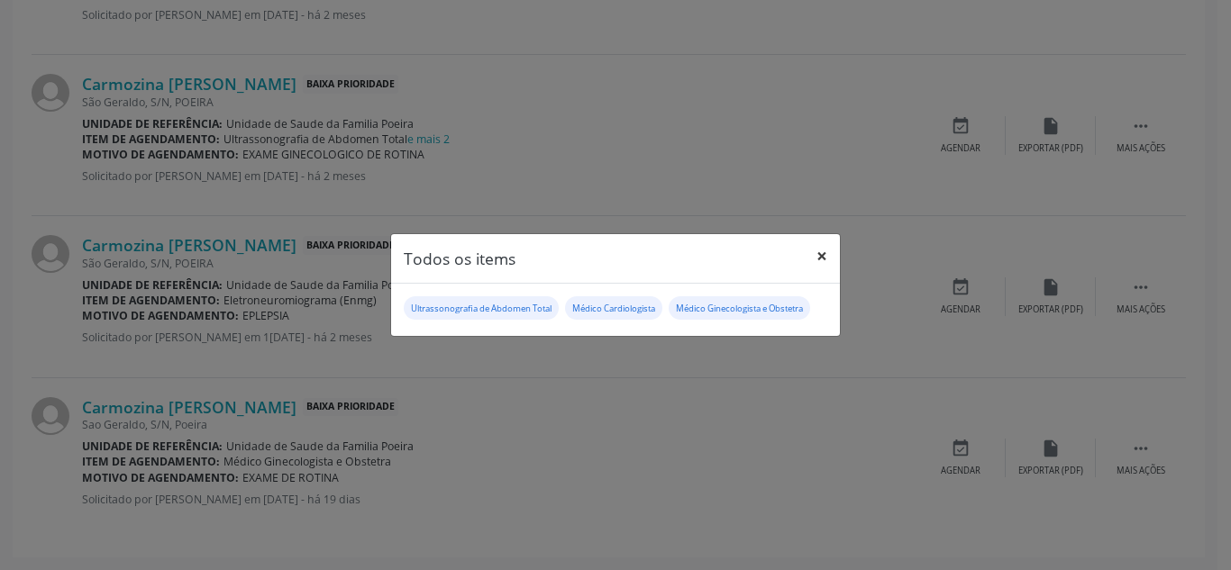
click at [825, 249] on button "×" at bounding box center [822, 256] width 36 height 44
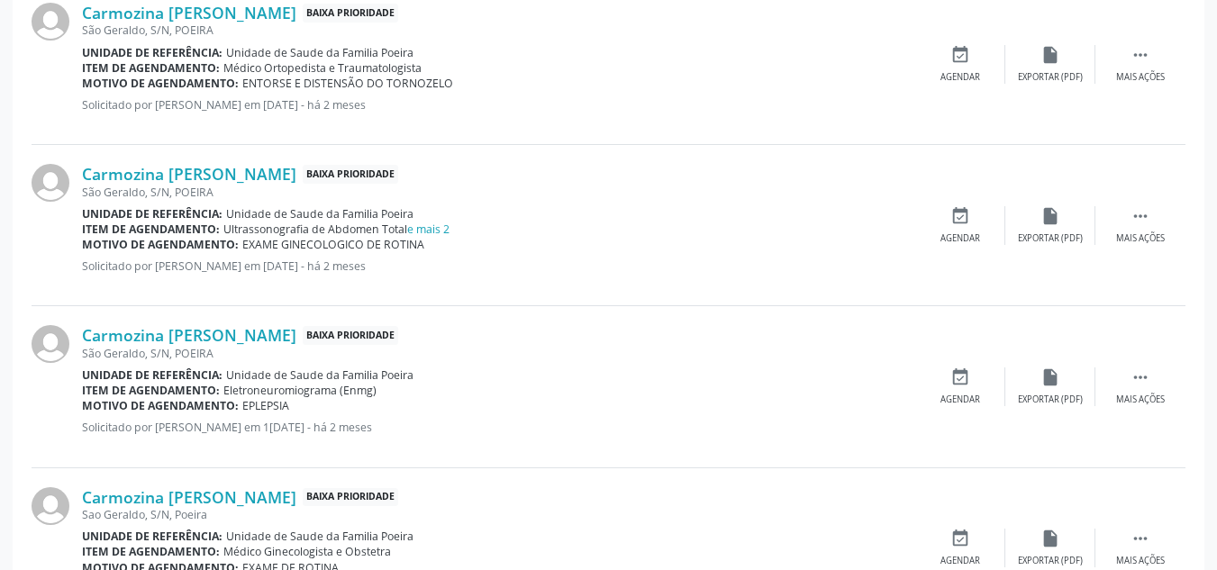
scroll to position [491, 0]
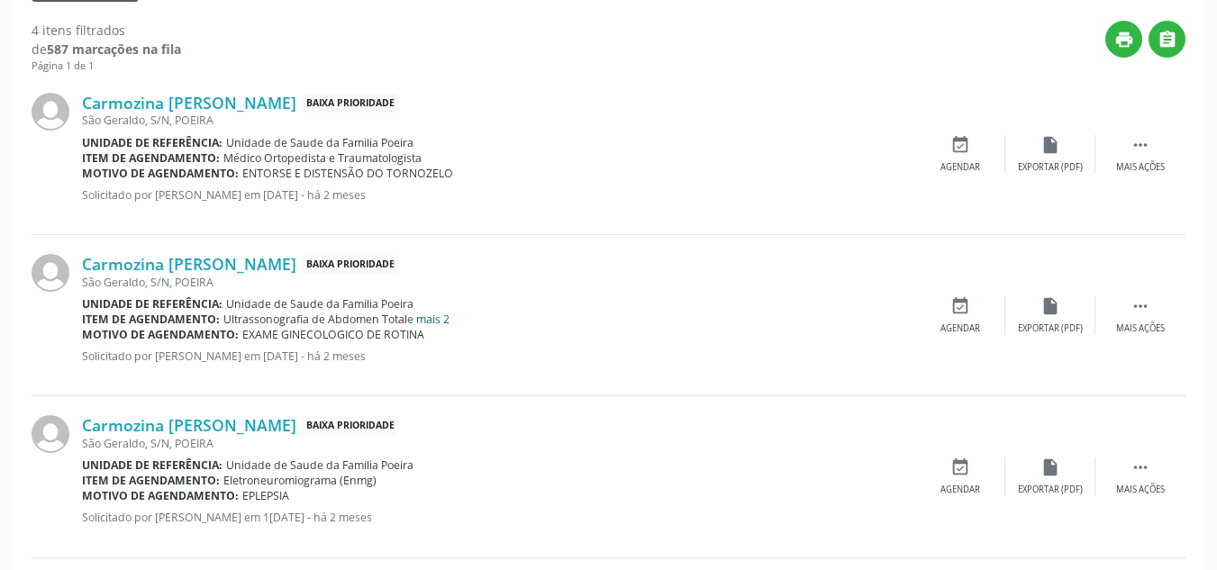
click at [443, 319] on link "e mais 2" at bounding box center [428, 319] width 42 height 15
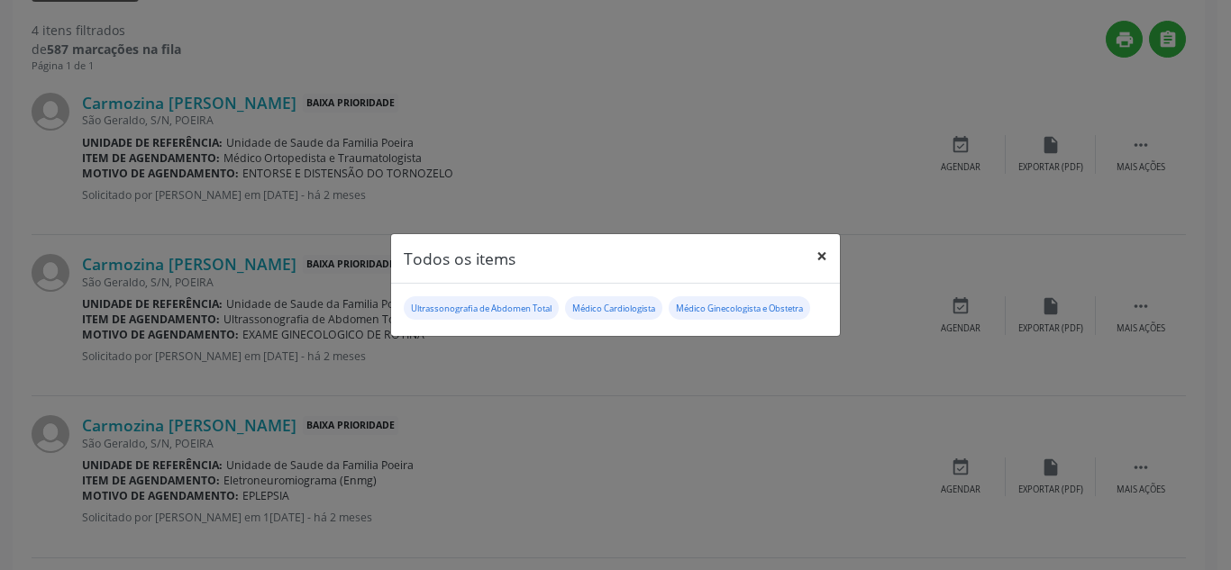
click at [827, 251] on button "×" at bounding box center [822, 256] width 36 height 44
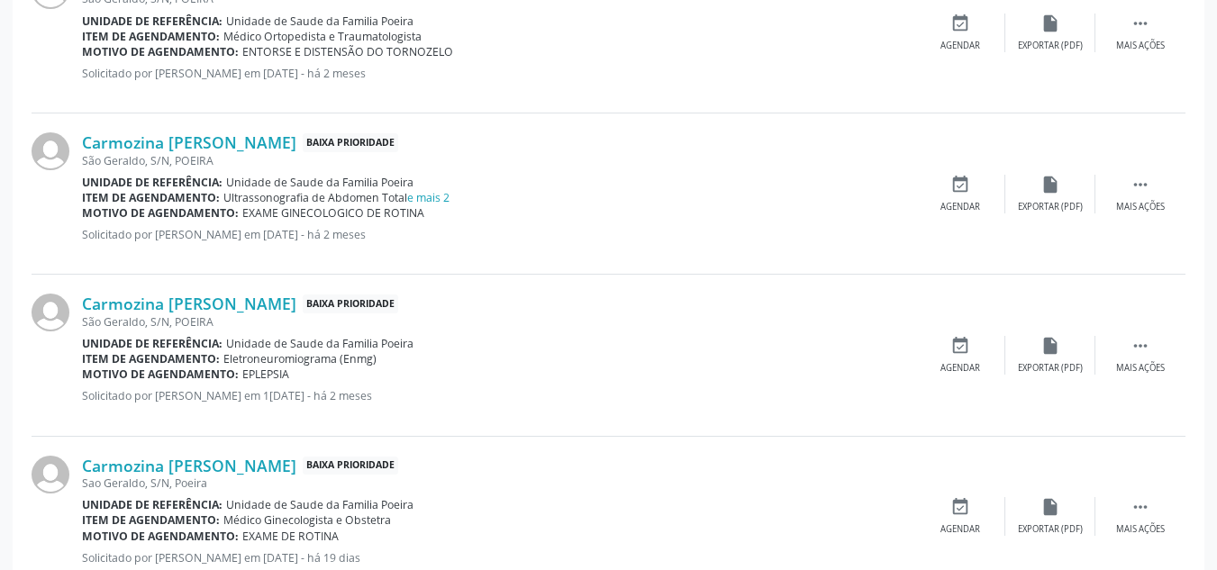
scroll to position [581, 0]
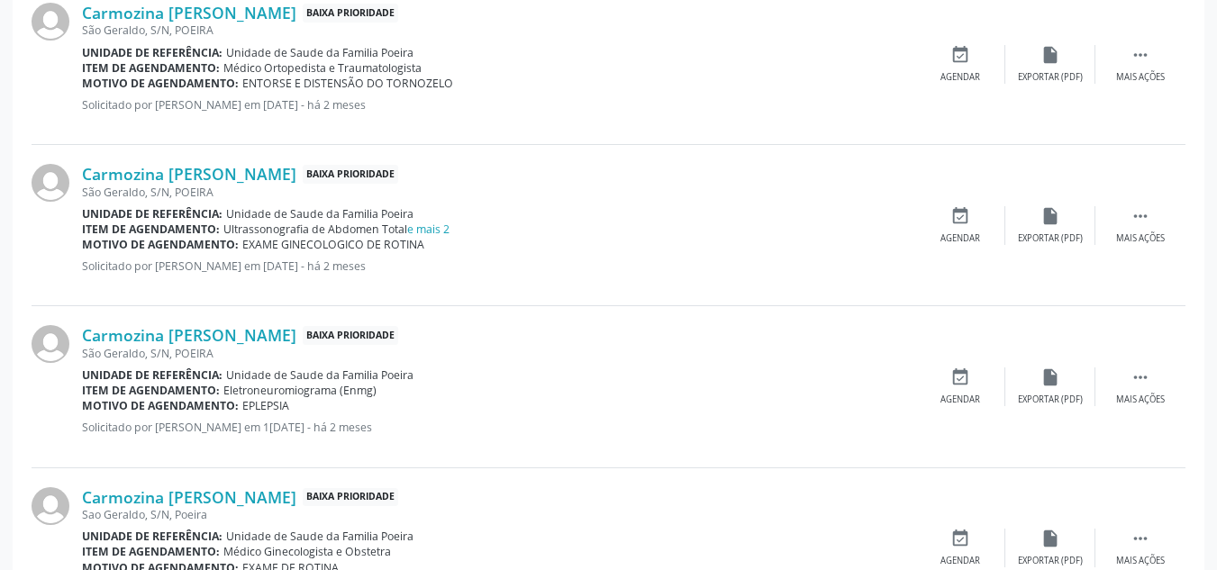
click at [1034, 452] on div "Carmozina Antônia Santos da Silva Baixa Prioridade São Geraldo, S/N, POEIRA Uni…" at bounding box center [609, 386] width 1154 height 161
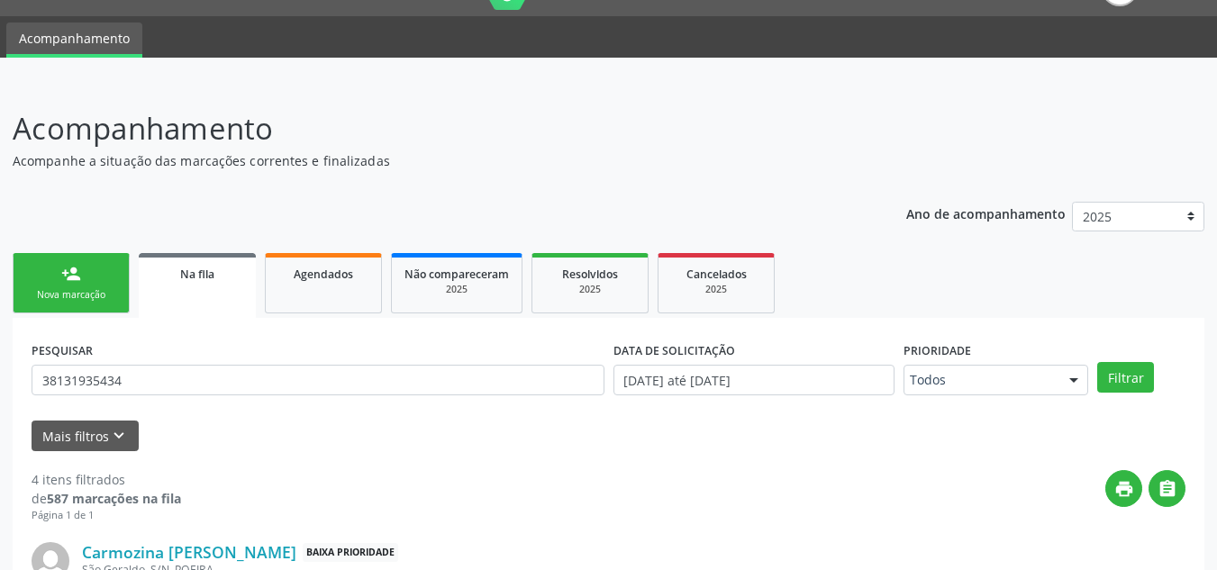
scroll to position [41, 0]
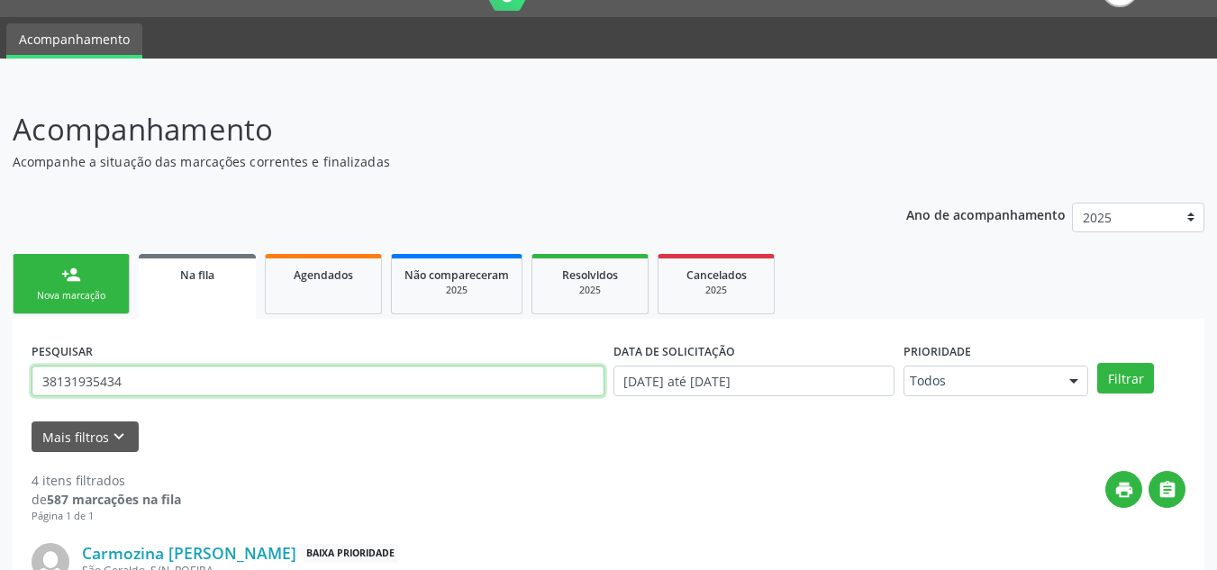
drag, startPoint x: 148, startPoint y: 385, endPoint x: 34, endPoint y: 375, distance: 114.0
click at [34, 375] on input "38131935434" at bounding box center [318, 381] width 573 height 31
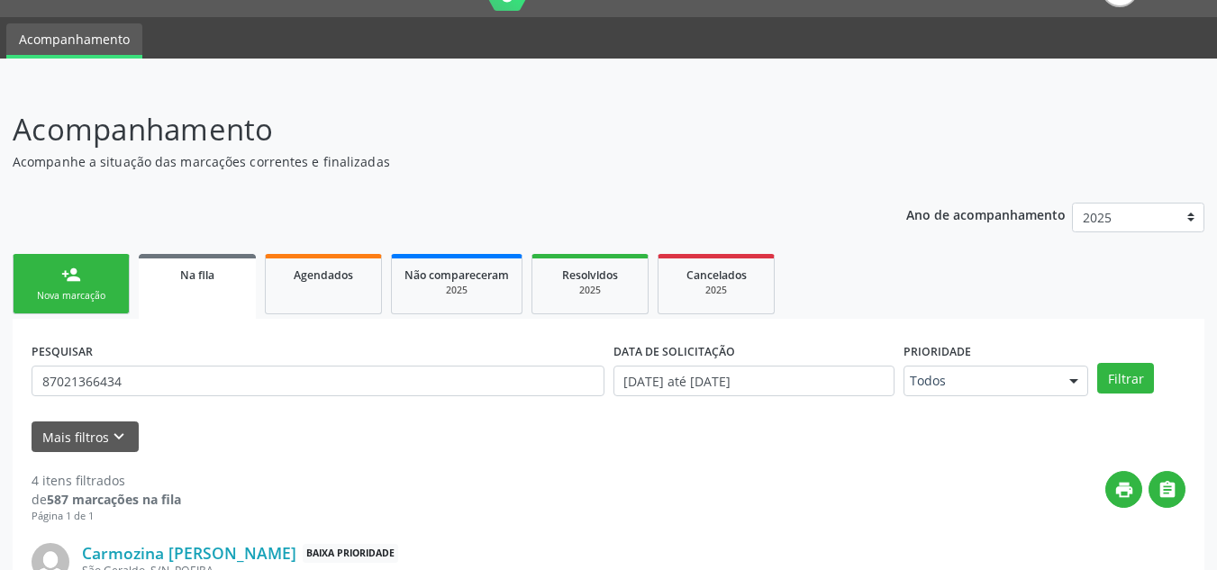
click at [1122, 362] on div "PESQUISAR 87021366434 DATA DE SOLICITAÇÃO 01/01/2025 até 01/10/2025 Prioridade …" at bounding box center [608, 373] width 1163 height 70
click at [1125, 398] on div "PESQUISAR 87021366434 DATA DE SOLICITAÇÃO 01/01/2025 até 01/10/2025 Prioridade …" at bounding box center [608, 373] width 1163 height 70
click at [1125, 384] on button "Filtrar" at bounding box center [1126, 378] width 57 height 31
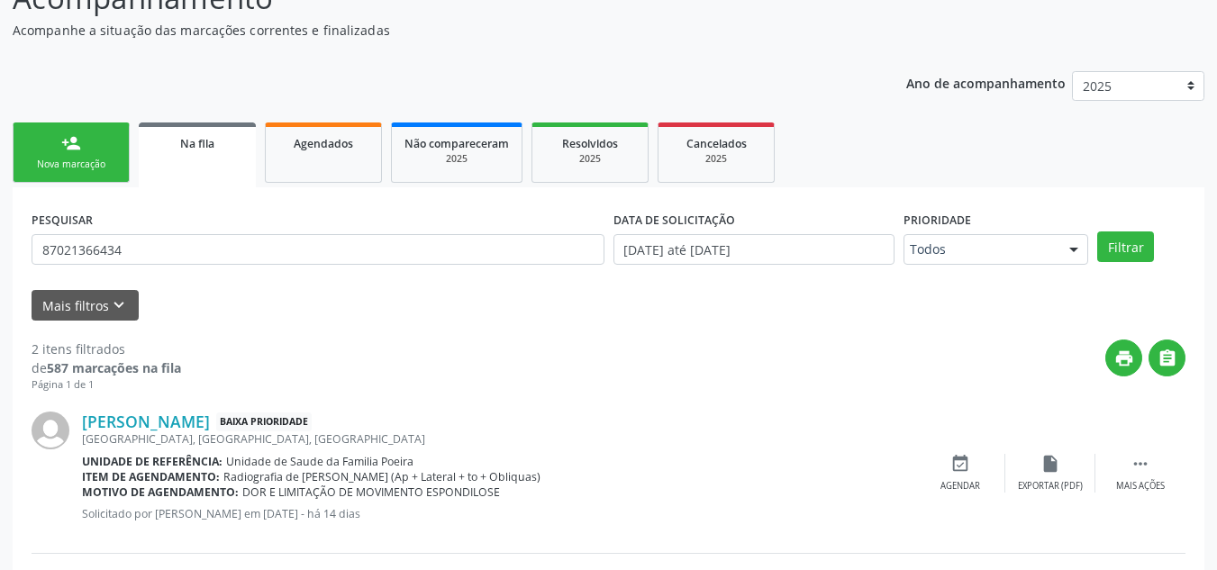
scroll to position [168, 0]
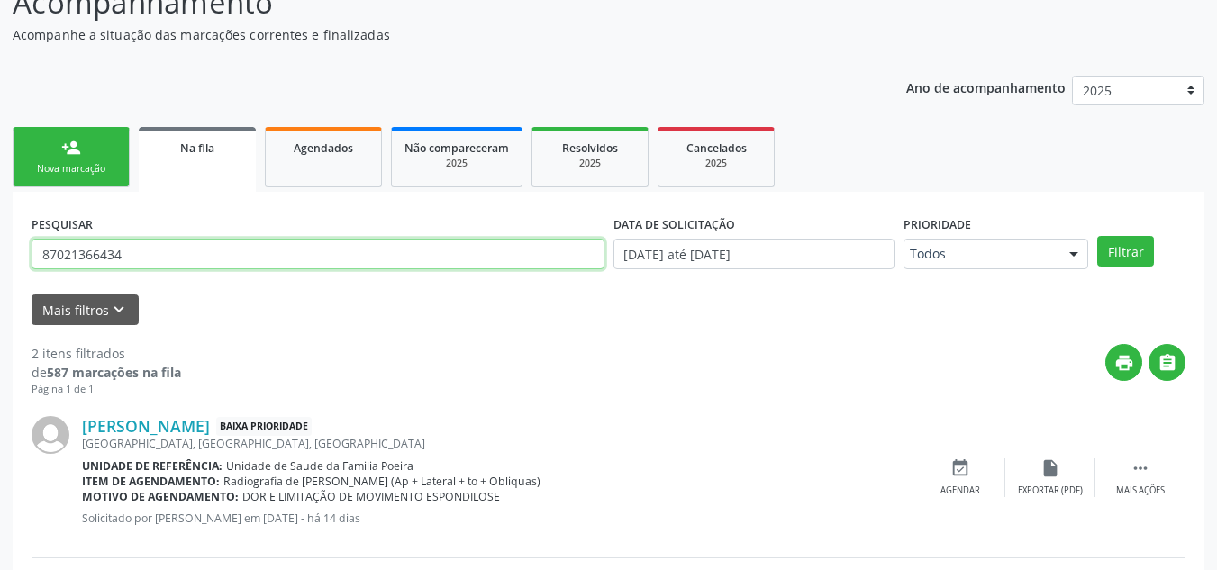
drag, startPoint x: 137, startPoint y: 248, endPoint x: 34, endPoint y: 253, distance: 102.9
click at [34, 253] on input "87021366434" at bounding box center [318, 254] width 573 height 31
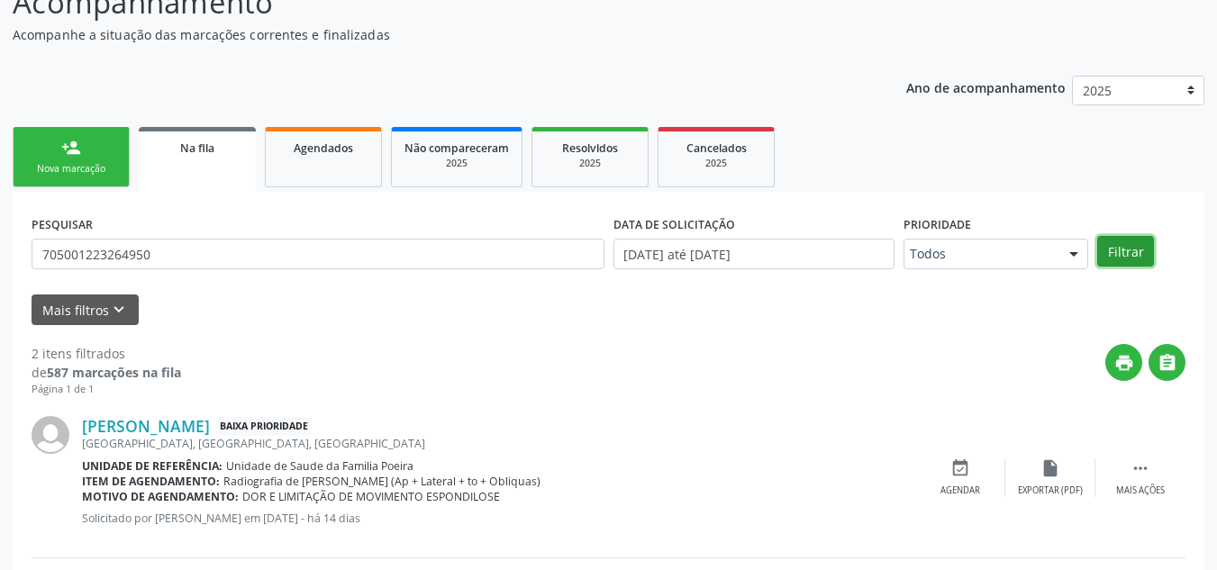
click at [1115, 252] on button "Filtrar" at bounding box center [1126, 251] width 57 height 31
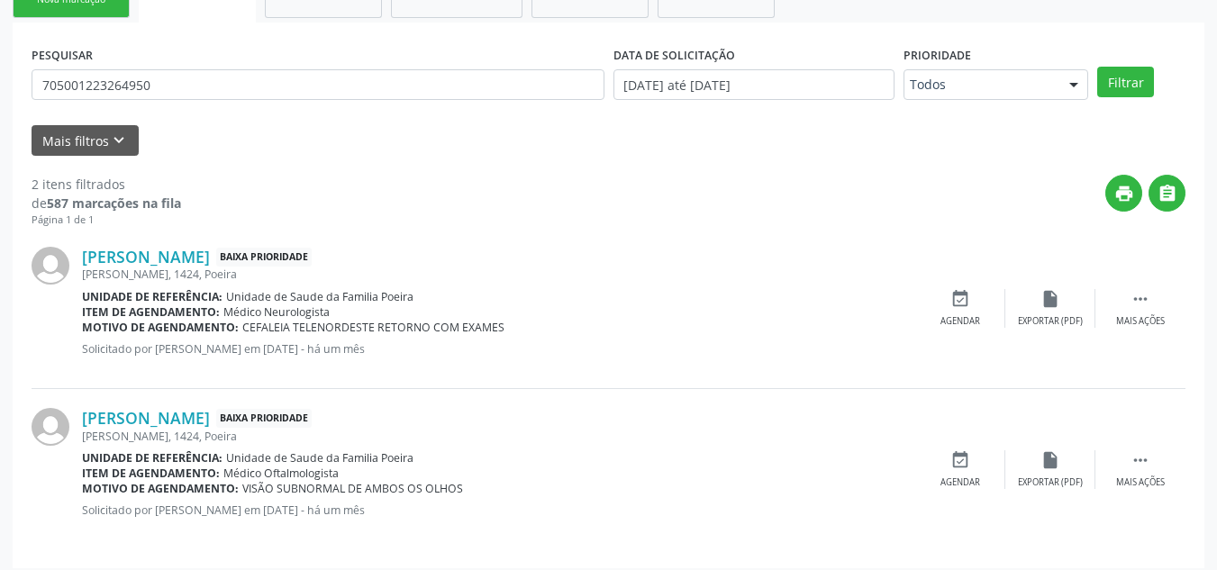
scroll to position [348, 0]
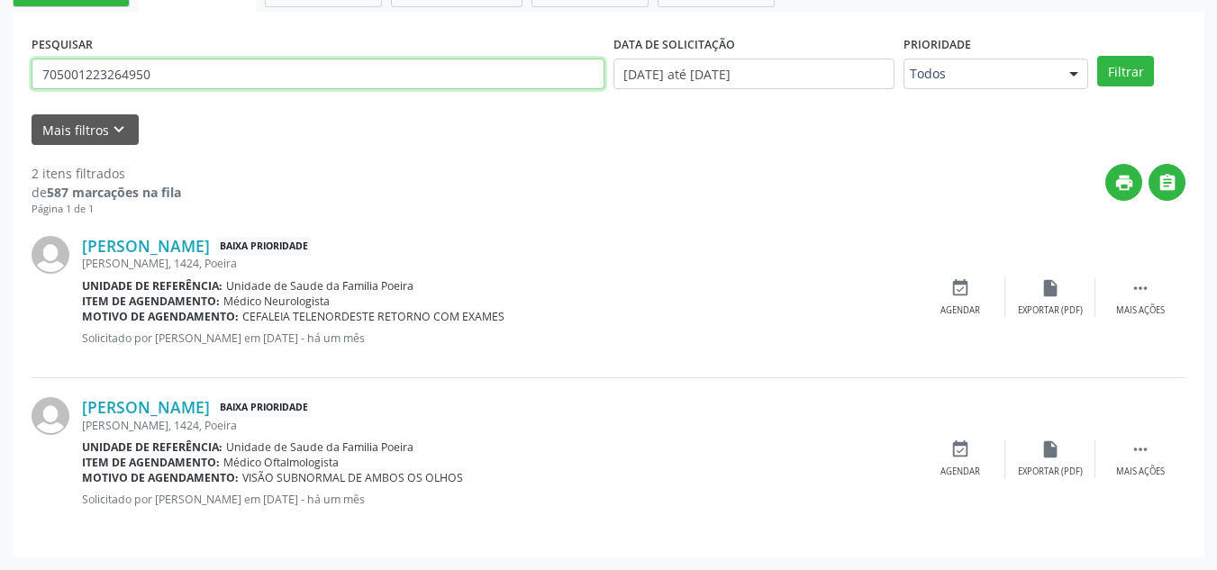
drag, startPoint x: 169, startPoint y: 79, endPoint x: 21, endPoint y: 97, distance: 148.9
click at [21, 97] on div "PESQUISAR 705001223264950 DATA DE SOLICITAÇÃO 01/01/2025 até 01/10/2025 Priorid…" at bounding box center [609, 285] width 1192 height 546
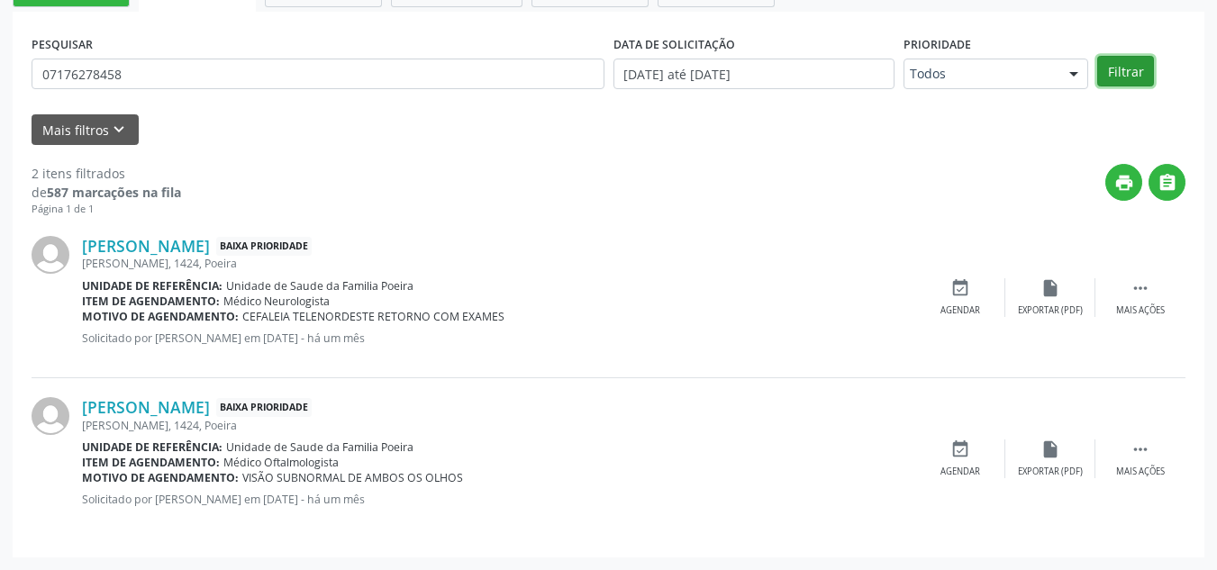
click at [1107, 66] on button "Filtrar" at bounding box center [1126, 71] width 57 height 31
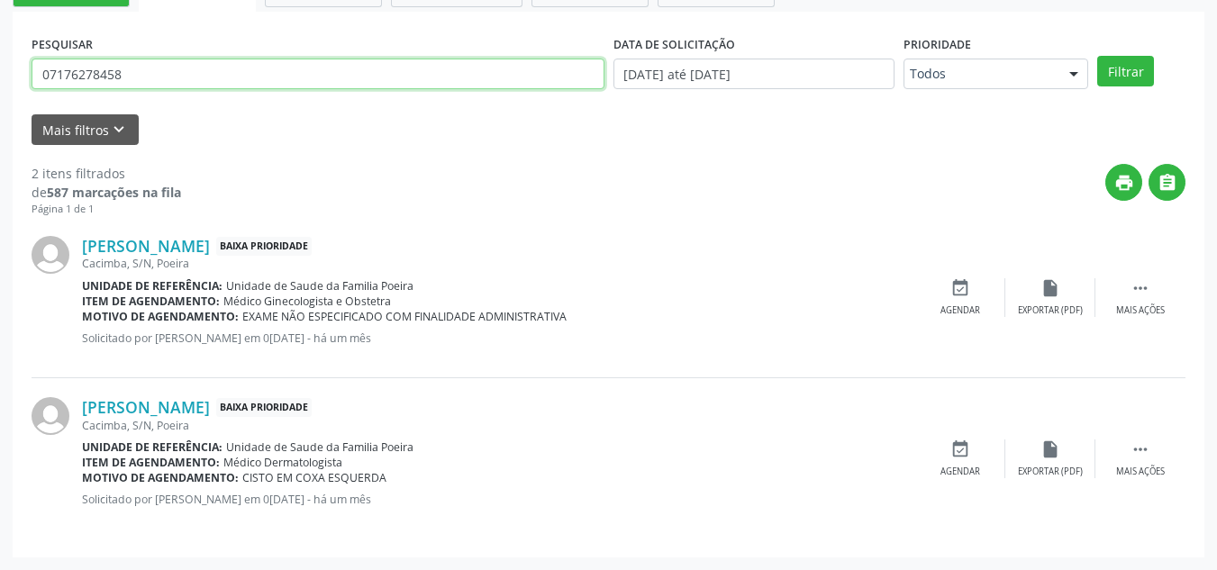
drag, startPoint x: 144, startPoint y: 78, endPoint x: 36, endPoint y: 71, distance: 108.4
click at [36, 71] on input "07176278458" at bounding box center [318, 74] width 573 height 31
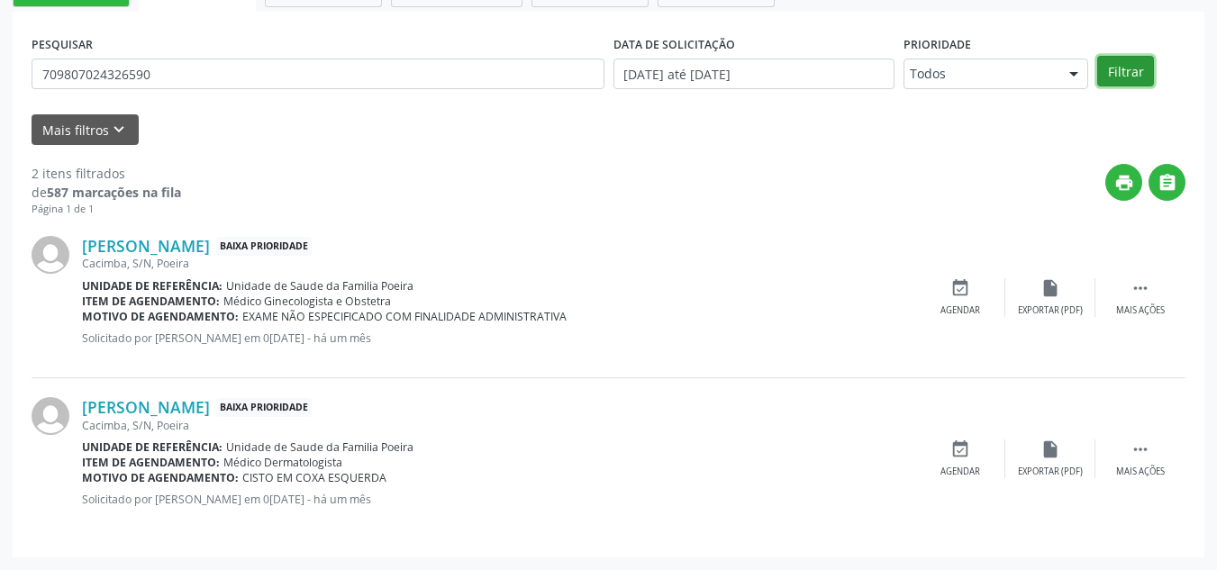
click at [1130, 82] on button "Filtrar" at bounding box center [1126, 71] width 57 height 31
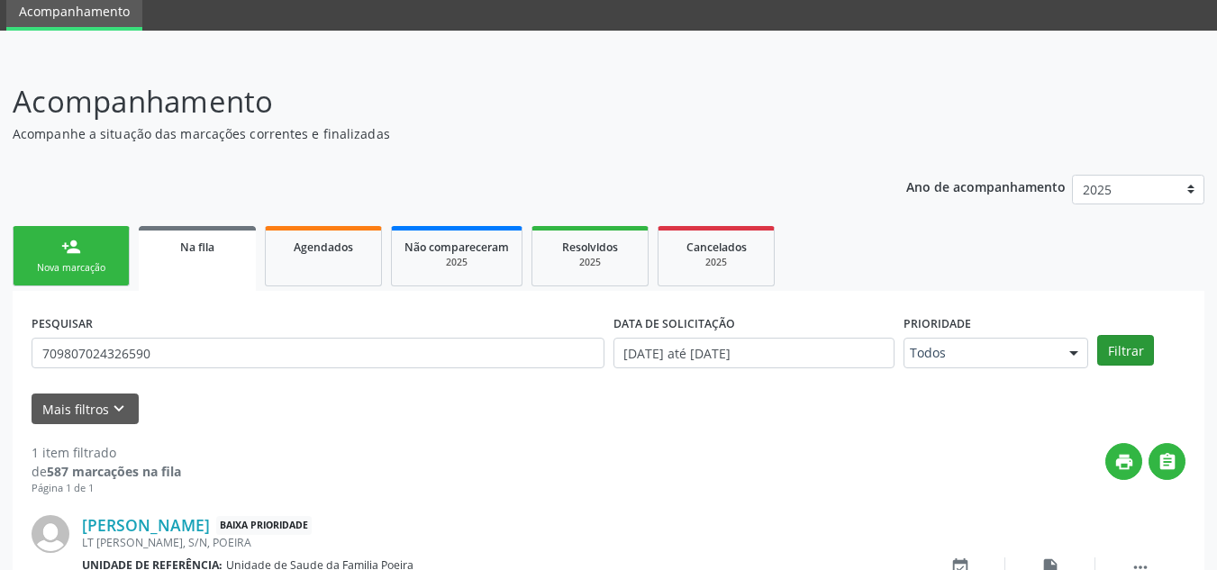
scroll to position [187, 0]
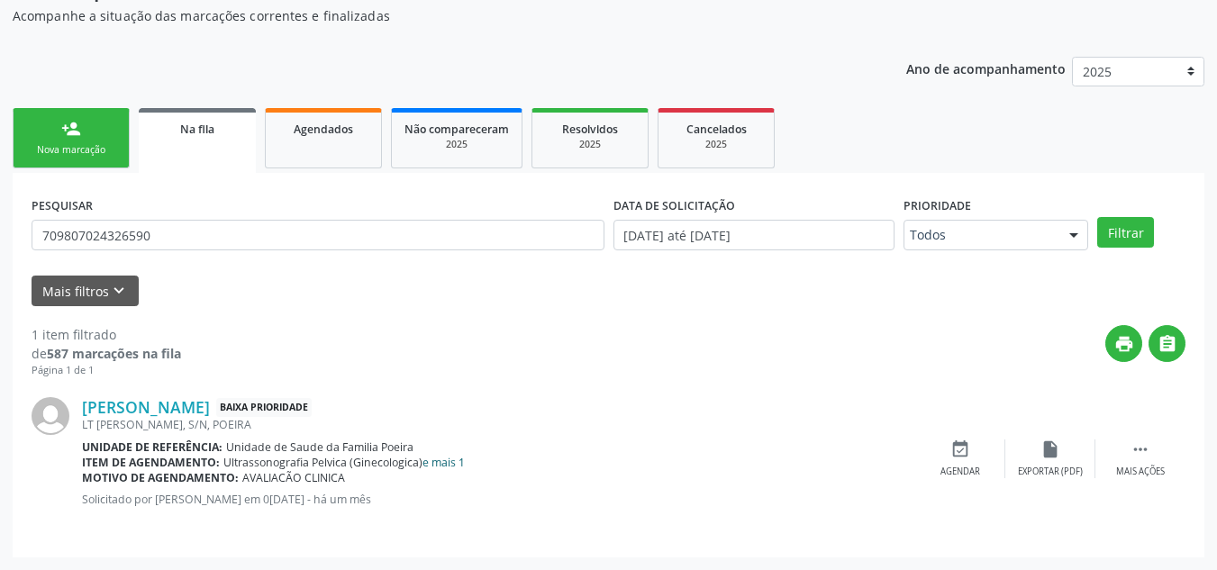
click at [451, 467] on link "e mais 1" at bounding box center [444, 462] width 42 height 15
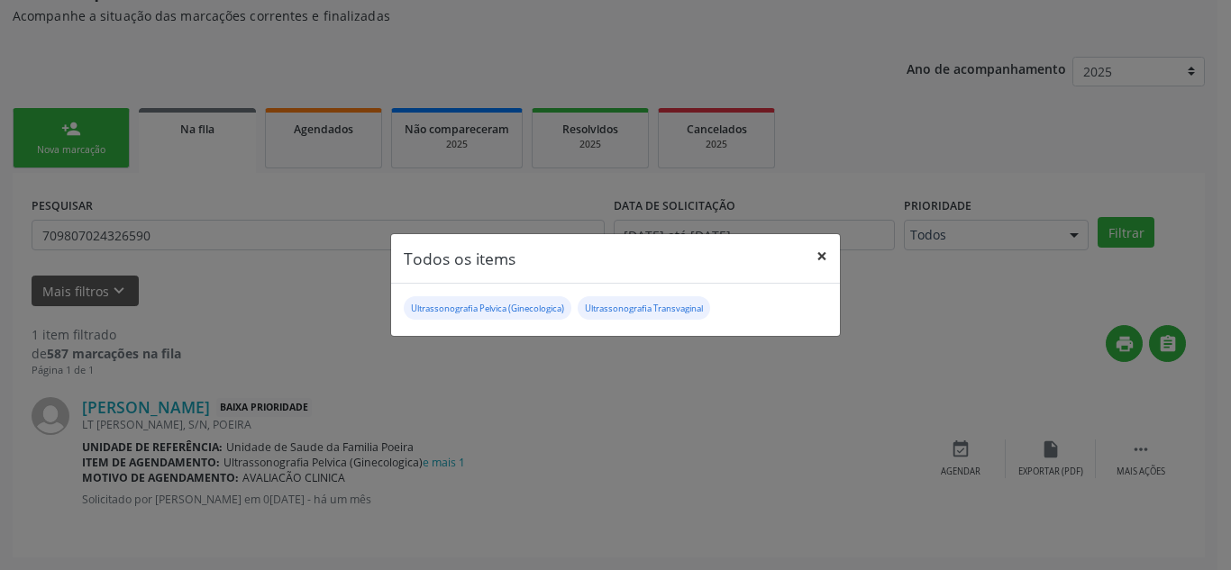
click at [816, 253] on button "×" at bounding box center [822, 256] width 36 height 44
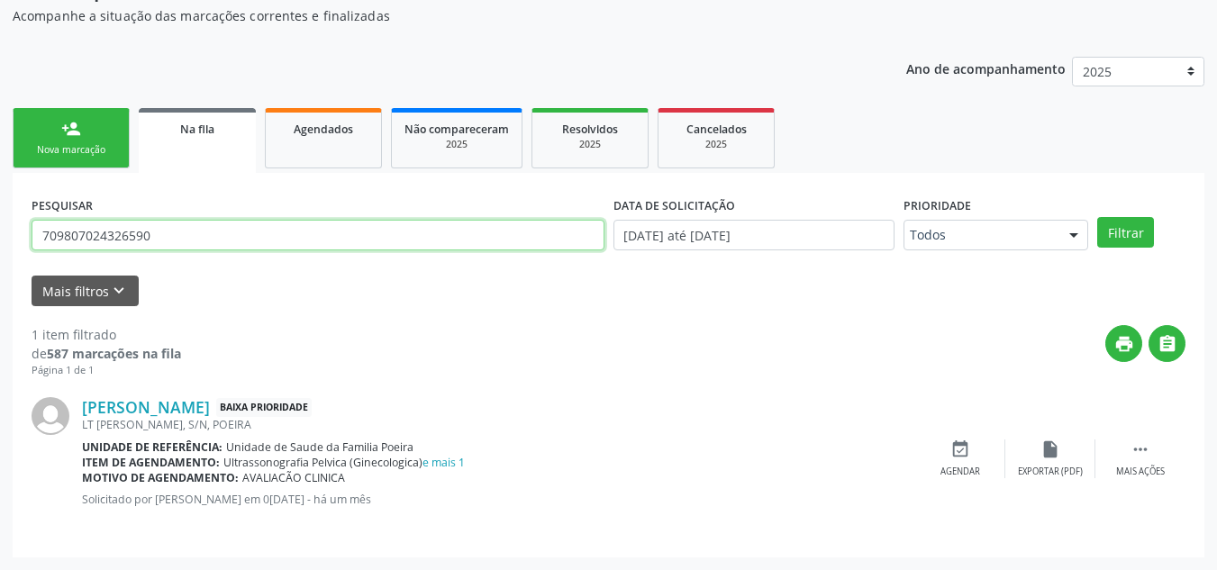
drag, startPoint x: 144, startPoint y: 229, endPoint x: 43, endPoint y: 239, distance: 101.4
click at [33, 232] on input "709807024326590" at bounding box center [318, 235] width 573 height 31
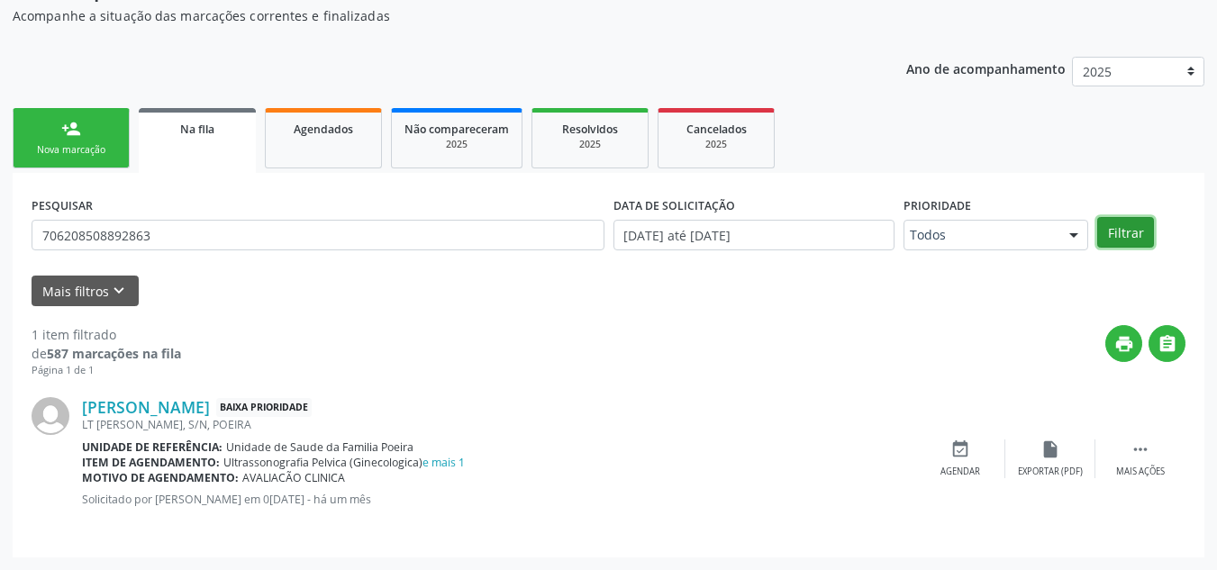
click at [1128, 232] on button "Filtrar" at bounding box center [1126, 232] width 57 height 31
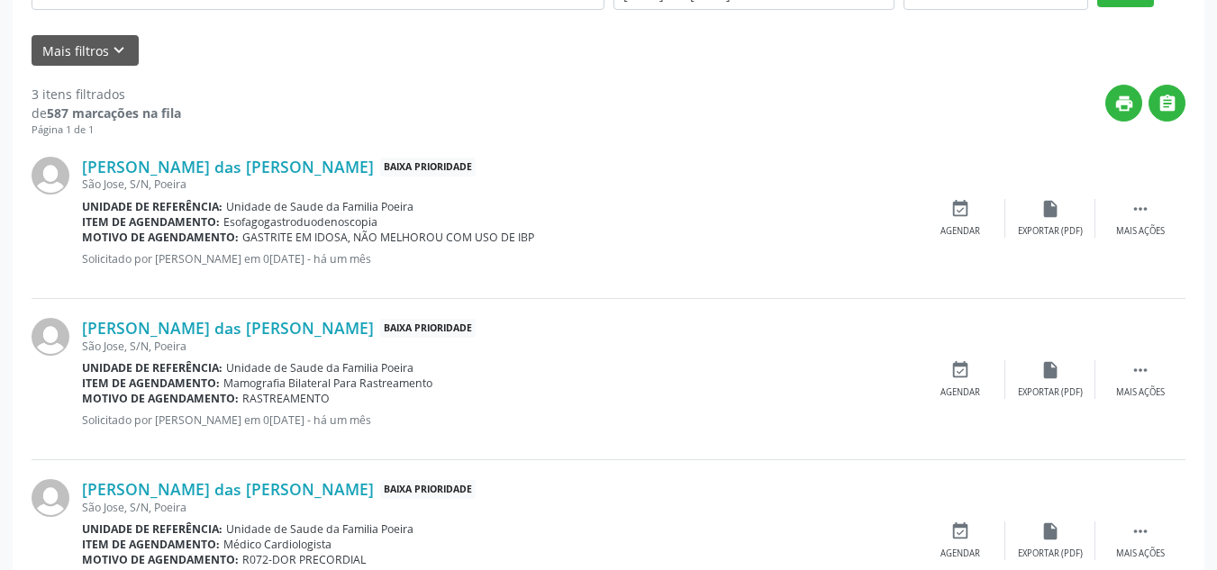
scroll to position [330, 0]
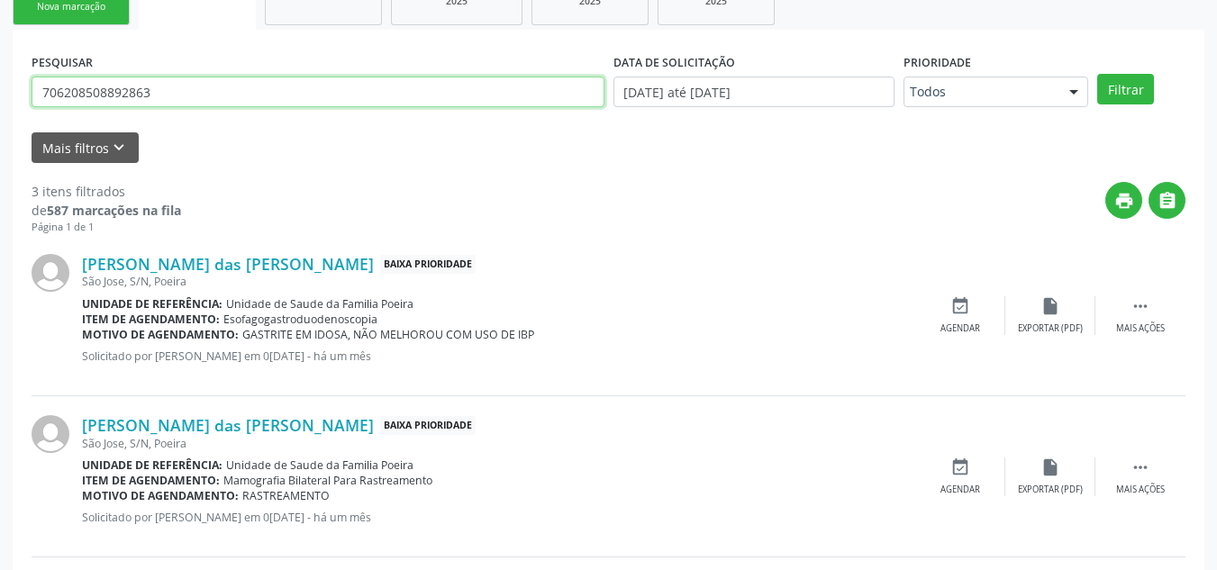
drag, startPoint x: 179, startPoint y: 87, endPoint x: 20, endPoint y: 111, distance: 161.2
click at [20, 111] on div "PESQUISAR 706208508892863 DATA DE SOLICITAÇÃO 01/01/2025 até 01/10/2025 Priorid…" at bounding box center [609, 383] width 1192 height 707
type input "701006833257895"
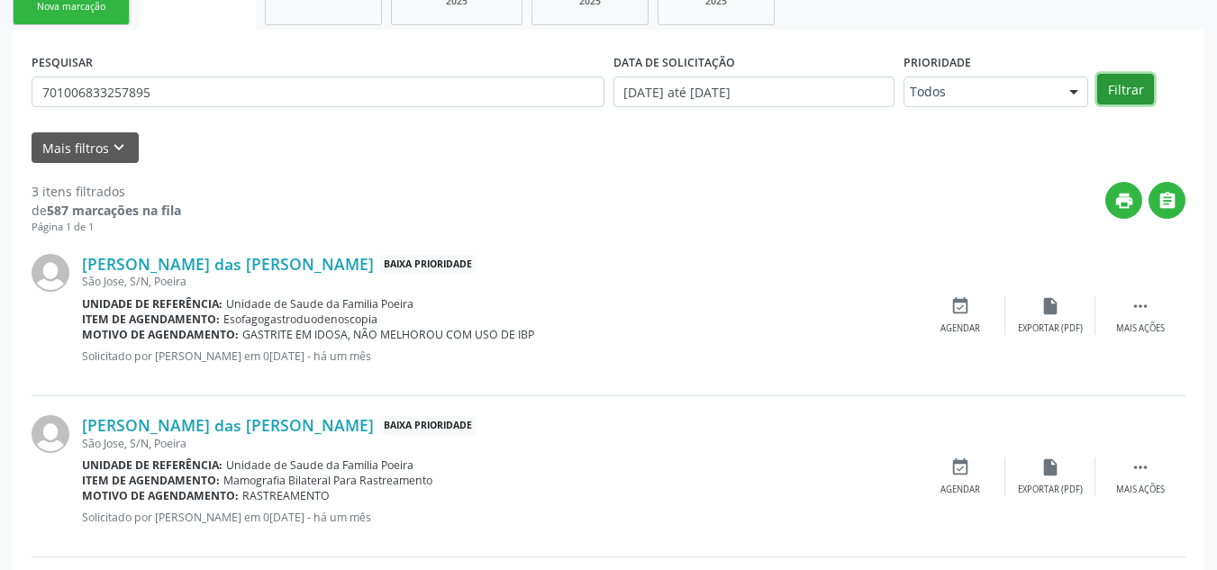
click at [1116, 96] on button "Filtrar" at bounding box center [1126, 89] width 57 height 31
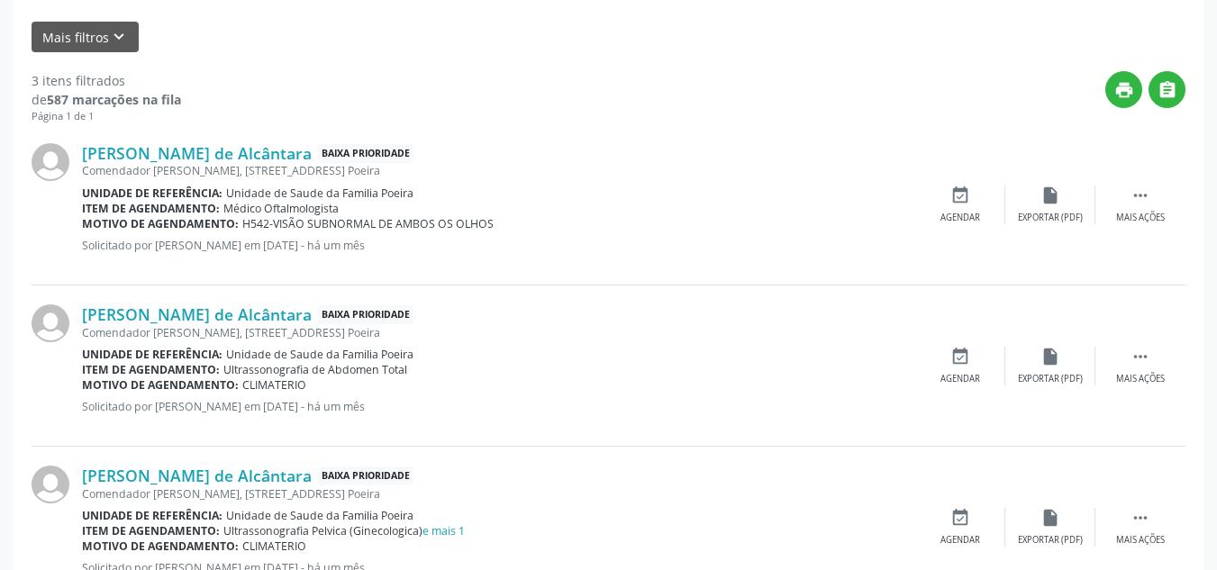
scroll to position [510, 0]
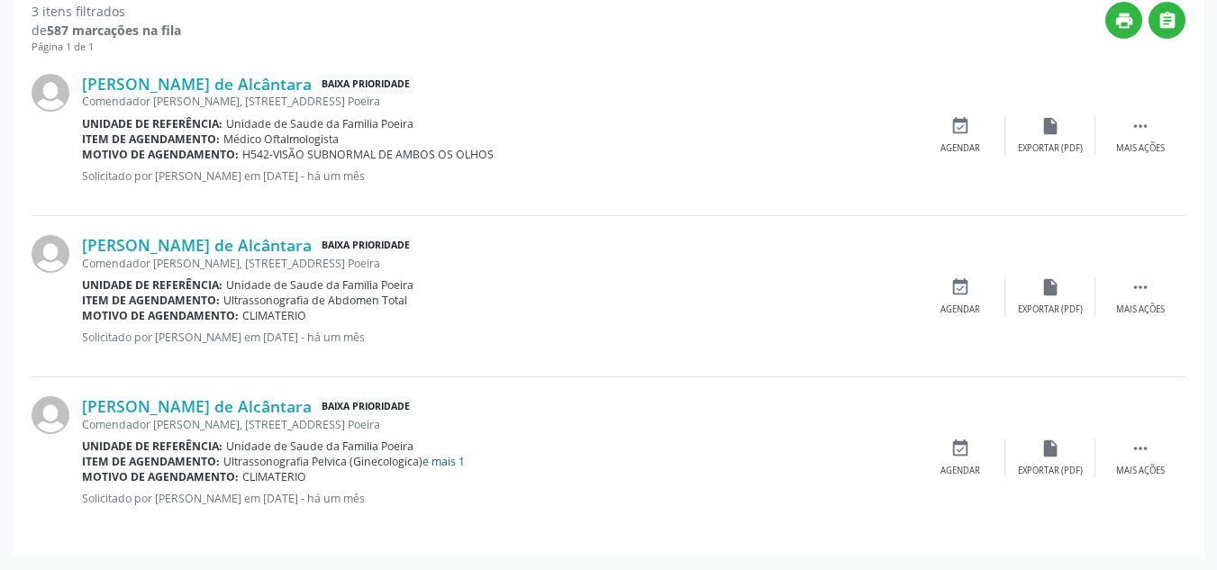
click at [454, 460] on link "e mais 1" at bounding box center [444, 461] width 42 height 15
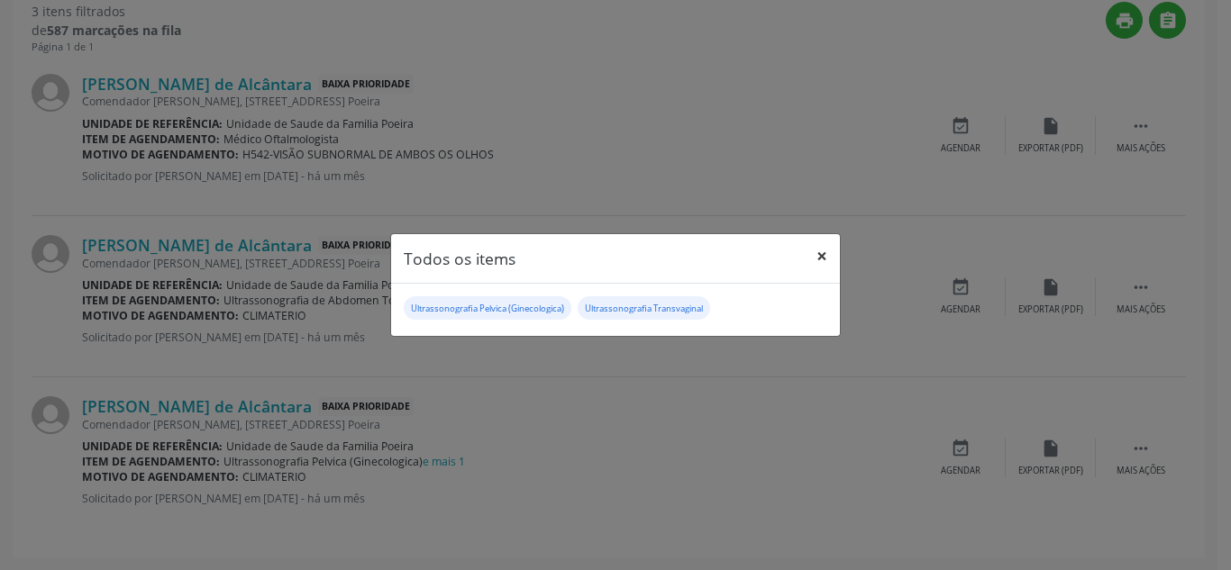
click at [826, 259] on button "×" at bounding box center [822, 256] width 36 height 44
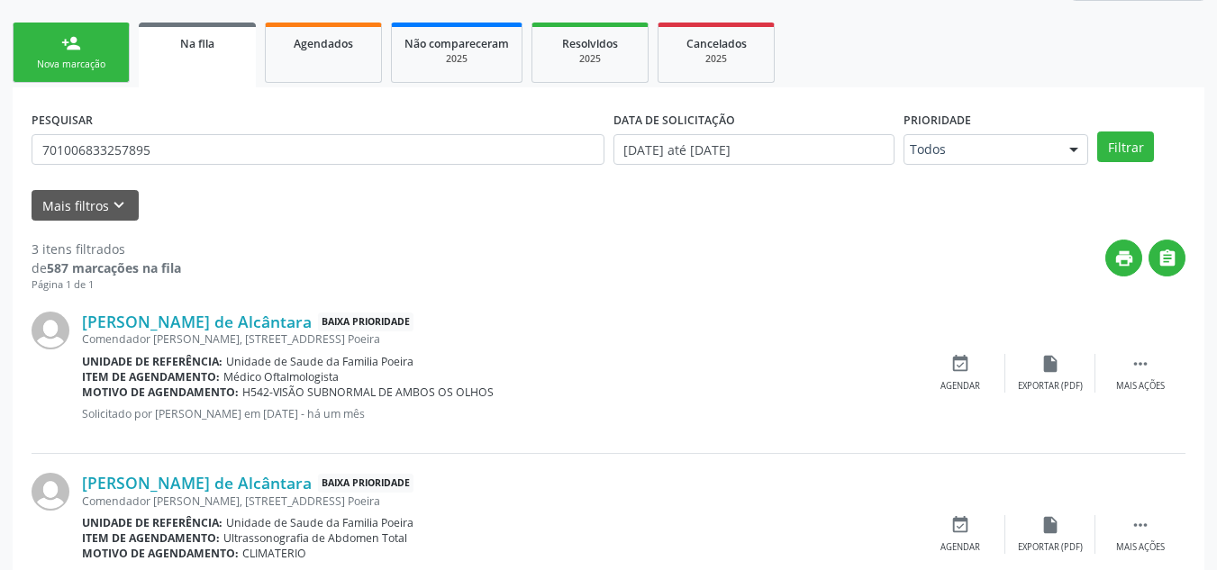
scroll to position [240, 0]
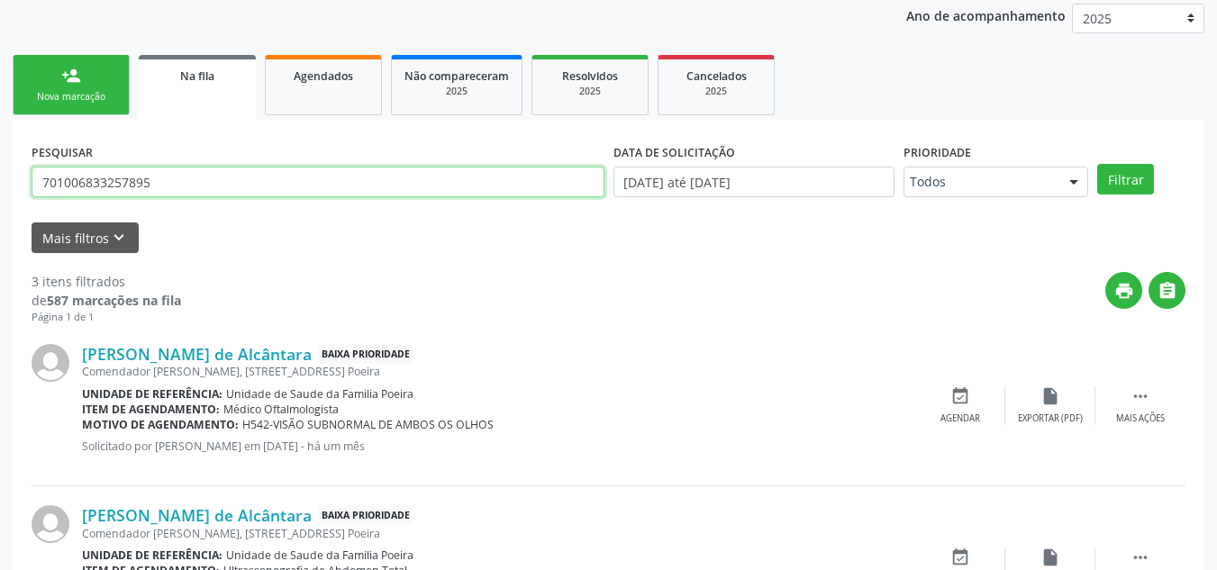
drag, startPoint x: 180, startPoint y: 192, endPoint x: 35, endPoint y: 197, distance: 145.2
click at [35, 197] on div "PESQUISAR 701006833257895" at bounding box center [318, 174] width 582 height 70
type input "704201535678890"
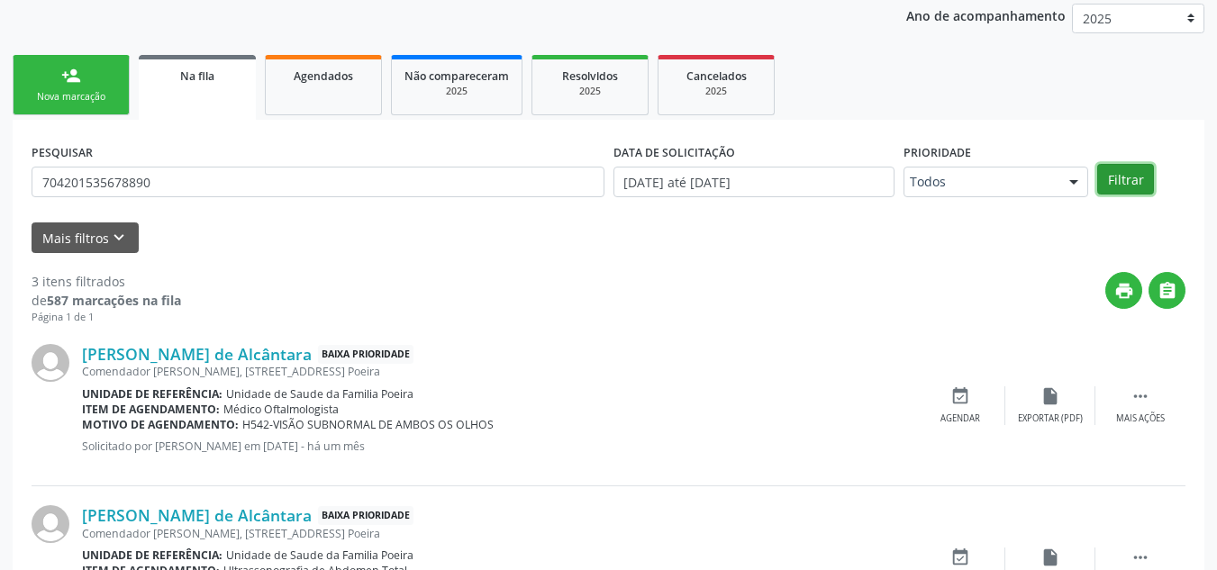
click at [1129, 171] on button "Filtrar" at bounding box center [1126, 179] width 57 height 31
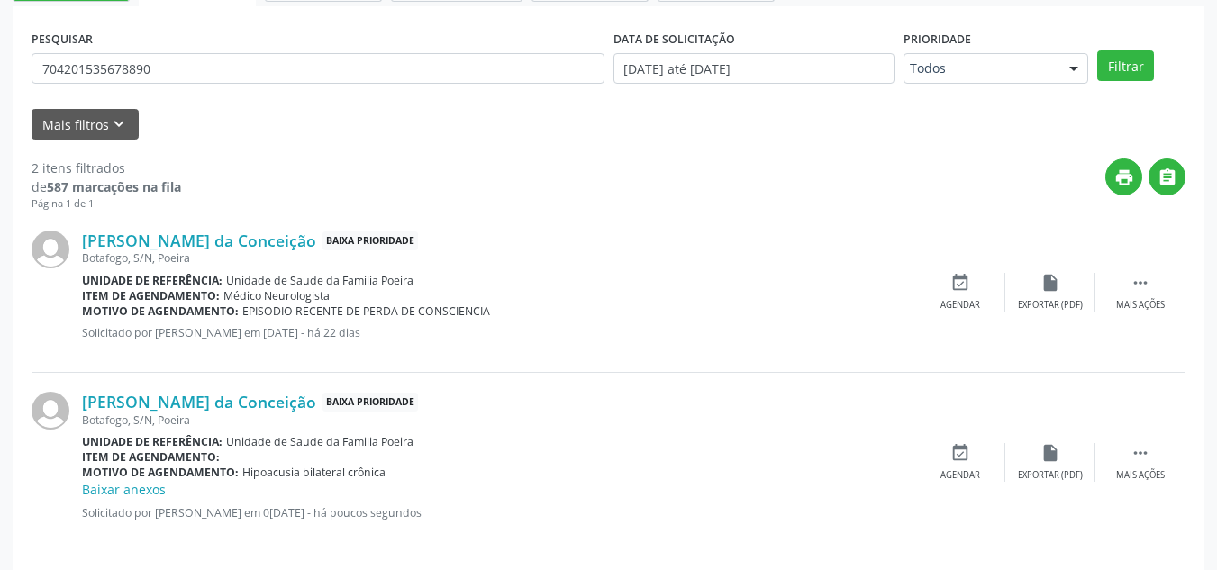
scroll to position [367, 0]
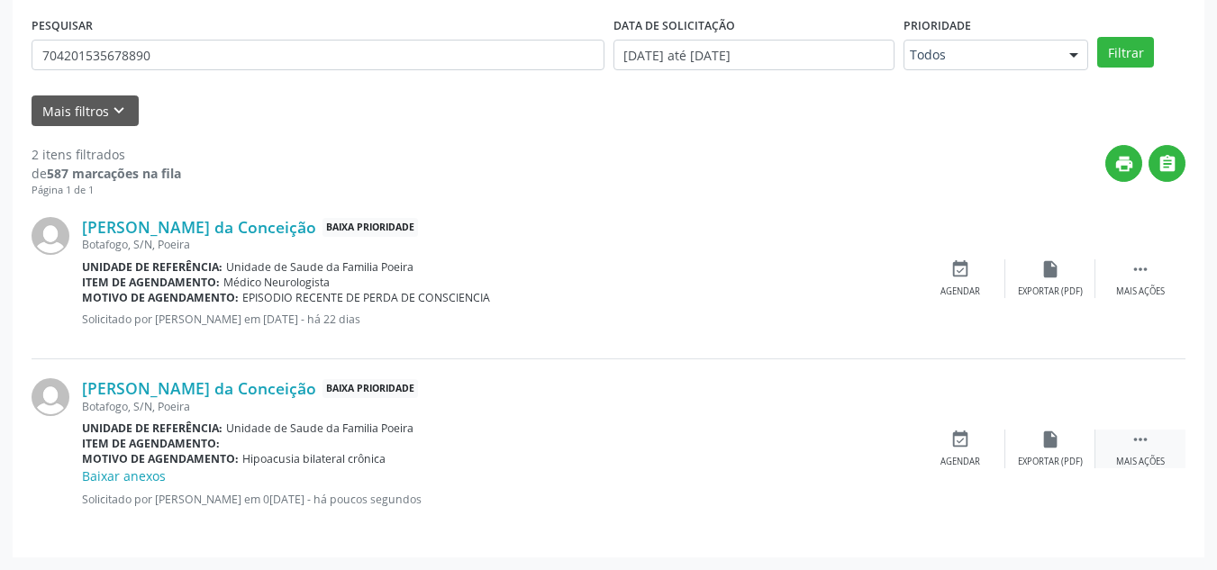
click at [1172, 466] on div " Mais ações" at bounding box center [1141, 449] width 90 height 39
click at [1062, 453] on div "edit Editar" at bounding box center [1051, 449] width 90 height 39
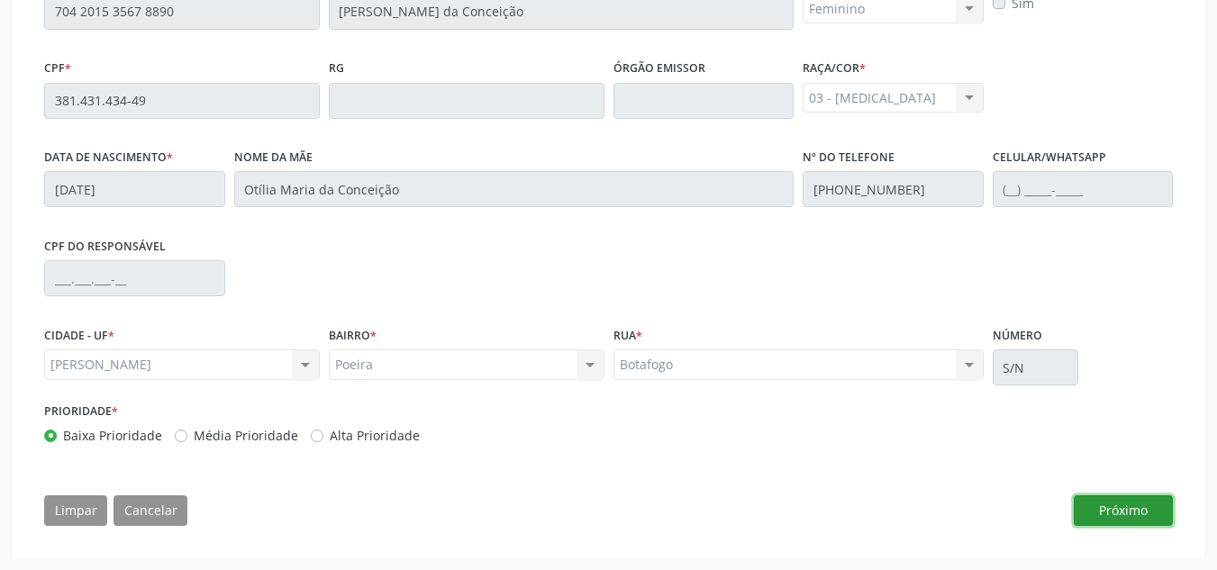
click at [1097, 520] on button "Próximo" at bounding box center [1123, 511] width 99 height 31
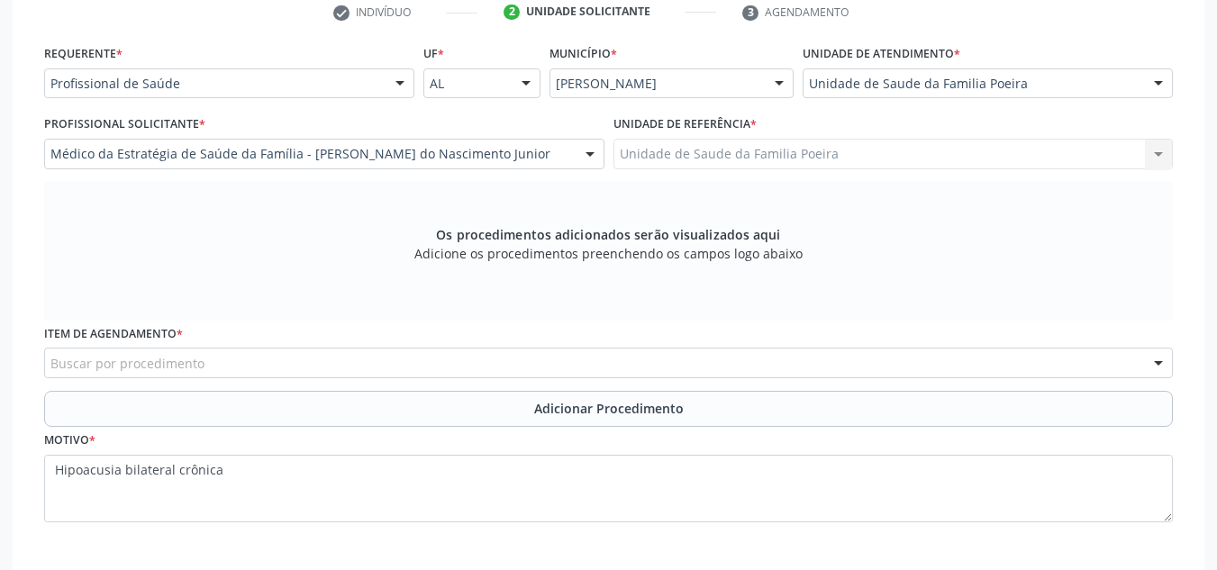
scroll to position [471, 0]
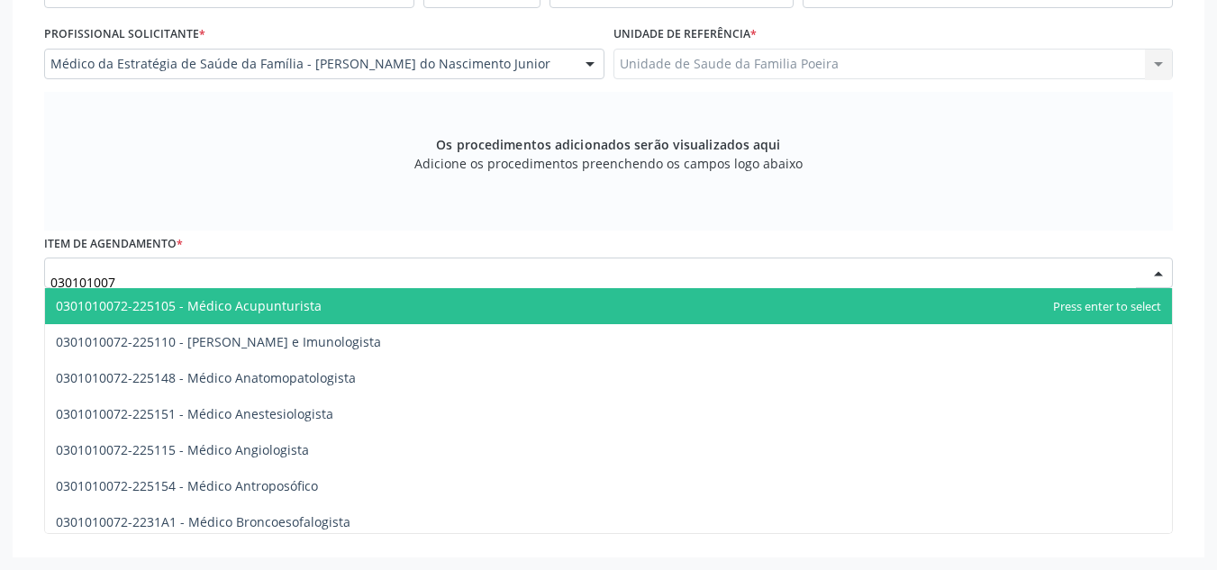
type input "0301010072"
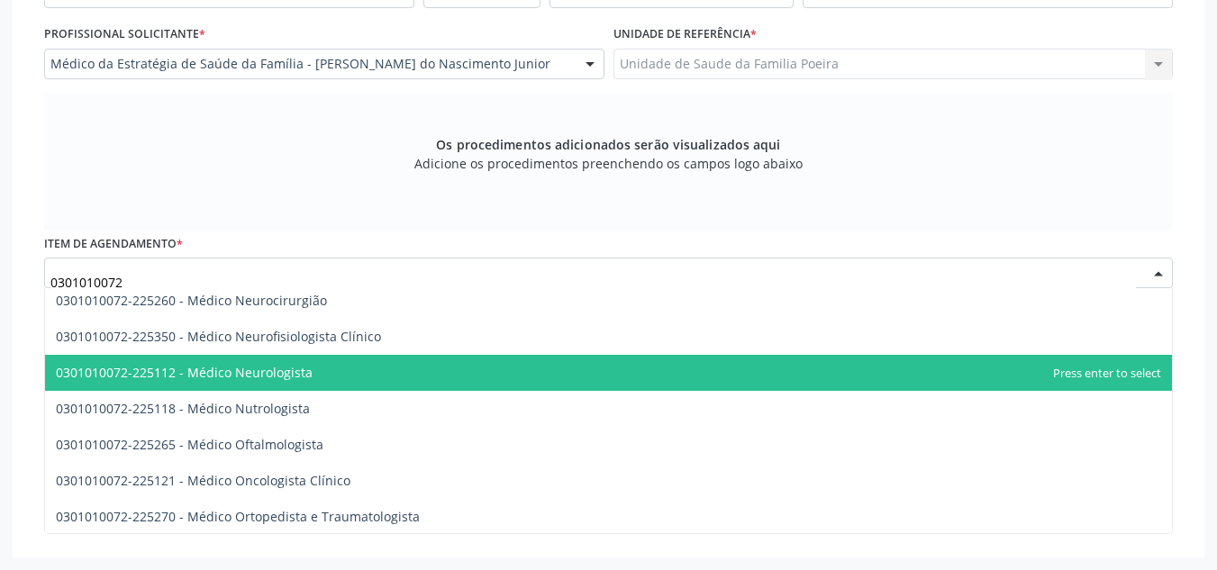
scroll to position [1442, 0]
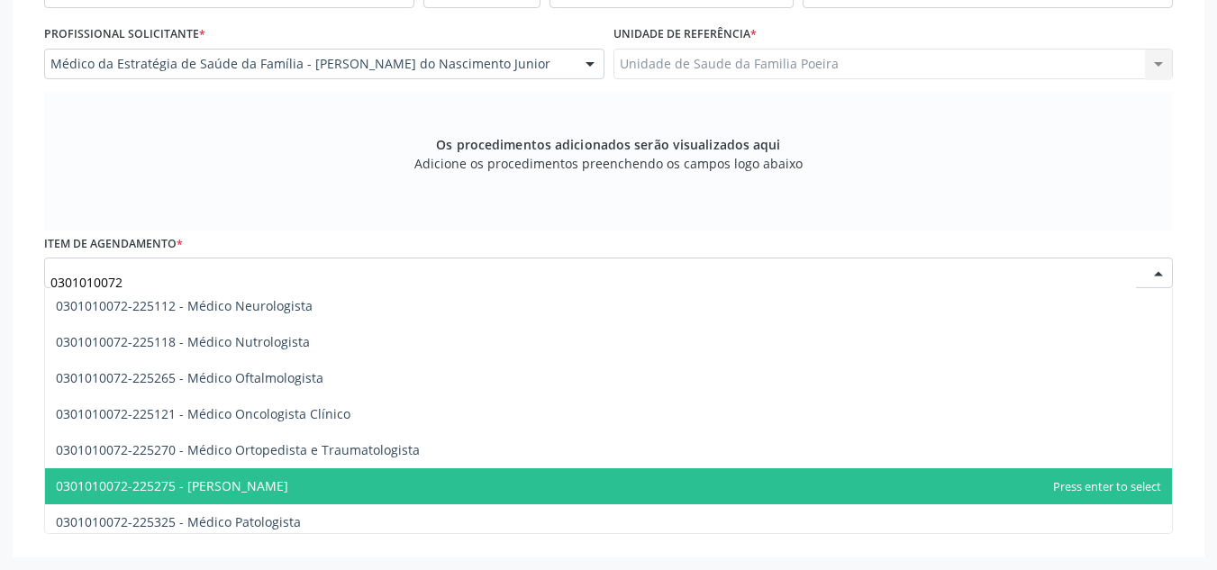
click at [288, 486] on span "0301010072-225275 - [PERSON_NAME]" at bounding box center [172, 486] width 232 height 17
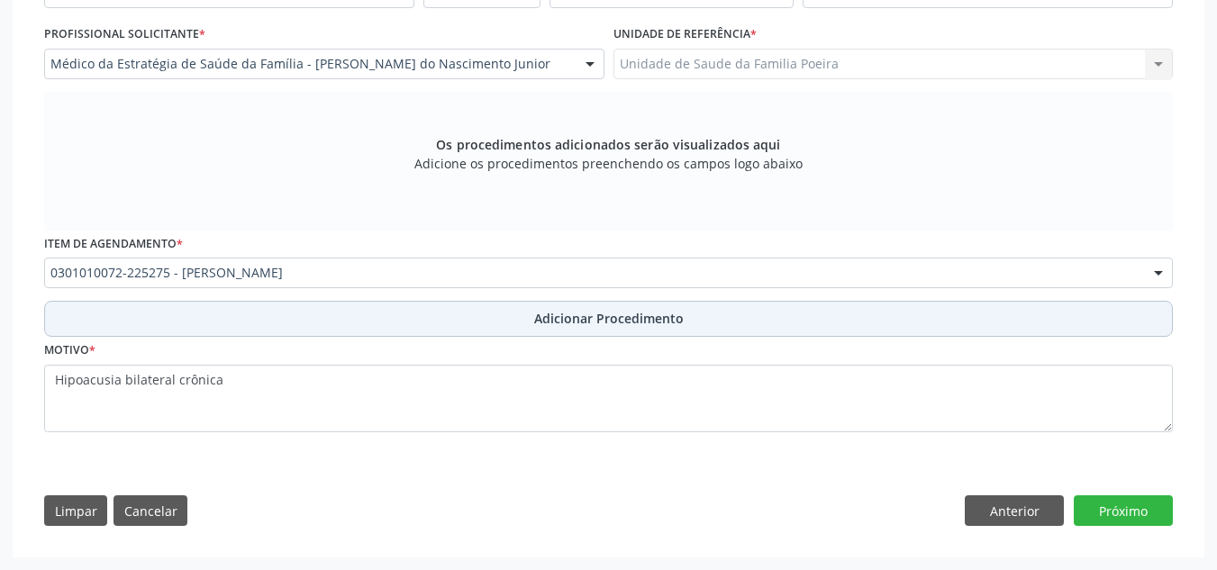
click at [336, 320] on button "Adicionar Procedimento" at bounding box center [608, 319] width 1129 height 36
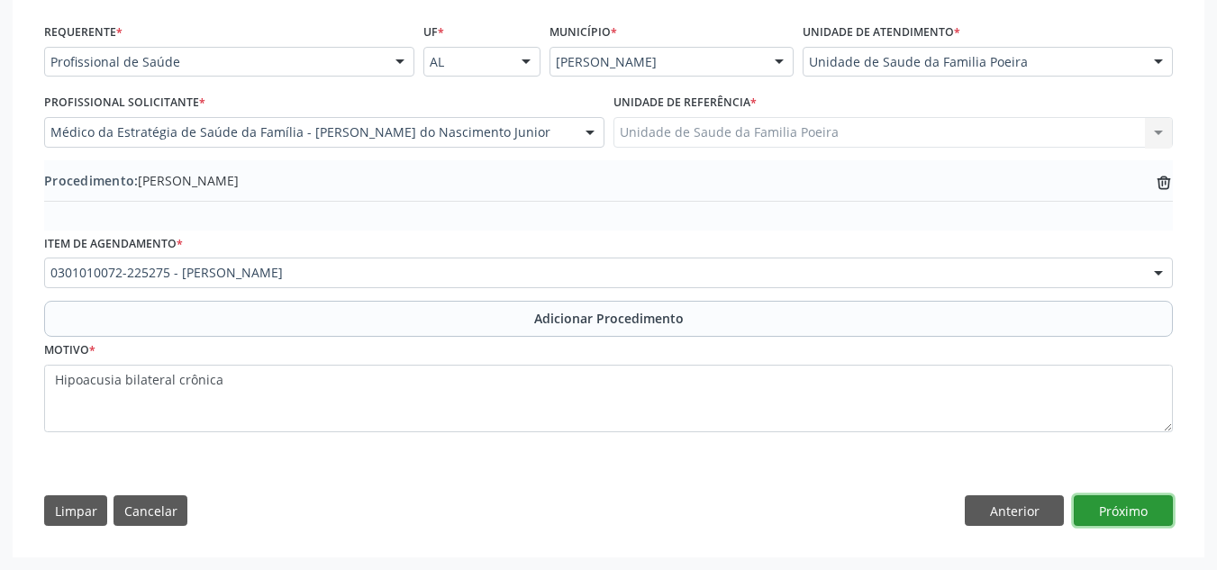
click at [1116, 507] on button "Próximo" at bounding box center [1123, 511] width 99 height 31
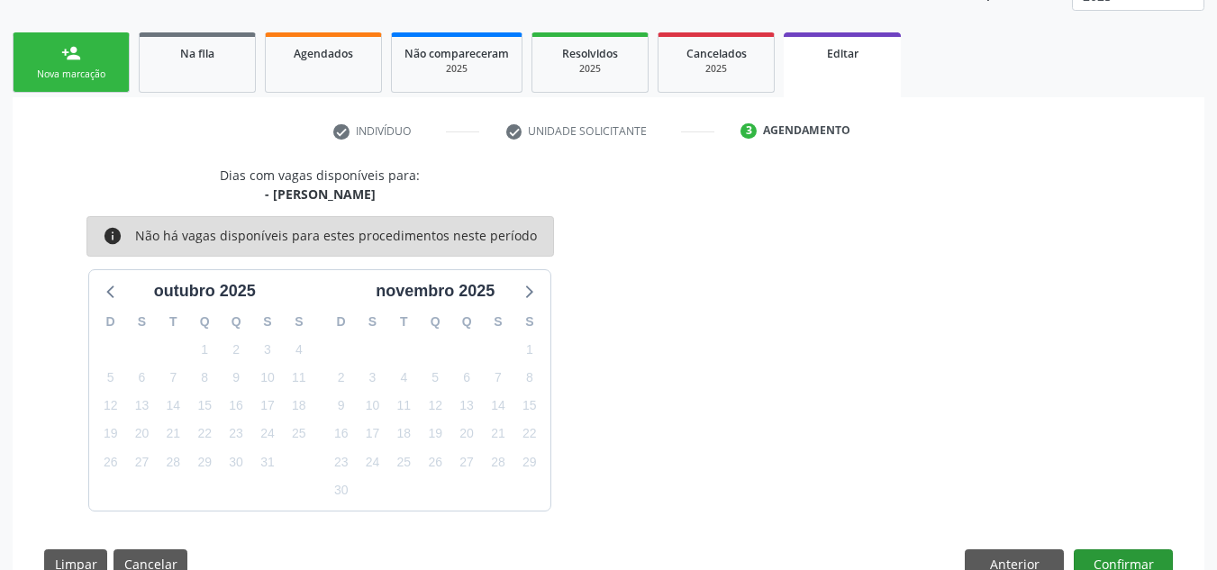
scroll to position [315, 0]
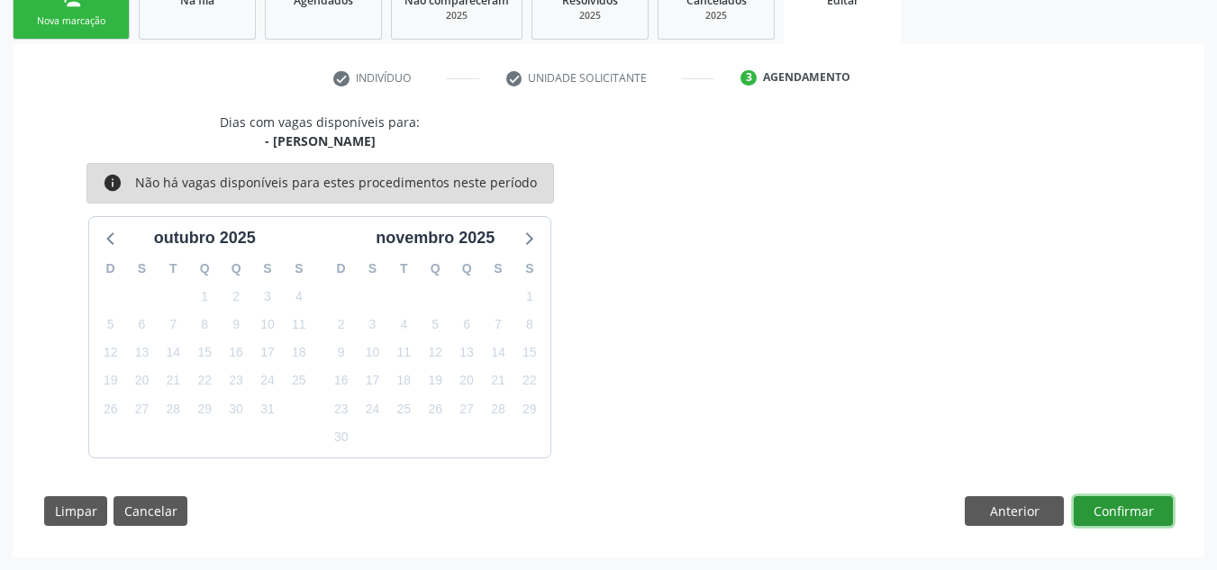
click at [1125, 515] on button "Confirmar" at bounding box center [1123, 512] width 99 height 31
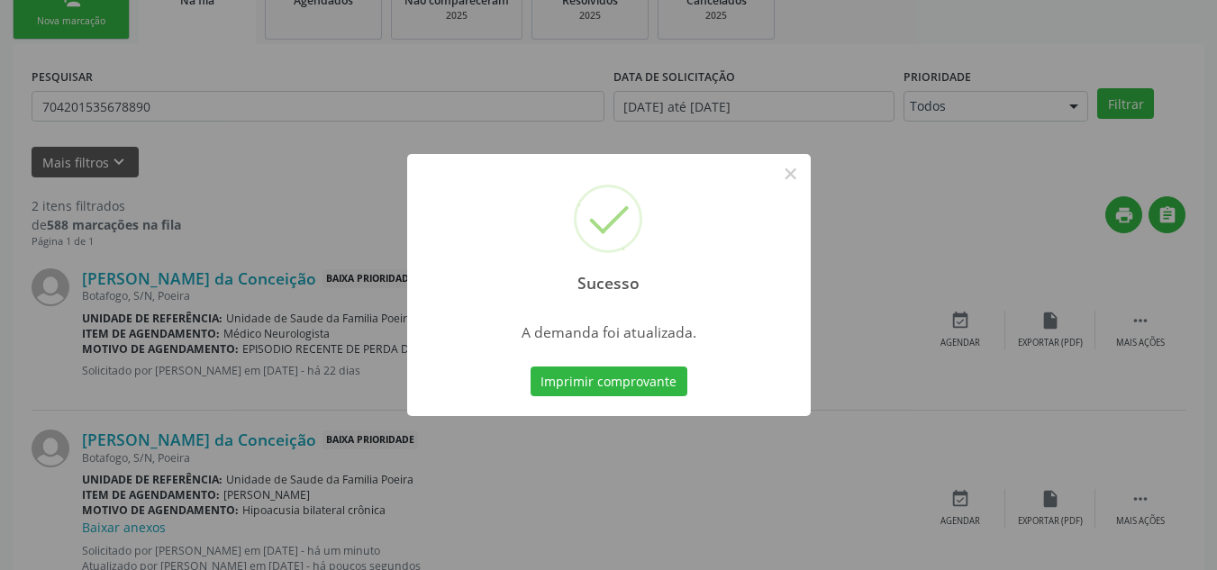
scroll to position [50, 0]
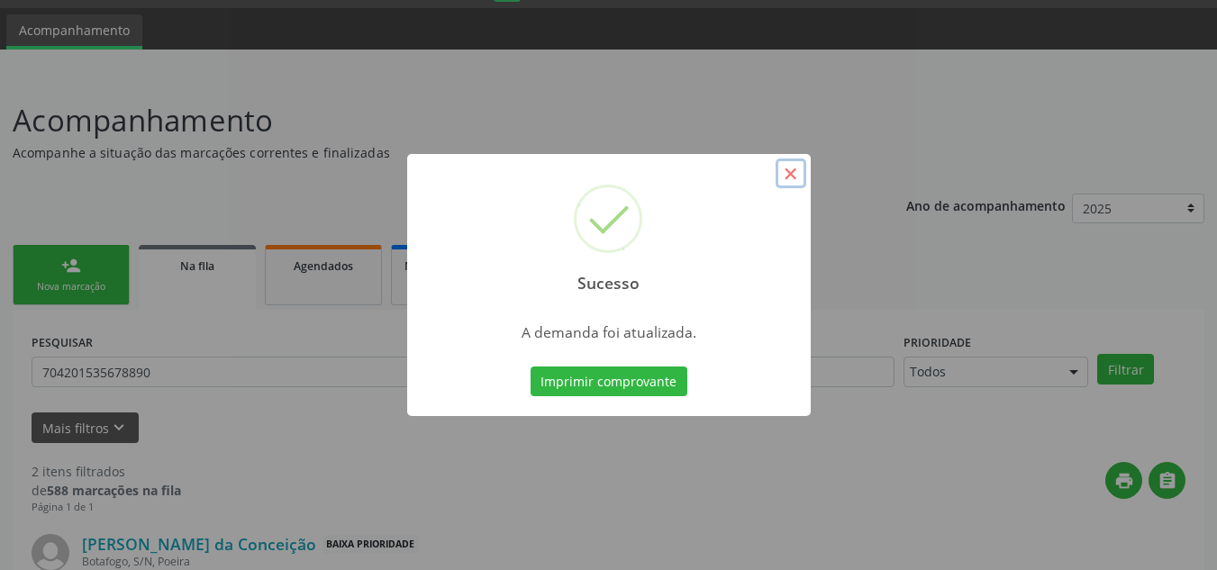
click at [792, 173] on button "×" at bounding box center [791, 174] width 31 height 31
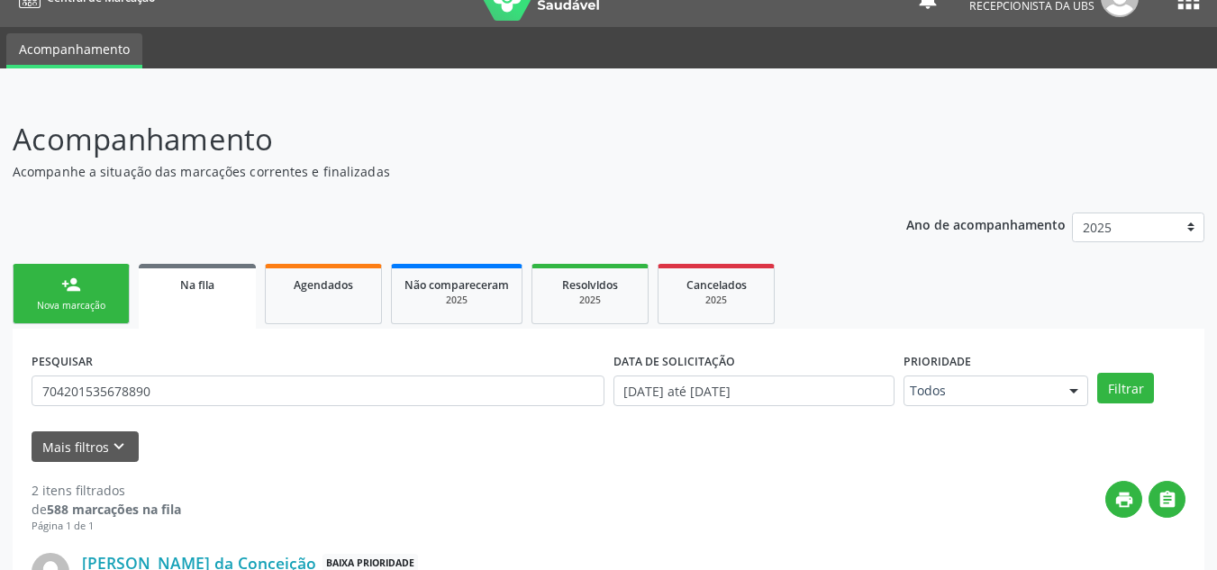
scroll to position [0, 0]
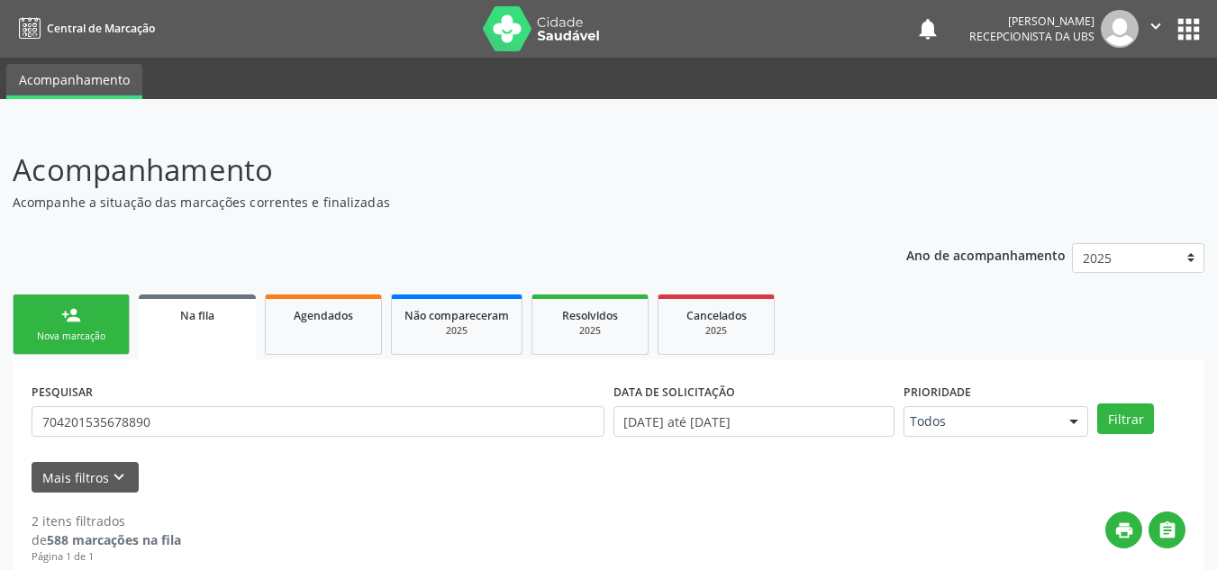
click at [1150, 23] on icon "" at bounding box center [1156, 26] width 20 height 20
click at [1067, 113] on link "Sair" at bounding box center [1110, 109] width 124 height 25
